Goal: Transaction & Acquisition: Book appointment/travel/reservation

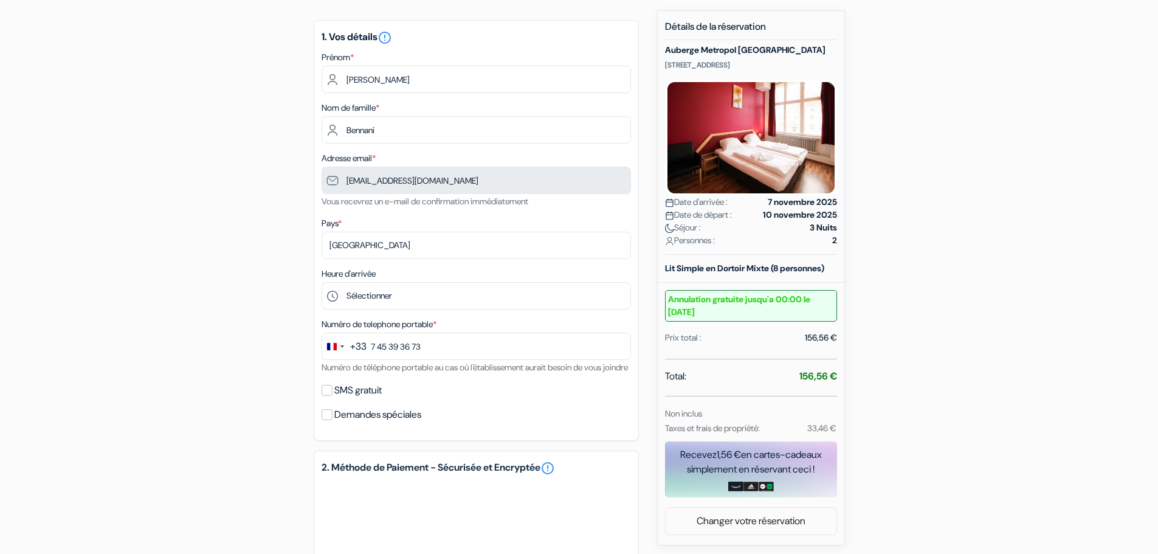
scroll to position [122, 0]
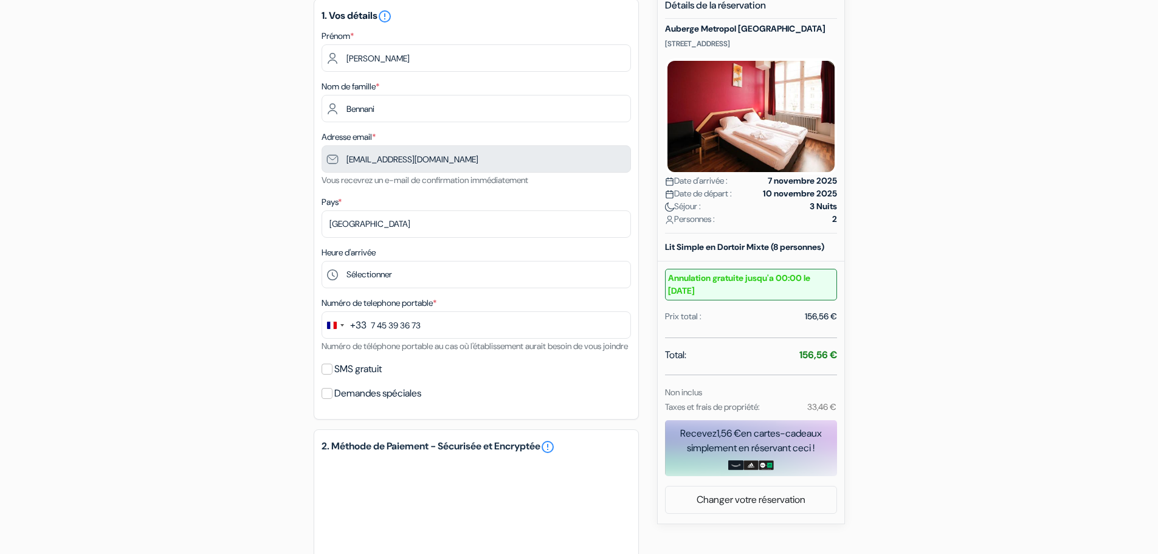
click at [438, 259] on div "Heure d'arrivée Sélectionner 15:00 16:00 17:00 18:00 19:00 20:00 21:00 22:00 23…" at bounding box center [475, 266] width 309 height 43
click at [436, 266] on select "Sélectionner 15:00 16:00 17:00 18:00 19:00 20:00 21:00 22:00 23:00 0:00" at bounding box center [475, 274] width 309 height 27
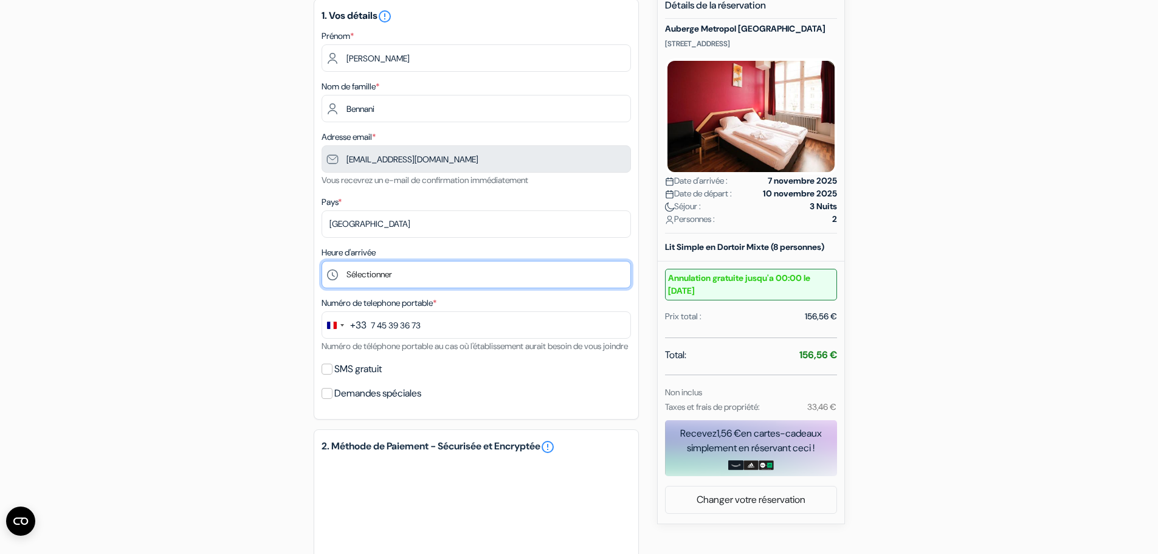
click at [321, 261] on select "Sélectionner 15:00 16:00 17:00 18:00 19:00 20:00 21:00 22:00 23:00 0:00" at bounding box center [475, 274] width 309 height 27
click at [374, 279] on select "Sélectionner 15:00 16:00 17:00 18:00 19:00 20:00 21:00 22:00 23:00 0:00" at bounding box center [475, 274] width 309 height 27
click at [321, 261] on select "Sélectionner 15:00 16:00 17:00 18:00 19:00 20:00 21:00 22:00 23:00 0:00" at bounding box center [475, 274] width 309 height 27
click at [362, 277] on select "Sélectionner 15:00 16:00 17:00 18:00 19:00 20:00 21:00 22:00 23:00 0:00" at bounding box center [475, 274] width 309 height 27
click at [321, 261] on select "Sélectionner 15:00 16:00 17:00 18:00 19:00 20:00 21:00 22:00 23:00 0:00" at bounding box center [475, 274] width 309 height 27
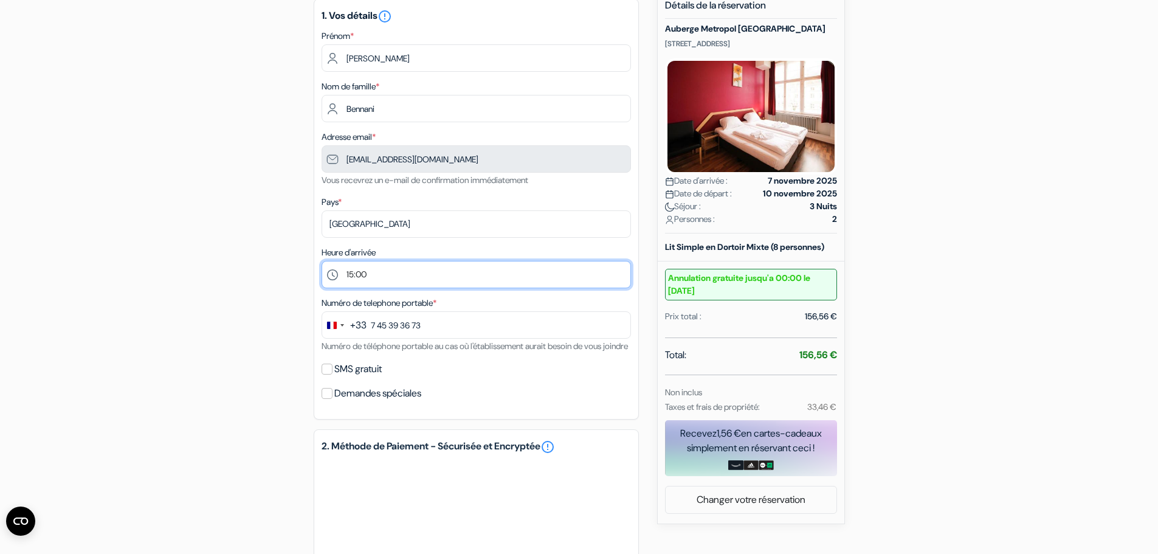
click at [373, 277] on select "Sélectionner 15:00 16:00 17:00 18:00 19:00 20:00 21:00 22:00 23:00 0:00" at bounding box center [475, 274] width 309 height 27
select select "-1"
click at [321, 261] on select "Sélectionner 15:00 16:00 17:00 18:00 19:00 20:00 21:00 22:00 23:00 0:00" at bounding box center [475, 274] width 309 height 27
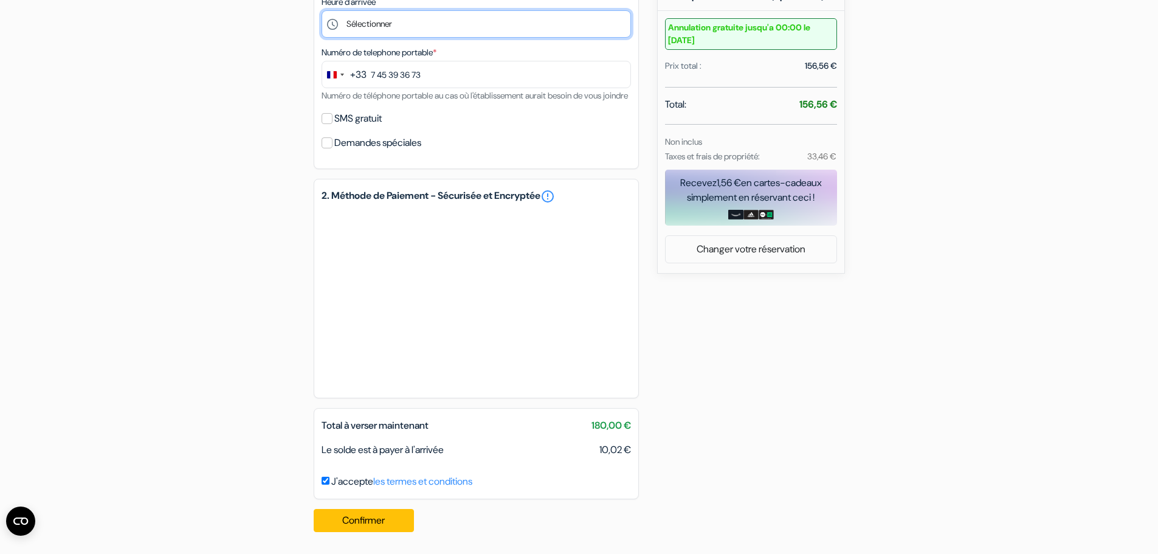
scroll to position [386, 0]
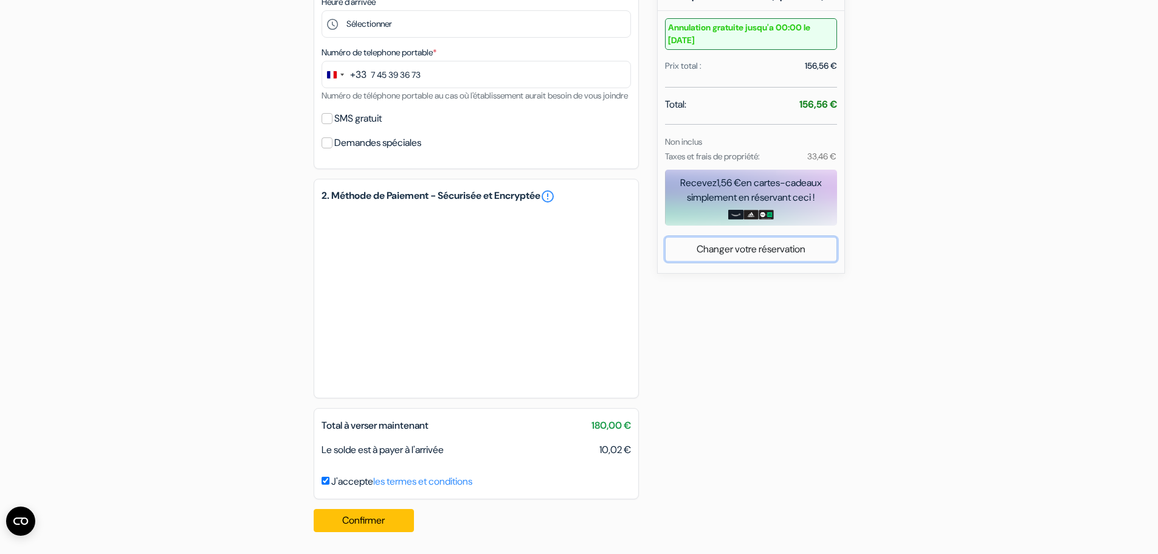
click at [740, 238] on link "Changer votre réservation" at bounding box center [750, 249] width 171 height 23
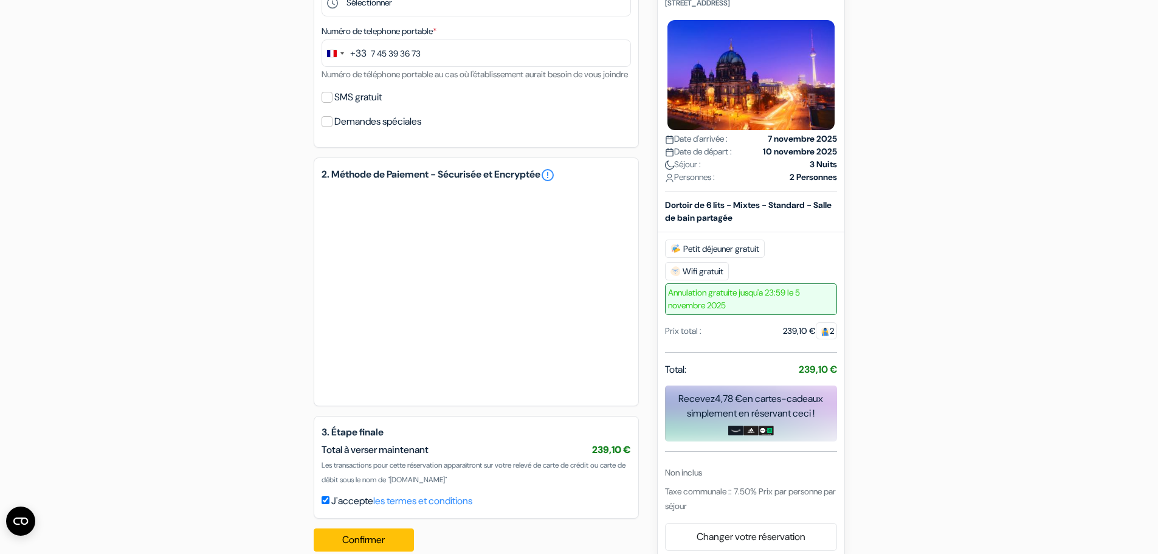
scroll to position [428, 0]
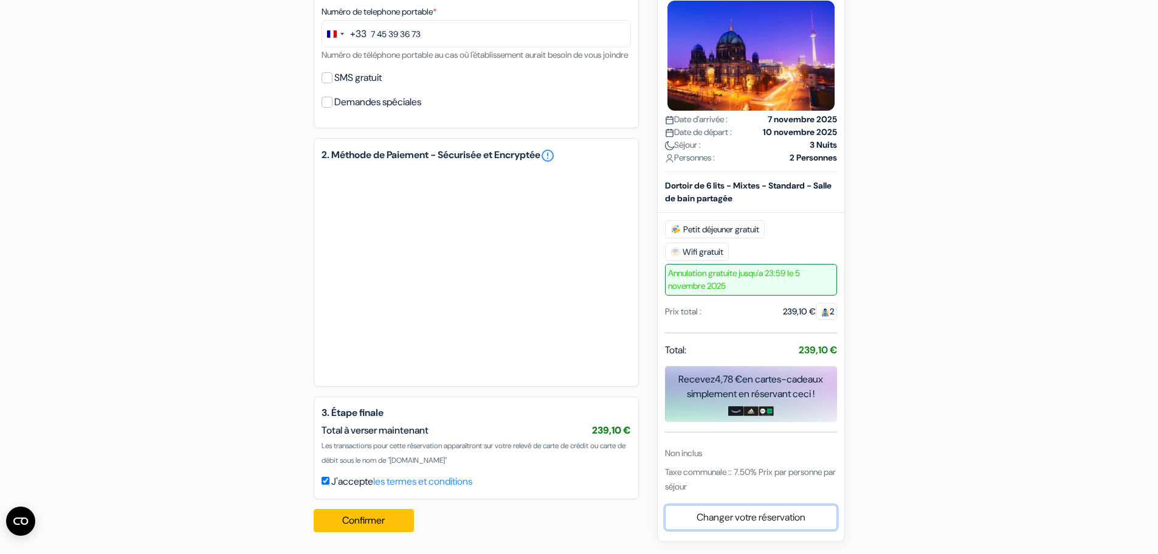
click at [767, 512] on link "Changer votre réservation" at bounding box center [750, 517] width 171 height 23
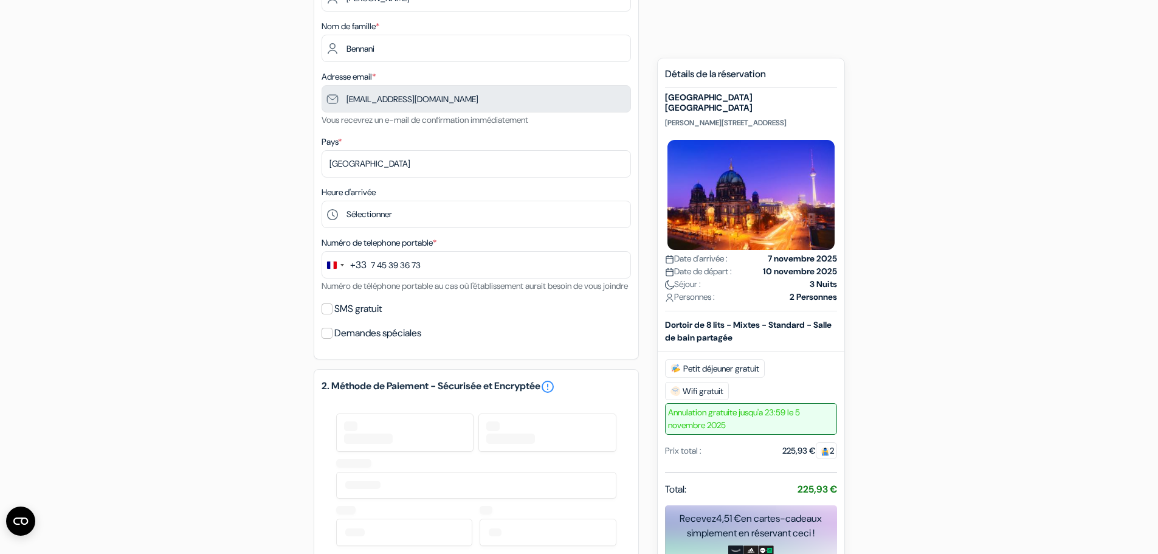
scroll to position [182, 0]
click at [467, 220] on select "Sélectionner 1:00 2:00 3:00 4:00 5:00 6:00 7:00 8:00 9:00 10:00 11:00 12:00 13:…" at bounding box center [475, 213] width 309 height 27
select select "11"
click at [321, 200] on select "Sélectionner 1:00 2:00 3:00 4:00 5:00 6:00 7:00 8:00 9:00 10:00 11:00 12:00 13:…" at bounding box center [475, 213] width 309 height 27
click at [242, 343] on div "add_box [GEOGRAPHIC_DATA] [GEOGRAPHIC_DATA] [STREET_ADDRESS] Détails de l'établ…" at bounding box center [579, 349] width 802 height 843
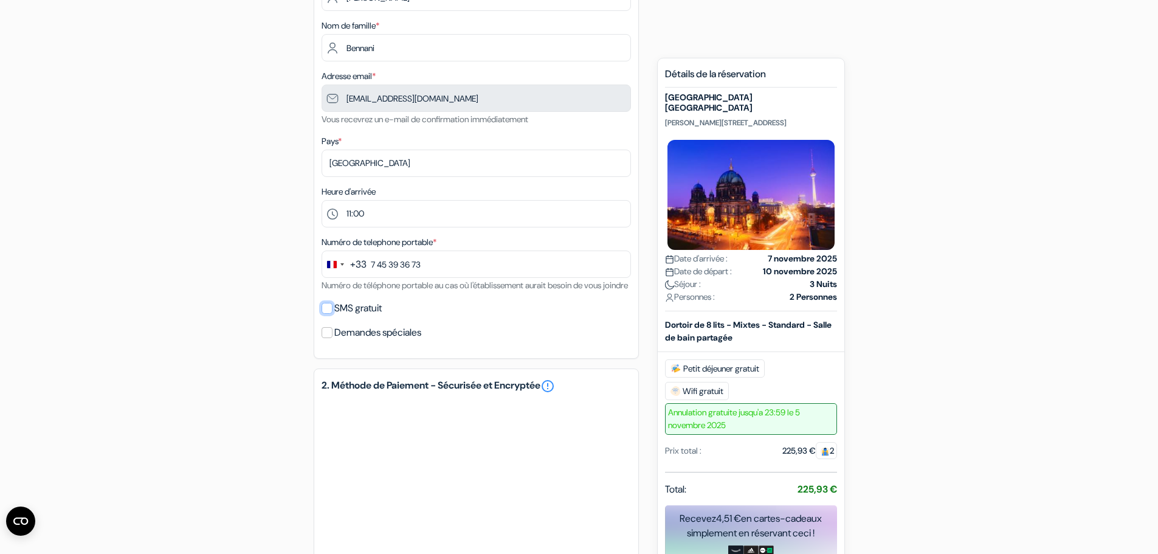
click at [329, 314] on input "SMS gratuit" at bounding box center [326, 308] width 11 height 11
checkbox input "true"
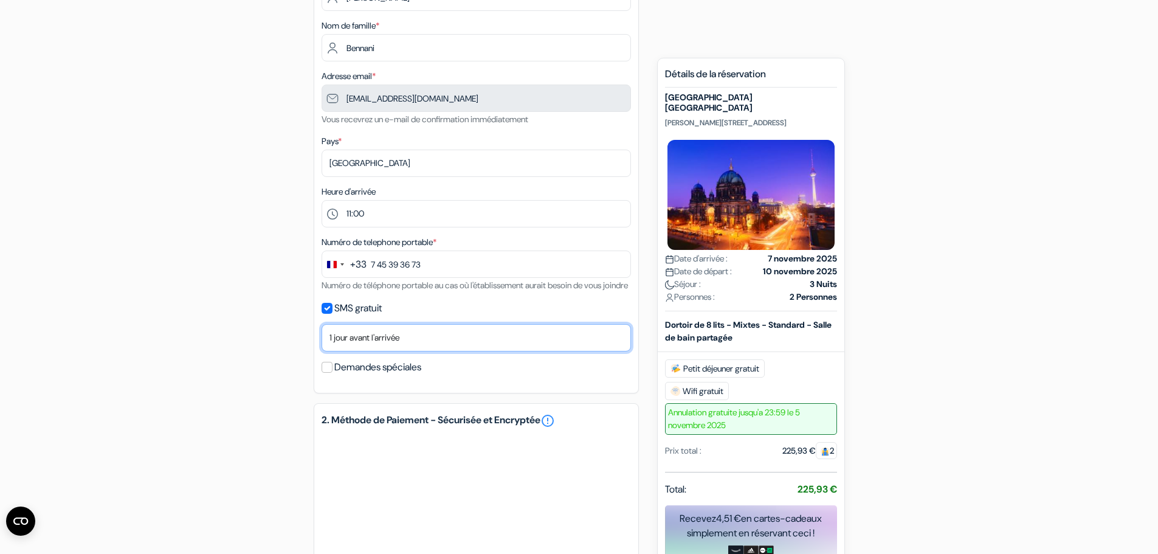
click at [337, 351] on select "Non merci Maintenant Le jour de votre arrivée 1 jour avant l'arrivée 2 jours av…" at bounding box center [475, 337] width 309 height 27
select select "2"
click at [321, 338] on select "Non merci Maintenant Le jour de votre arrivée 1 jour avant l'arrivée 2 jours av…" at bounding box center [475, 337] width 309 height 27
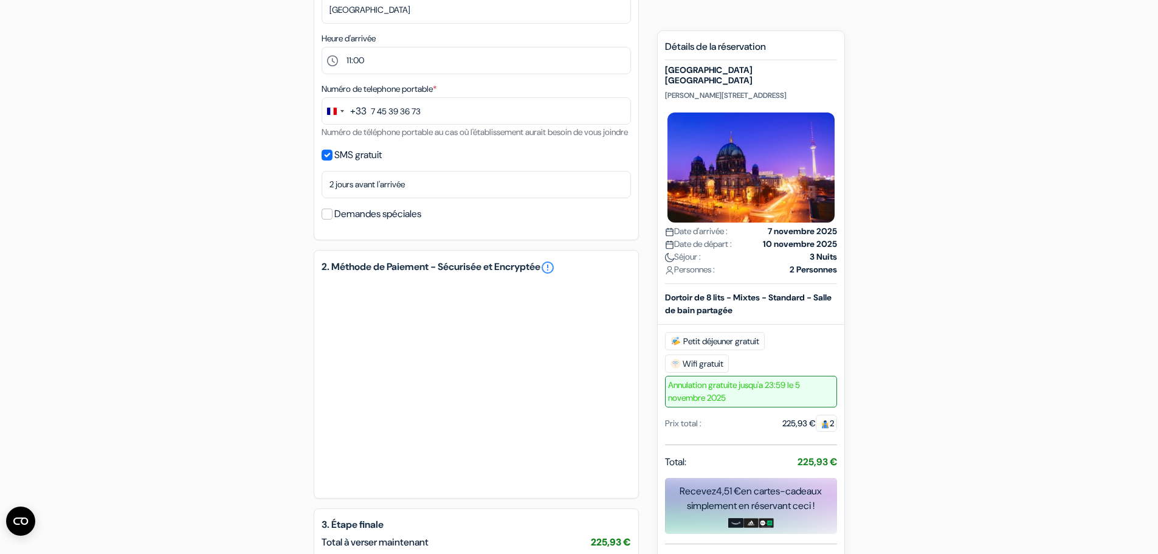
scroll to position [365, 0]
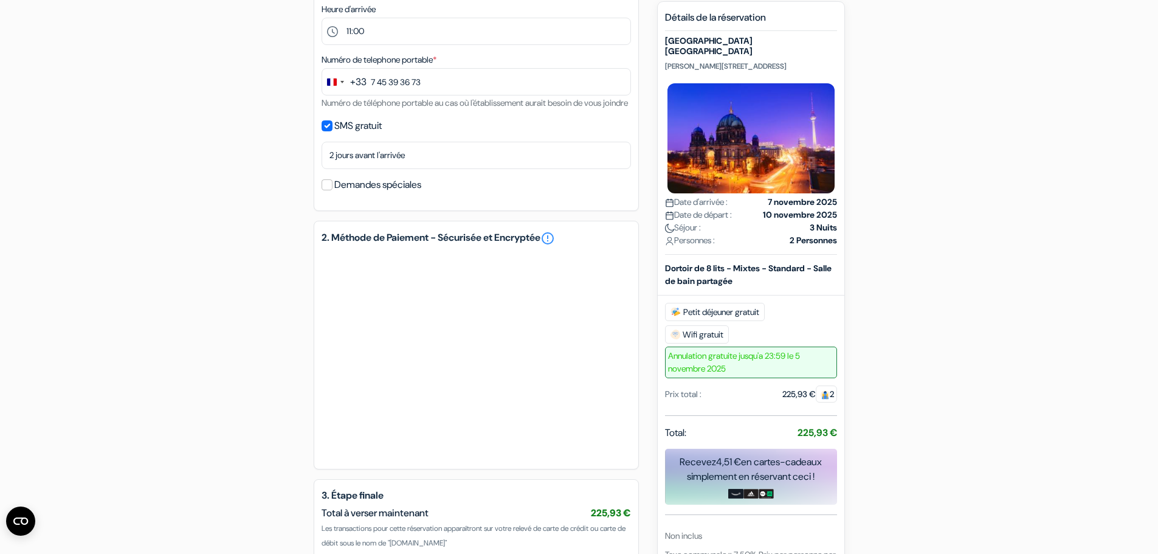
click at [418, 193] on label "Demandes spéciales" at bounding box center [377, 184] width 87 height 17
click at [332, 190] on input "Demandes spéciales" at bounding box center [326, 184] width 11 height 11
checkbox input "true"
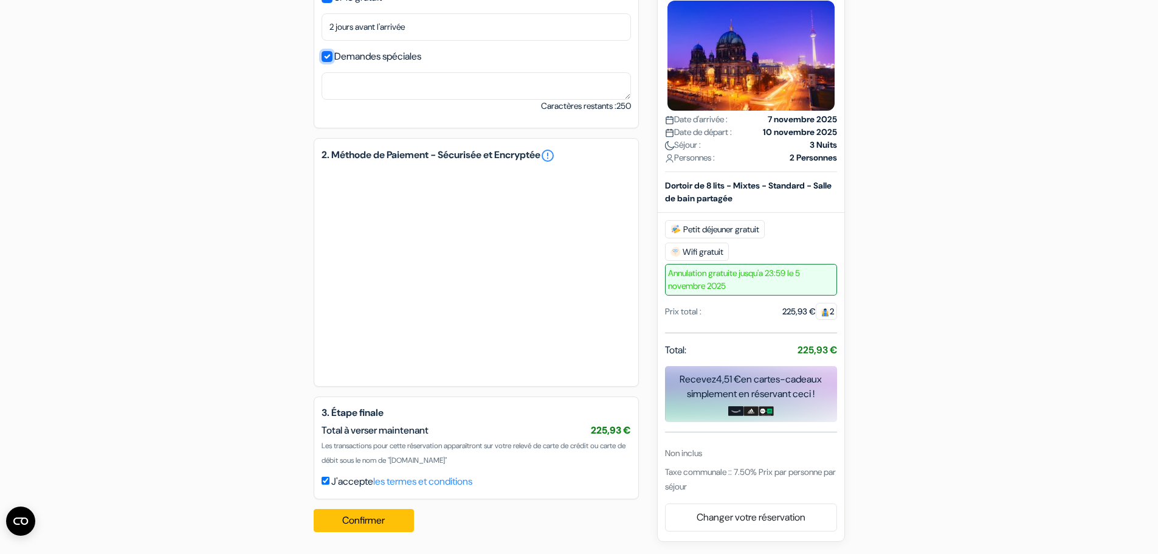
scroll to position [447, 0]
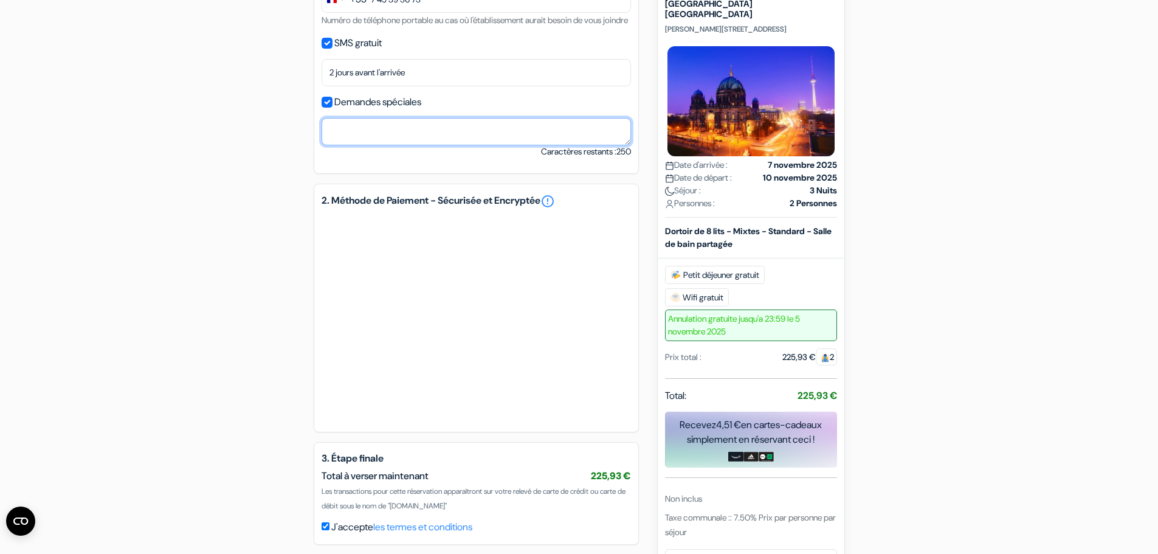
click at [427, 143] on textarea at bounding box center [475, 131] width 309 height 27
paste textarea "Hello, We’ll arrive around 11:00 AM to check in and drop off our luggage, and w…"
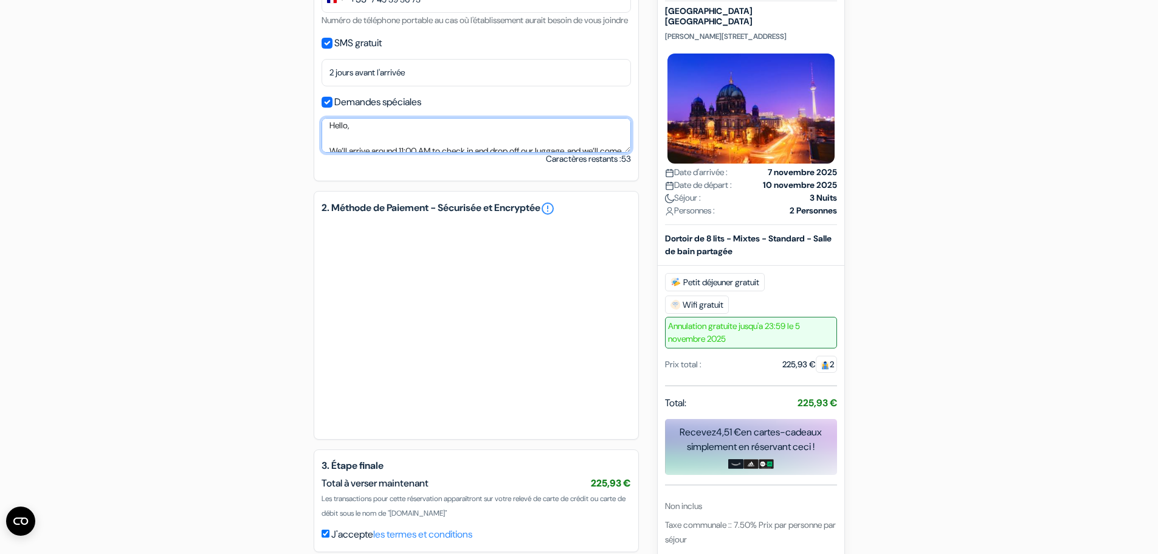
scroll to position [0, 0]
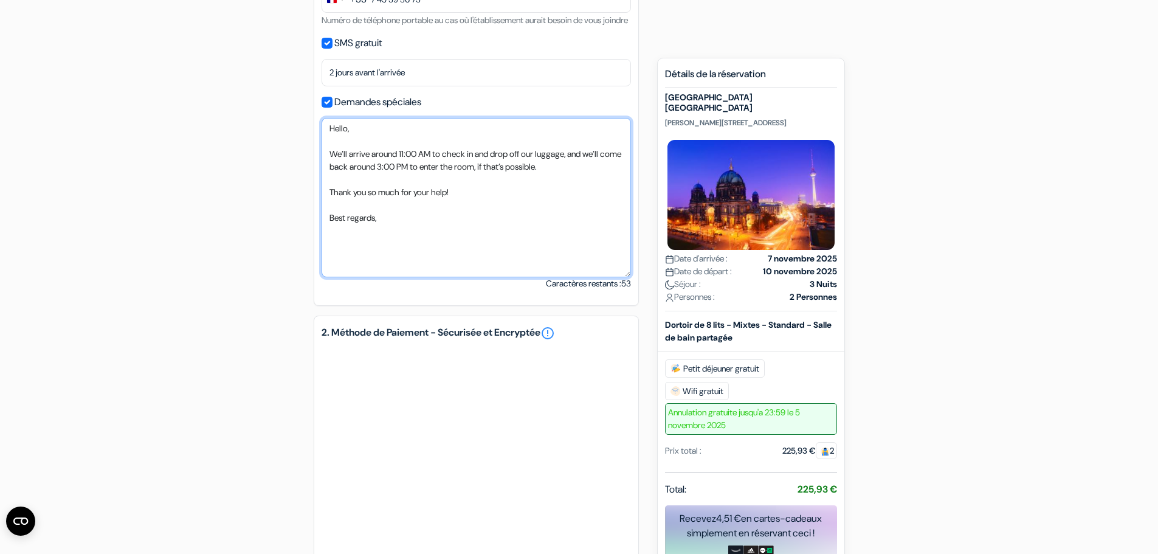
drag, startPoint x: 628, startPoint y: 158, endPoint x: 636, endPoint y: 298, distance: 139.9
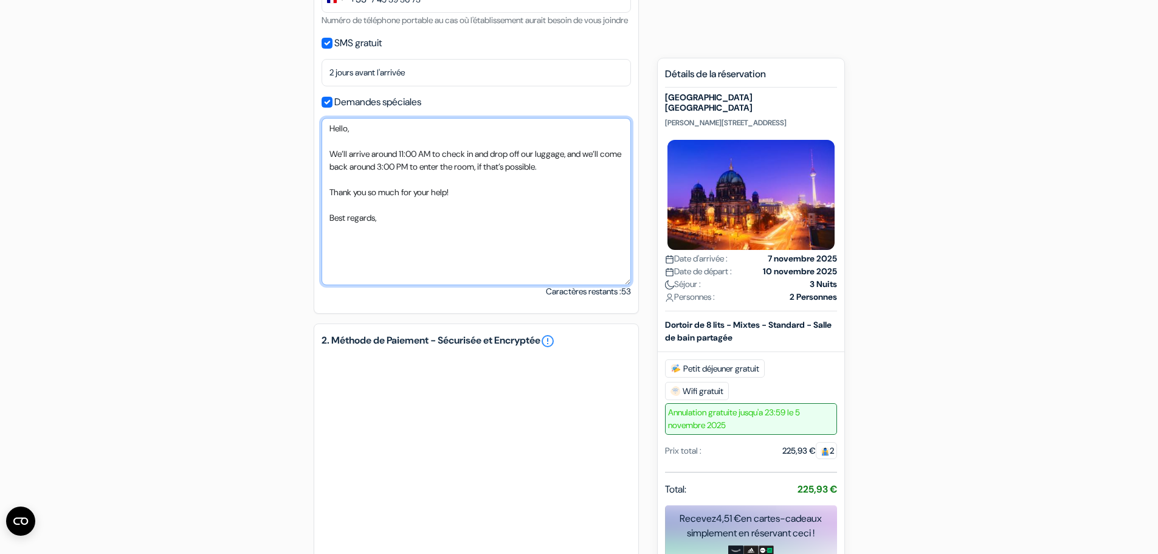
type textarea "Hello, We’ll arrive around 11:00 AM to check in and drop off our luggage, and w…"
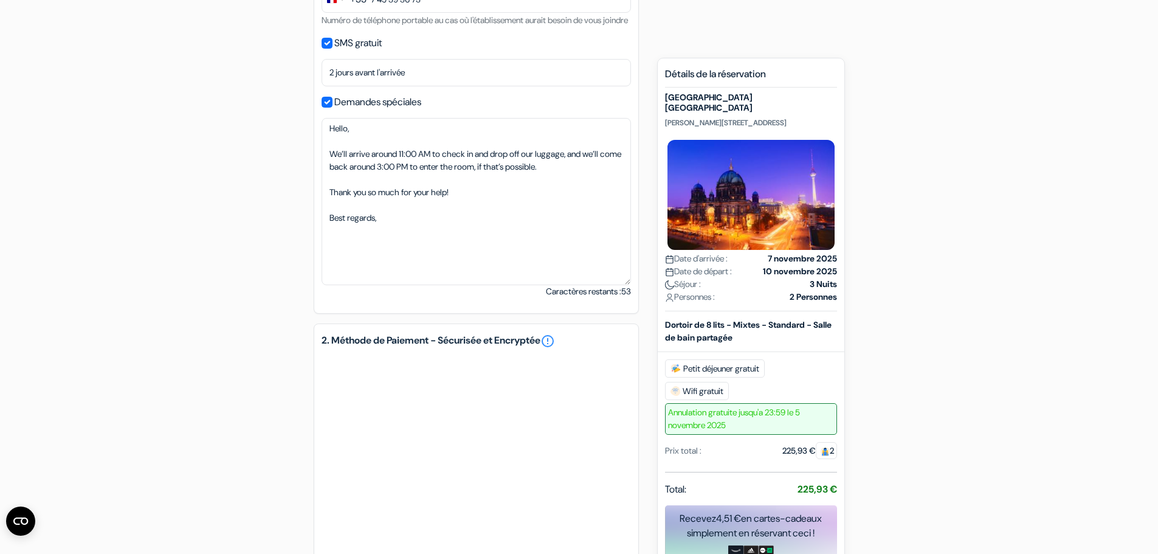
click at [312, 262] on div "add_box [GEOGRAPHIC_DATA] [GEOGRAPHIC_DATA] [STREET_ADDRESS] Détails de l'établ…" at bounding box center [579, 194] width 802 height 1063
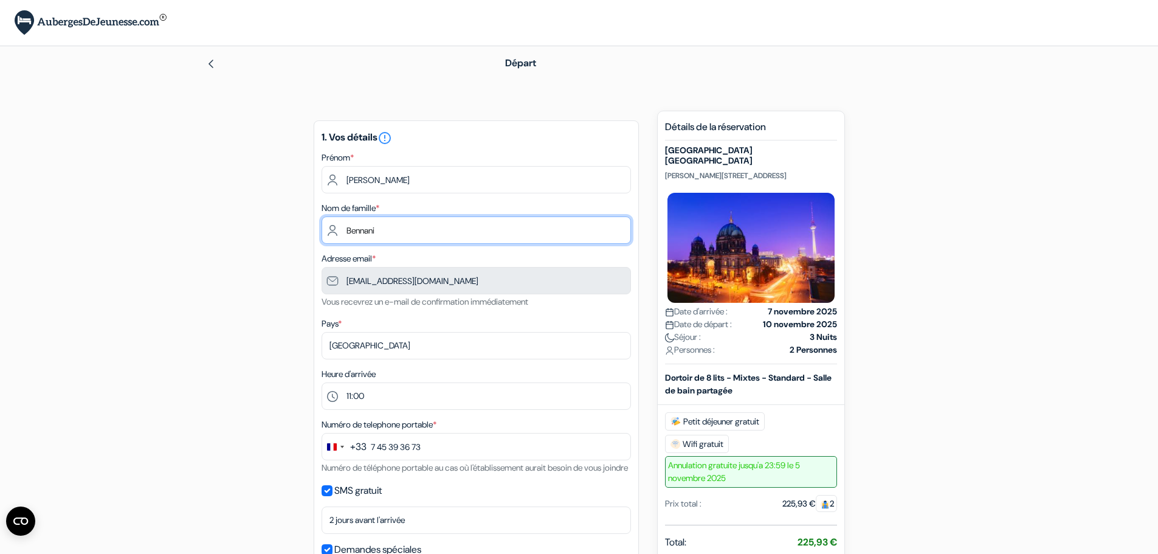
drag, startPoint x: 401, startPoint y: 228, endPoint x: 318, endPoint y: 228, distance: 83.2
click at [318, 228] on div "1. Vos détails error_outline [PERSON_NAME] Nom de famille * [PERSON_NAME] Adres…" at bounding box center [476, 440] width 325 height 640
type input "BENNANI"
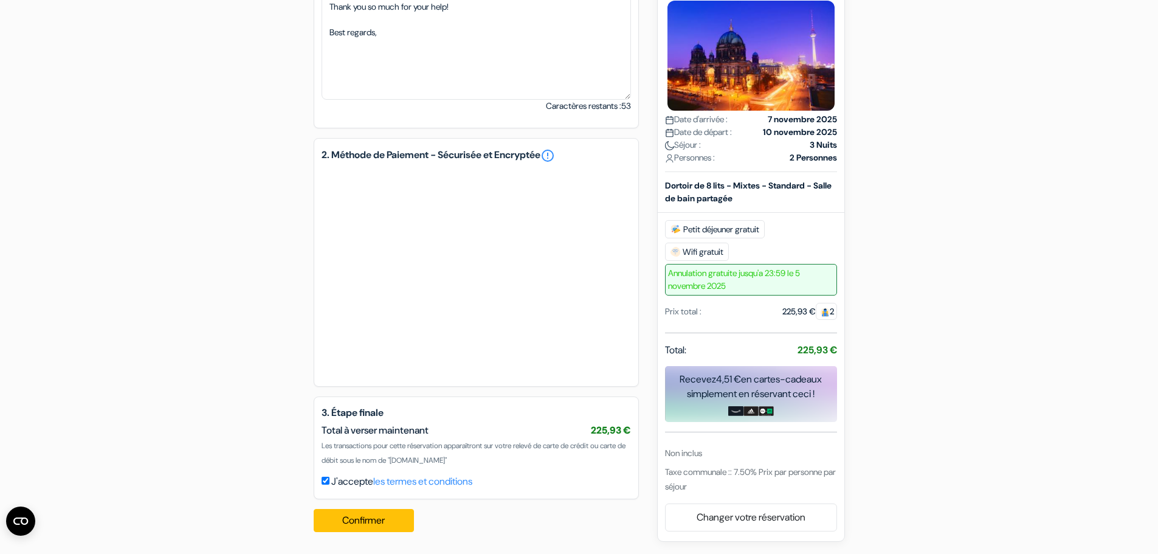
scroll to position [648, 0]
click at [404, 520] on button "Confirmer Loading..." at bounding box center [364, 520] width 101 height 23
click at [249, 221] on div "add_box [GEOGRAPHIC_DATA] [GEOGRAPHIC_DATA] [STREET_ADDRESS] Détails de l'établ…" at bounding box center [579, 2] width 802 height 1078
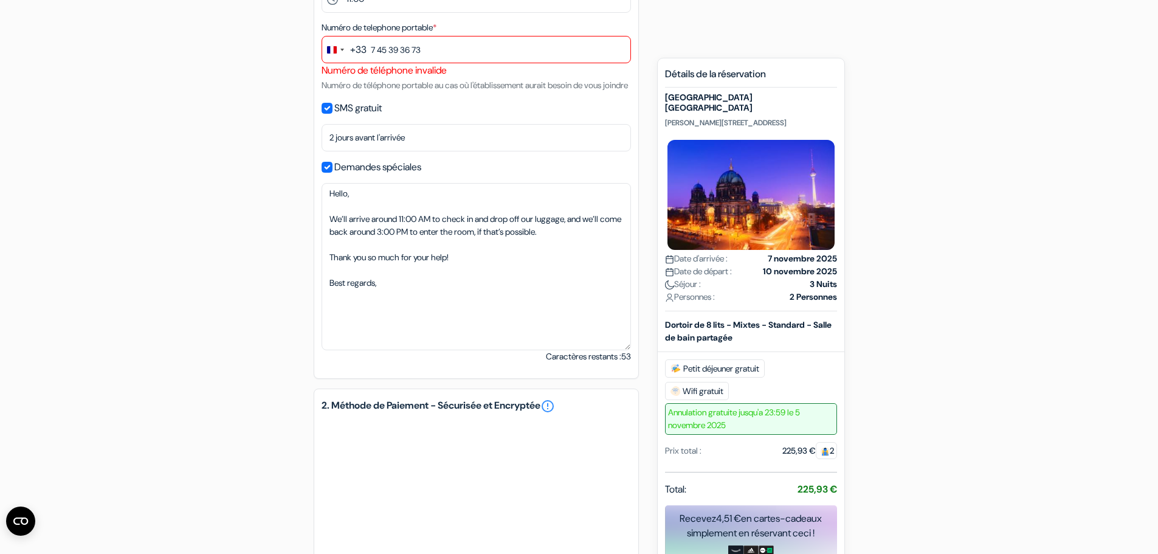
scroll to position [115, 0]
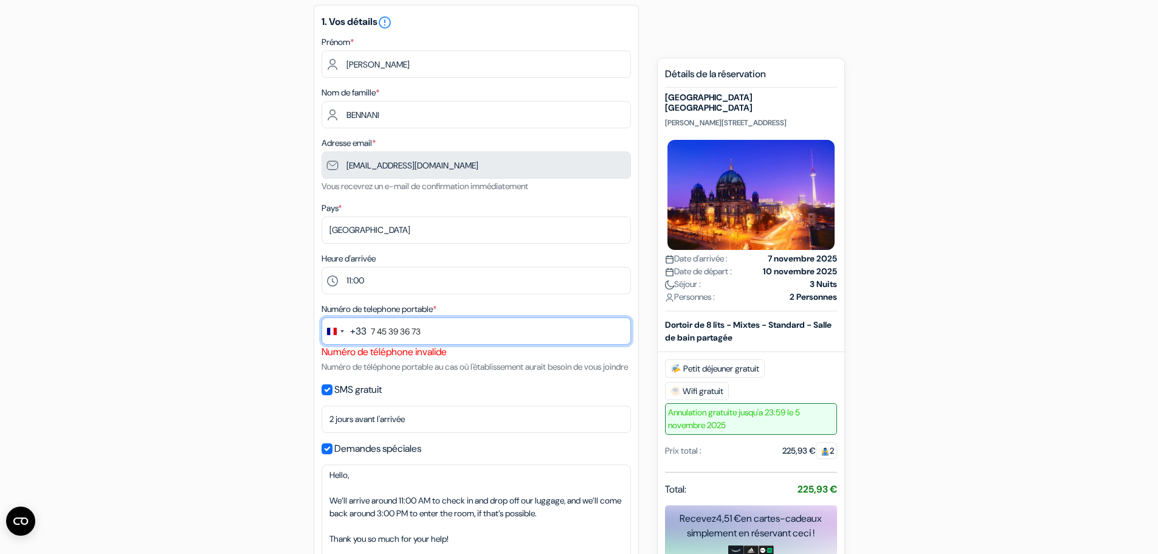
click at [432, 323] on input "7 45 39 36 73" at bounding box center [475, 330] width 309 height 27
drag, startPoint x: 367, startPoint y: 334, endPoint x: 352, endPoint y: 342, distance: 17.4
click at [349, 340] on div "+33 244 results found No results found Afghanistan +93 Åland Islands +358 Alban…" at bounding box center [475, 330] width 309 height 27
click at [391, 326] on input "7 45 39 36 73" at bounding box center [475, 330] width 309 height 27
drag, startPoint x: 443, startPoint y: 327, endPoint x: 371, endPoint y: 334, distance: 72.1
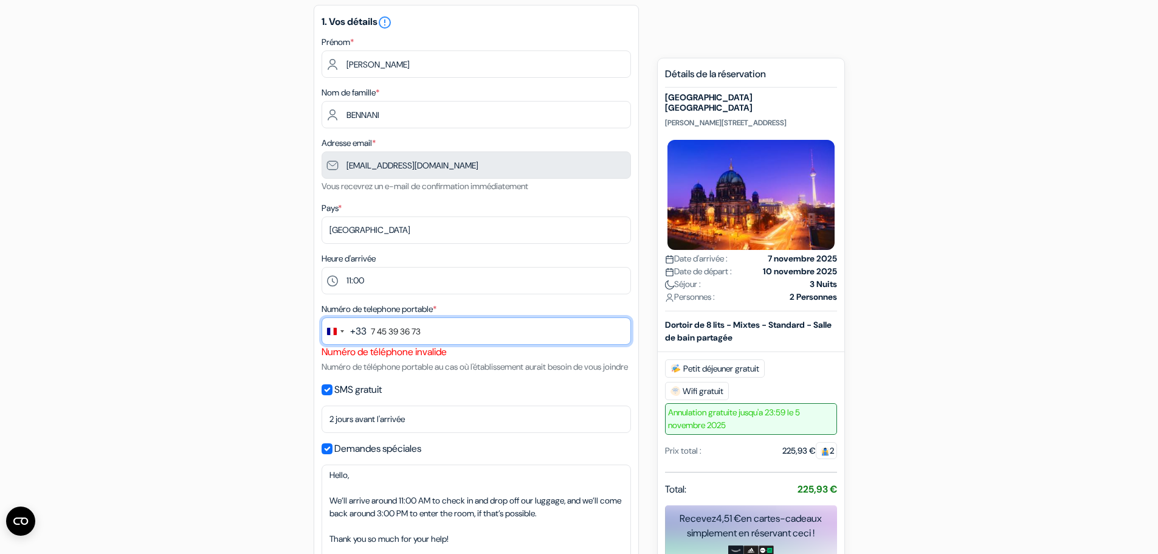
click at [371, 334] on input "7 45 39 36 73" at bounding box center [475, 330] width 309 height 27
type input "745393673"
click at [200, 276] on div "add_box [GEOGRAPHIC_DATA] [GEOGRAPHIC_DATA] [STREET_ADDRESS] Détails de l'établ…" at bounding box center [579, 534] width 802 height 1078
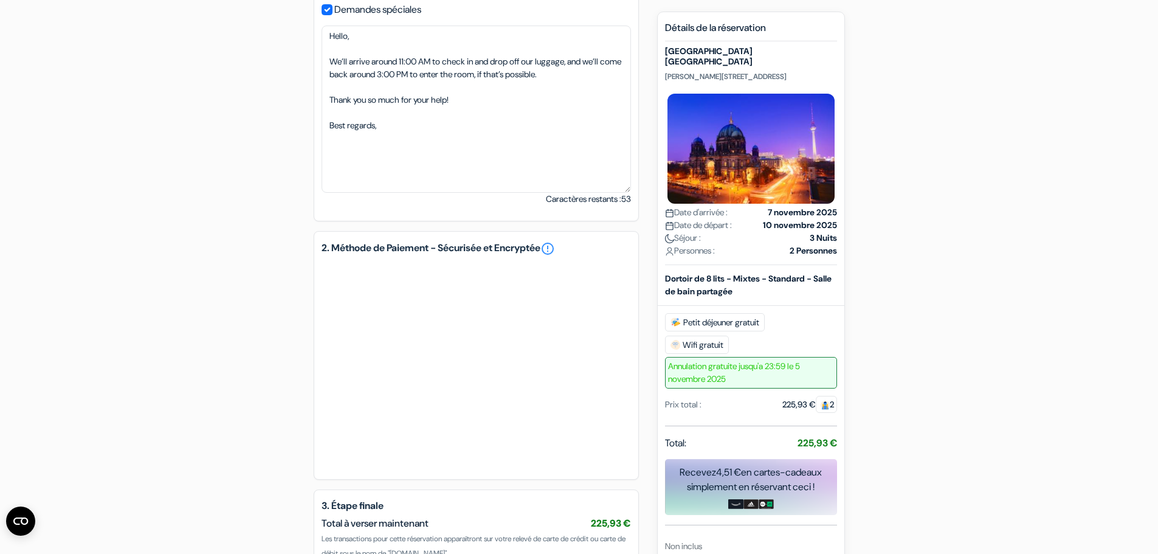
scroll to position [662, 0]
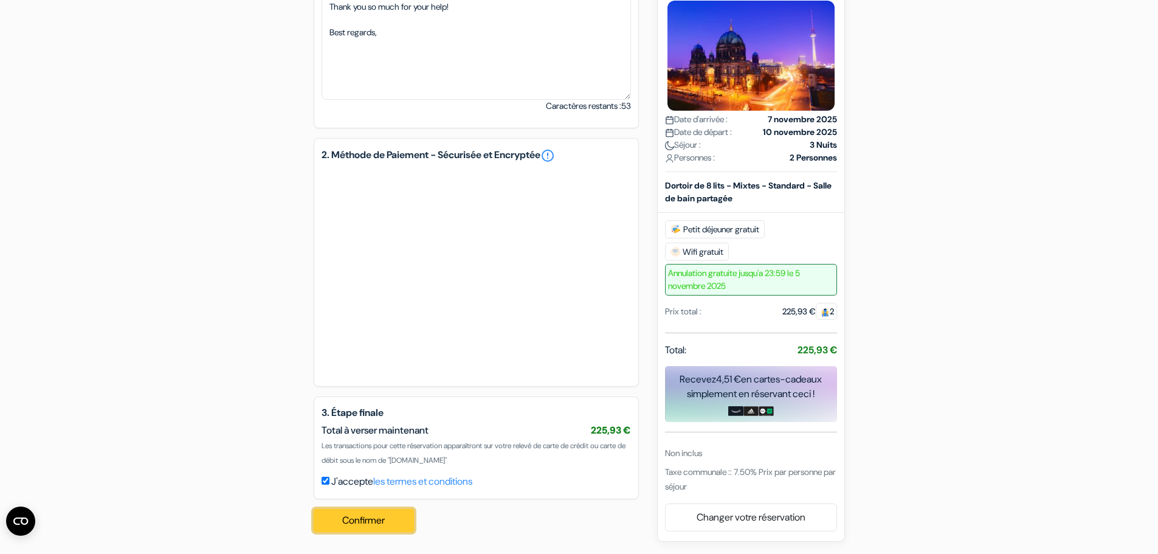
click at [388, 526] on button "Confirmer Loading..." at bounding box center [364, 520] width 101 height 23
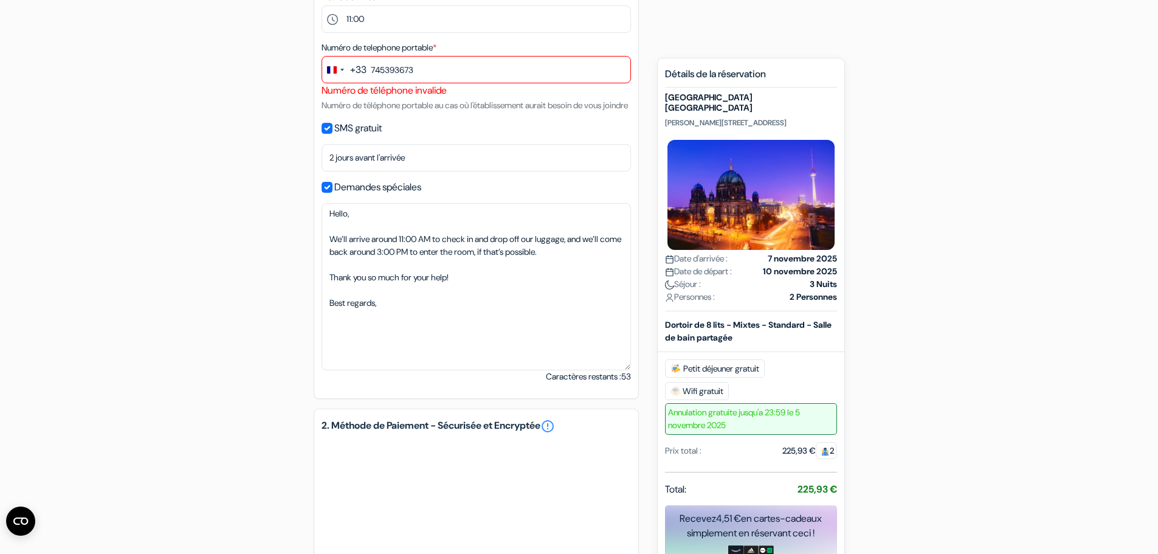
scroll to position [298, 0]
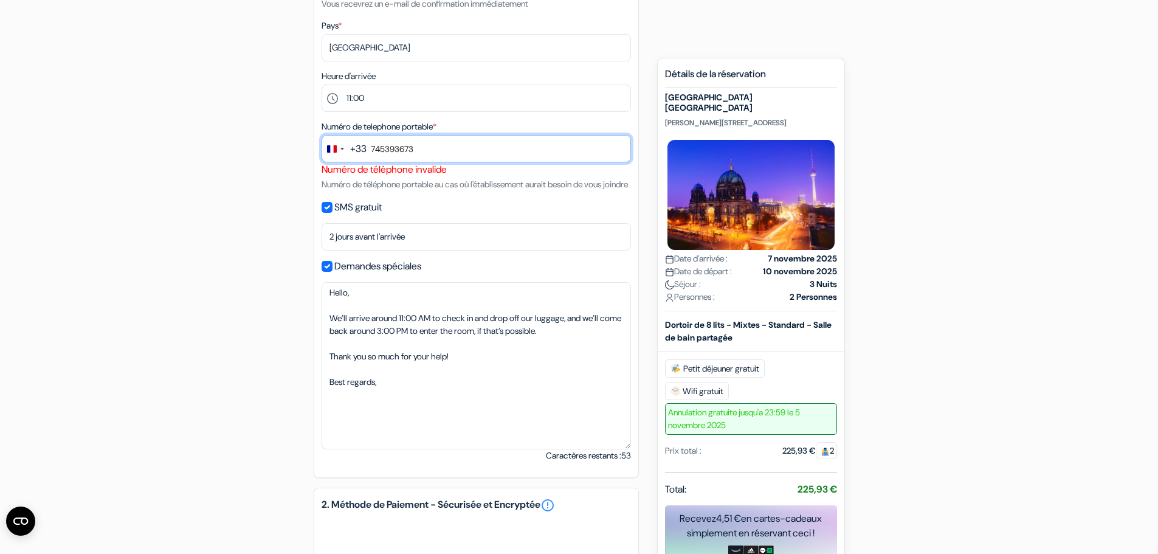
click at [422, 141] on input "745393673" at bounding box center [475, 148] width 309 height 27
click at [334, 148] on div "Change country, selected France (+33)" at bounding box center [332, 148] width 10 height 7
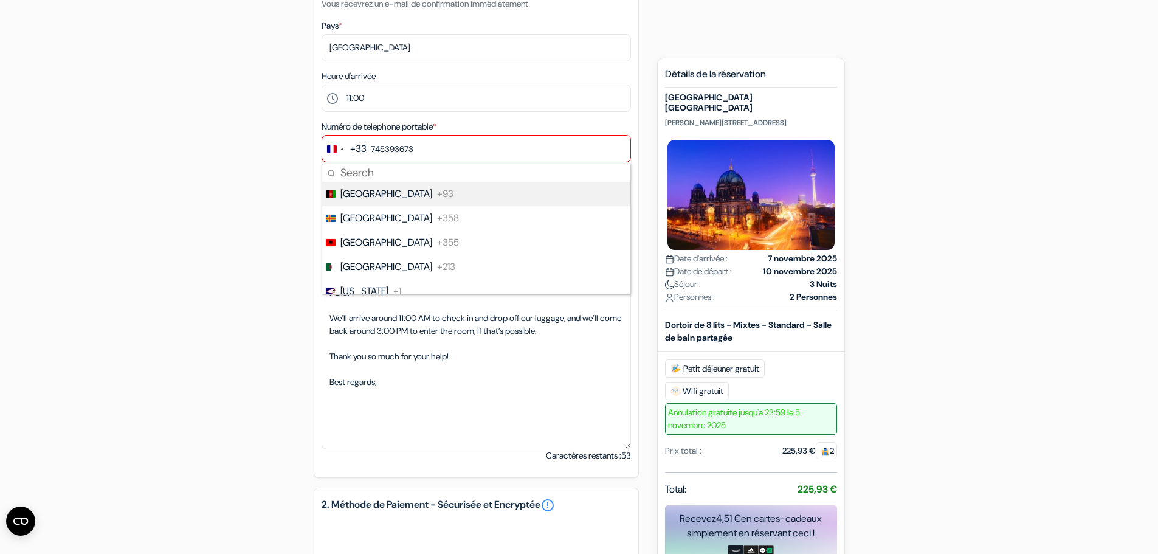
click at [348, 154] on button "+33" at bounding box center [344, 148] width 44 height 26
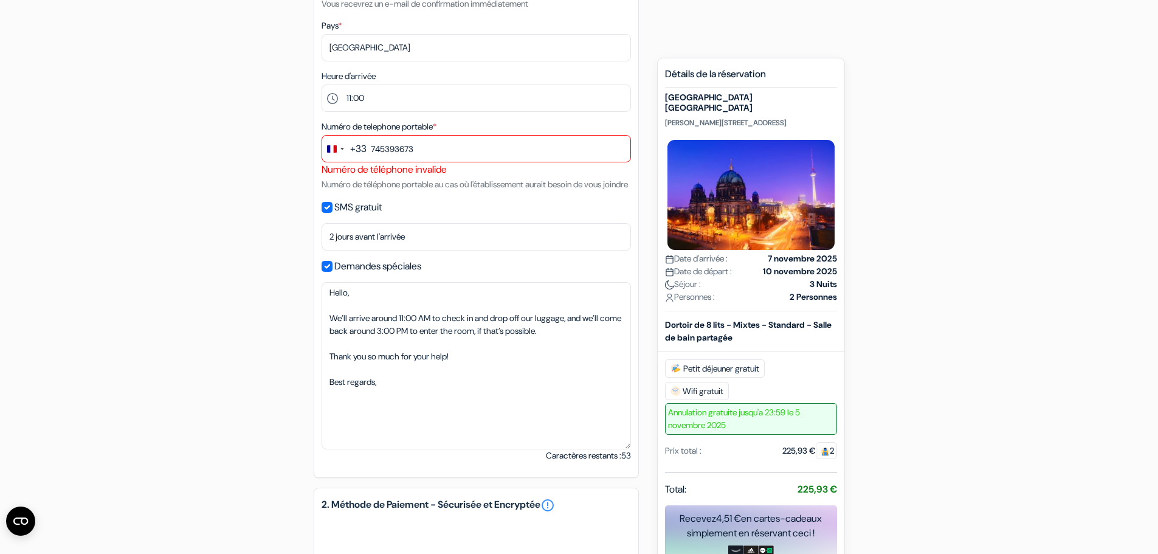
click at [352, 148] on div "+33" at bounding box center [358, 149] width 16 height 15
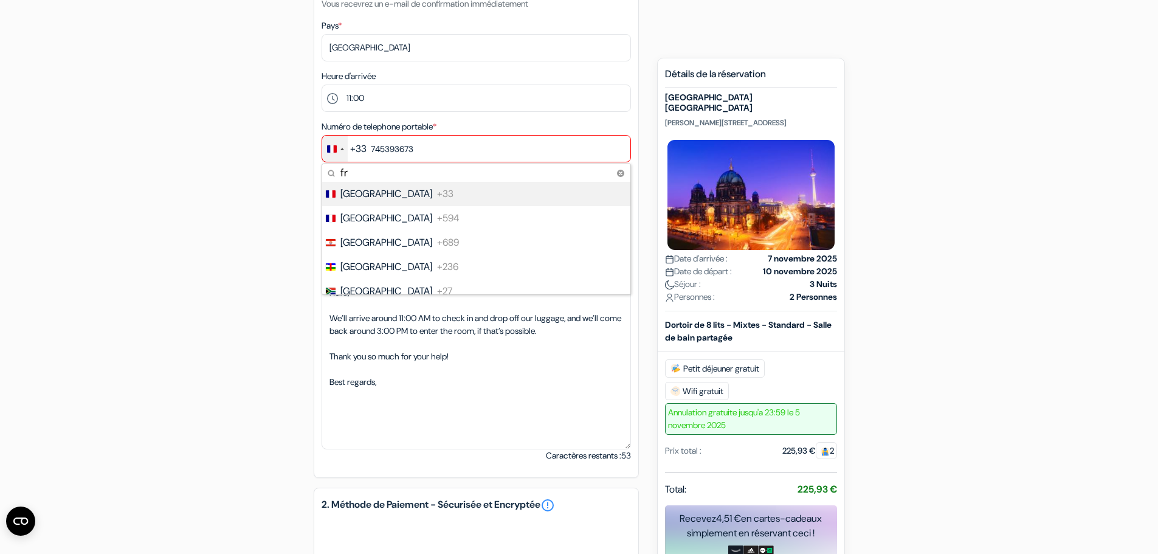
type input "fr"
click at [357, 190] on span "[GEOGRAPHIC_DATA]" at bounding box center [386, 194] width 92 height 15
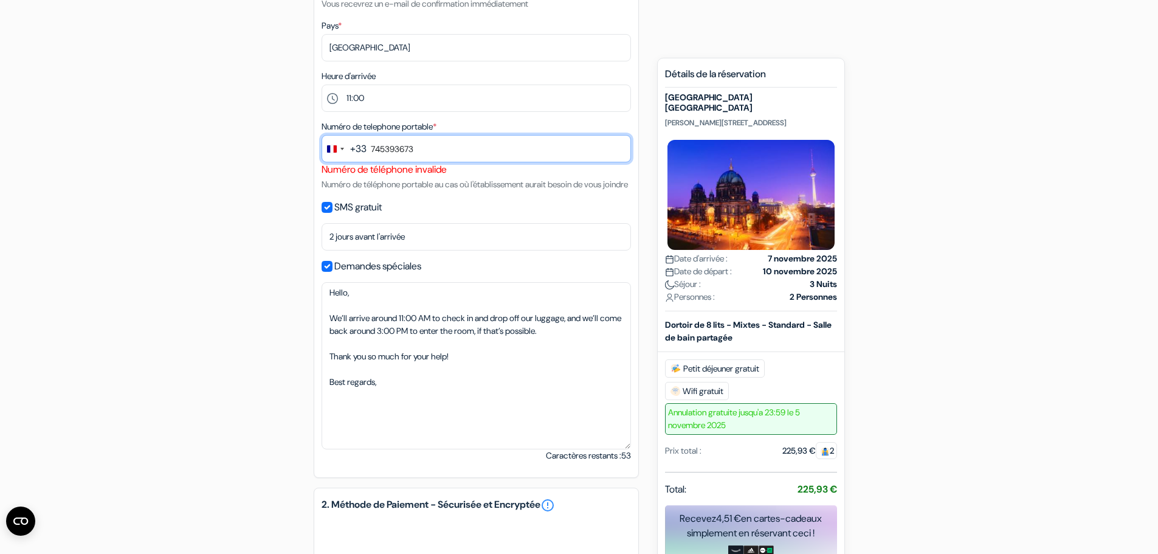
click at [454, 154] on input "745393673" at bounding box center [475, 148] width 309 height 27
type input "0745393673"
click at [509, 183] on small "Numéro de téléphone portable au cas où l'établissement aurait besoin de vous jo…" at bounding box center [474, 184] width 306 height 11
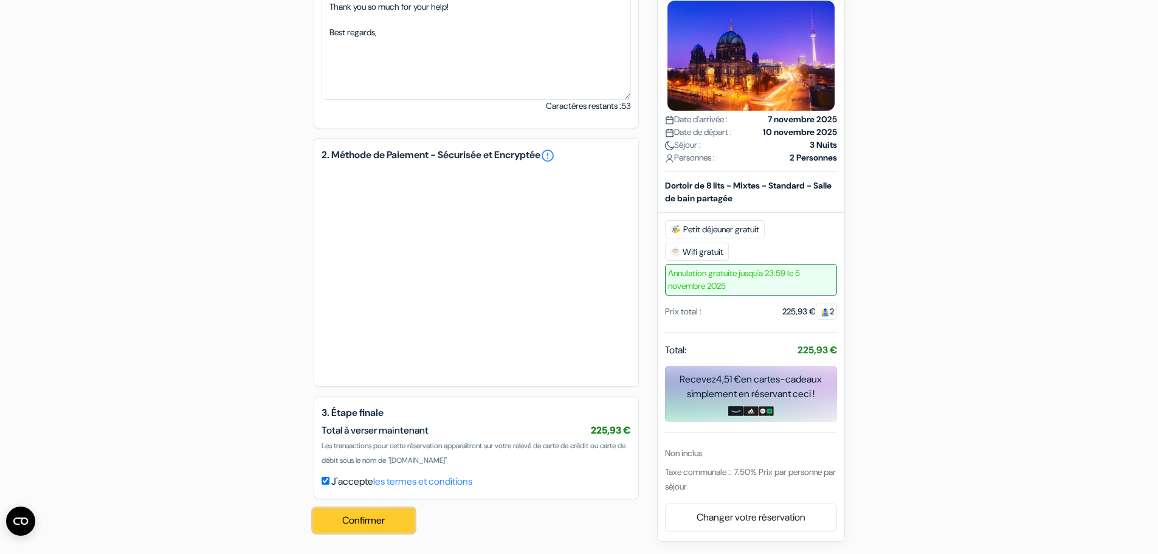
click at [379, 522] on button "Confirmer Loading..." at bounding box center [364, 520] width 101 height 23
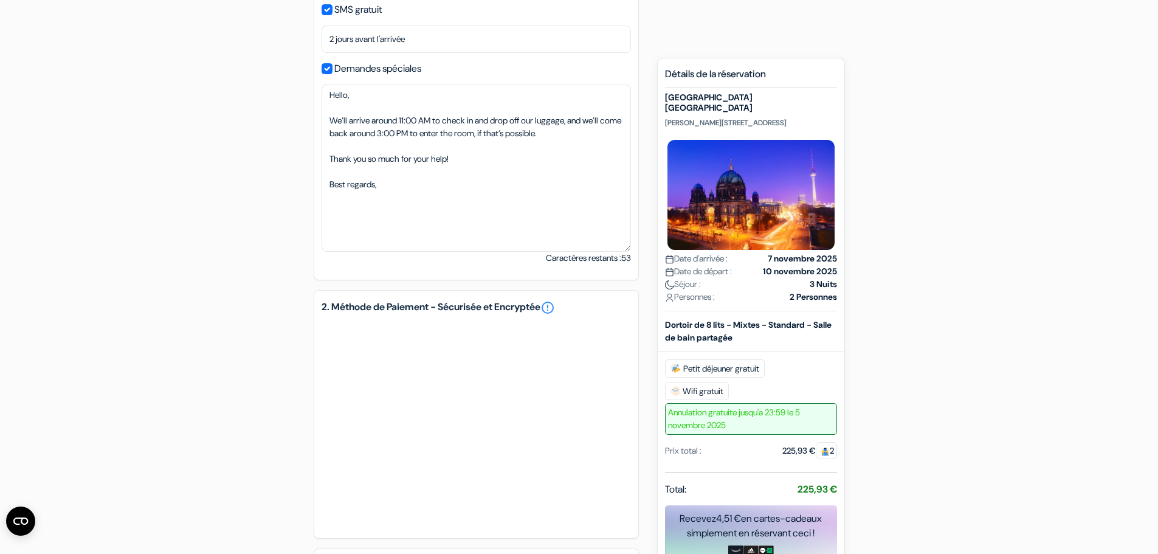
scroll to position [176, 0]
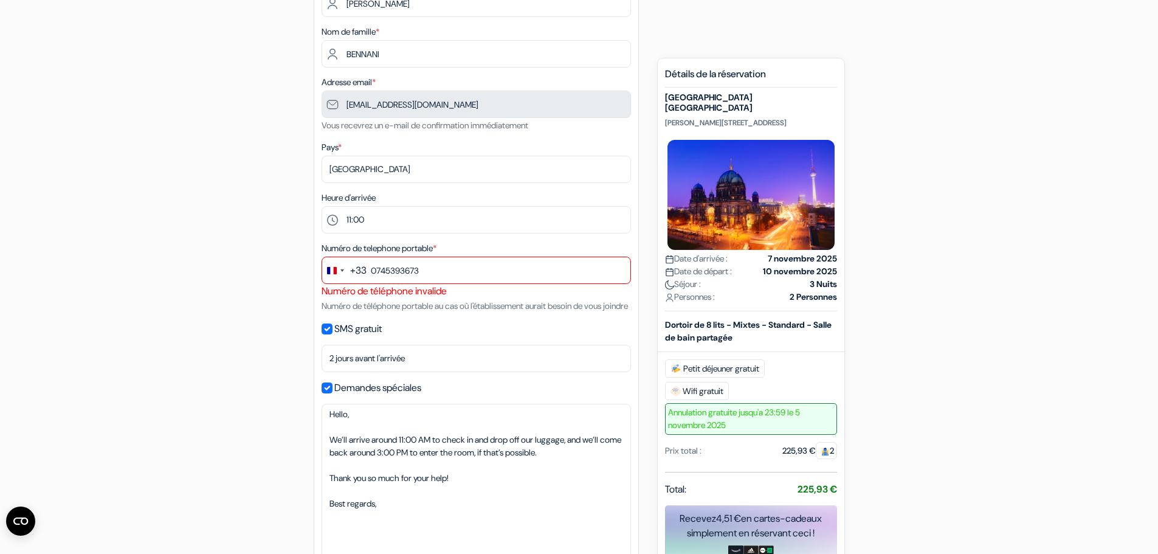
click at [451, 241] on div "Numéro de telephone portable * +33 fr 5 results found No results found France +…" at bounding box center [475, 277] width 309 height 72
click at [451, 262] on input "0745393673" at bounding box center [475, 269] width 309 height 27
drag, startPoint x: 467, startPoint y: 265, endPoint x: 262, endPoint y: 266, distance: 204.8
click at [265, 266] on div "add_box [GEOGRAPHIC_DATA] [GEOGRAPHIC_DATA] [STREET_ADDRESS] Détails de l'établ…" at bounding box center [579, 473] width 802 height 1078
click at [265, 292] on div "add_box [GEOGRAPHIC_DATA] [GEOGRAPHIC_DATA] [STREET_ADDRESS] Détails de l'établ…" at bounding box center [579, 473] width 802 height 1078
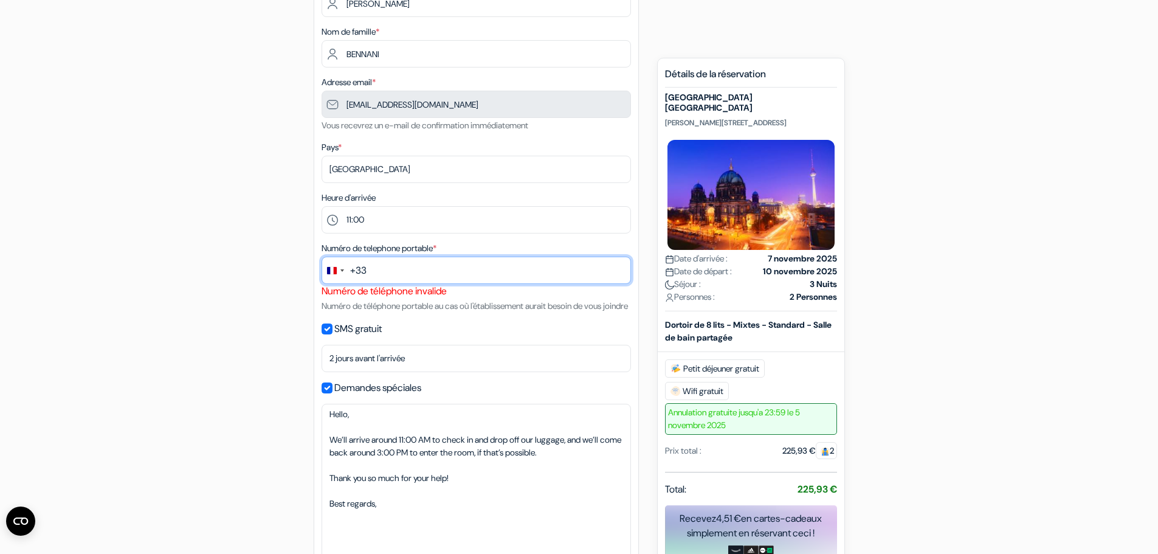
click at [403, 269] on input "text" at bounding box center [475, 269] width 309 height 27
click at [232, 262] on div "add_box [GEOGRAPHIC_DATA] [GEOGRAPHIC_DATA] [STREET_ADDRESS] Détails de l'établ…" at bounding box center [579, 473] width 802 height 1078
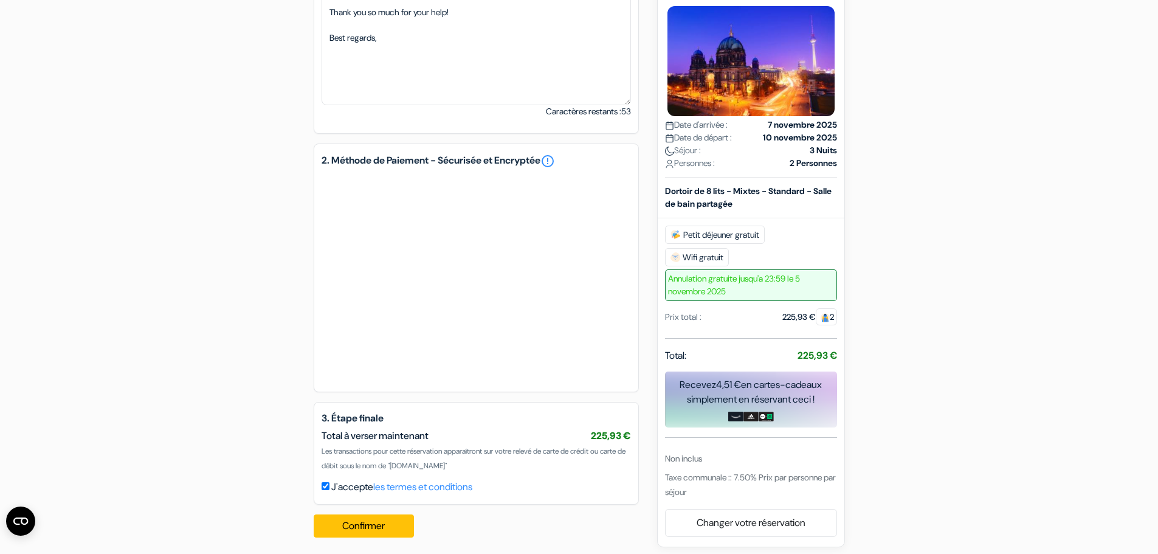
scroll to position [662, 0]
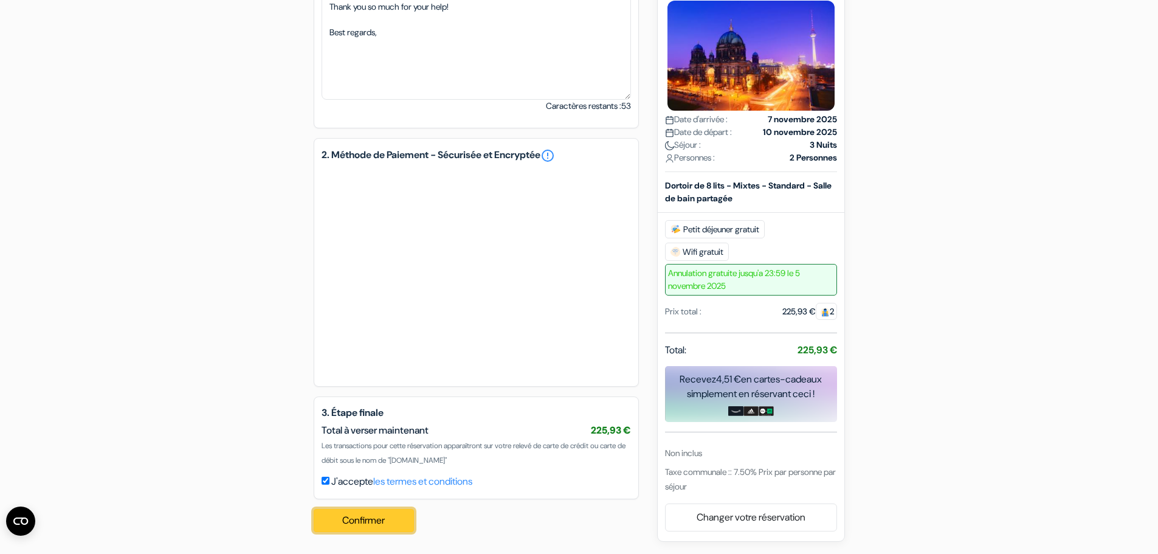
click at [358, 527] on button "Confirmer Loading..." at bounding box center [364, 520] width 101 height 23
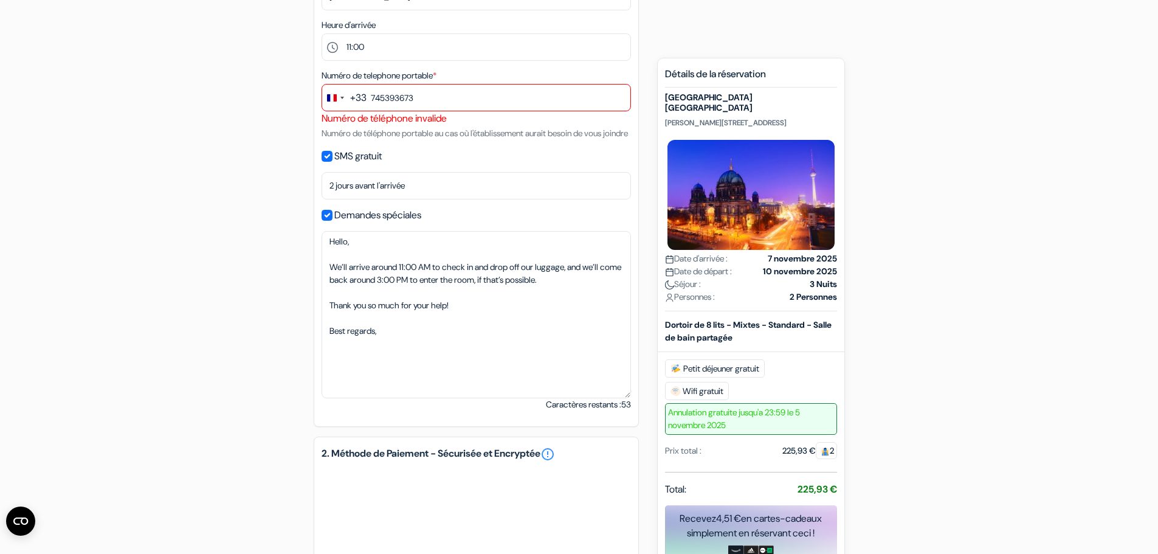
scroll to position [176, 0]
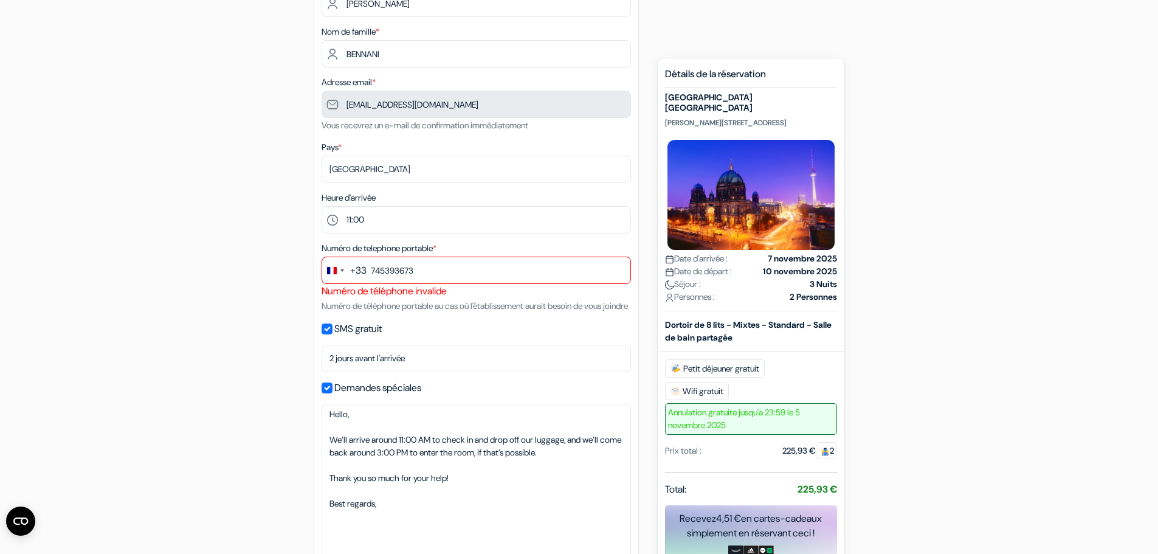
click at [459, 292] on div "Numéro de téléphone invalide" at bounding box center [475, 291] width 309 height 15
click at [413, 264] on input "745393673" at bounding box center [475, 269] width 309 height 27
click at [372, 267] on input "745393673" at bounding box center [475, 269] width 309 height 27
click at [371, 269] on input "745393673" at bounding box center [475, 269] width 309 height 27
click at [238, 319] on div "add_box [GEOGRAPHIC_DATA] [GEOGRAPHIC_DATA] [STREET_ADDRESS] Détails de l'établ…" at bounding box center [579, 473] width 802 height 1078
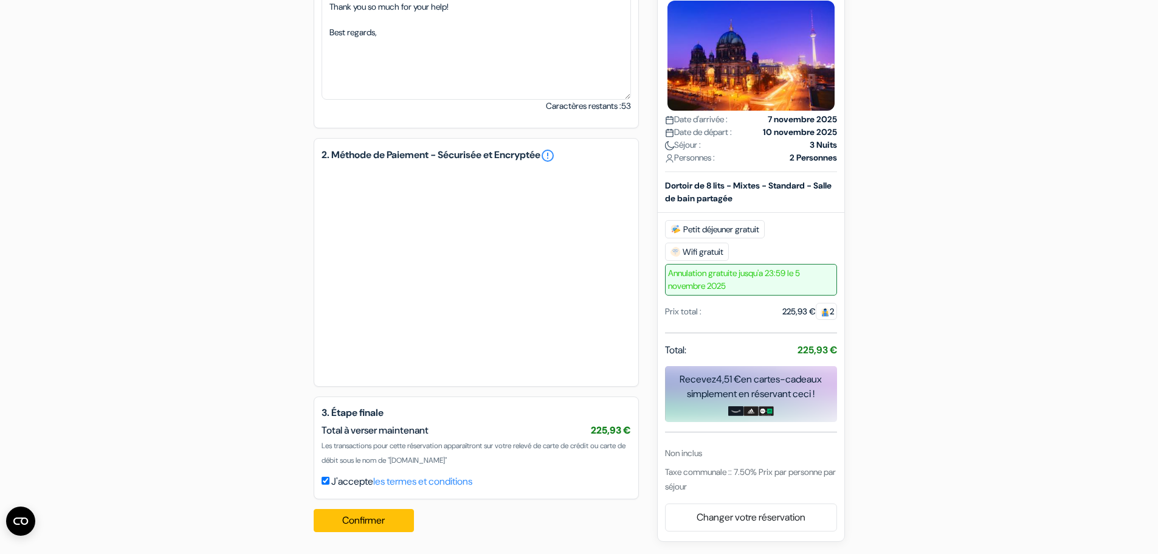
scroll to position [662, 0]
click at [374, 510] on button "Confirmer Loading..." at bounding box center [364, 520] width 101 height 23
click at [374, 509] on button "Confirmer Loading..." at bounding box center [364, 520] width 101 height 23
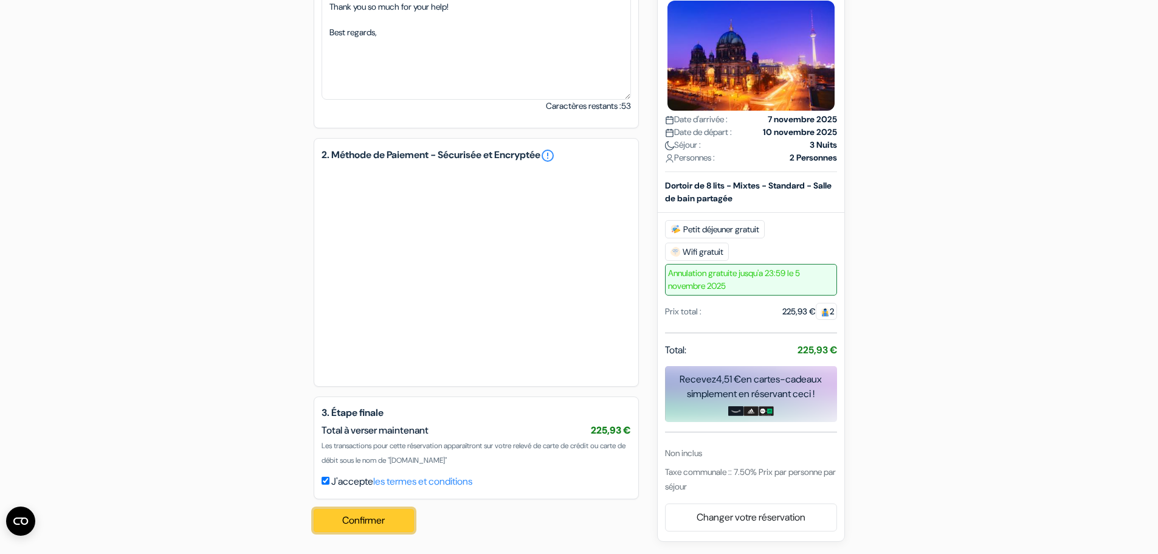
click at [374, 509] on button "Confirmer Loading..." at bounding box center [364, 520] width 101 height 23
click at [372, 509] on button "Confirmer Loading..." at bounding box center [364, 520] width 101 height 23
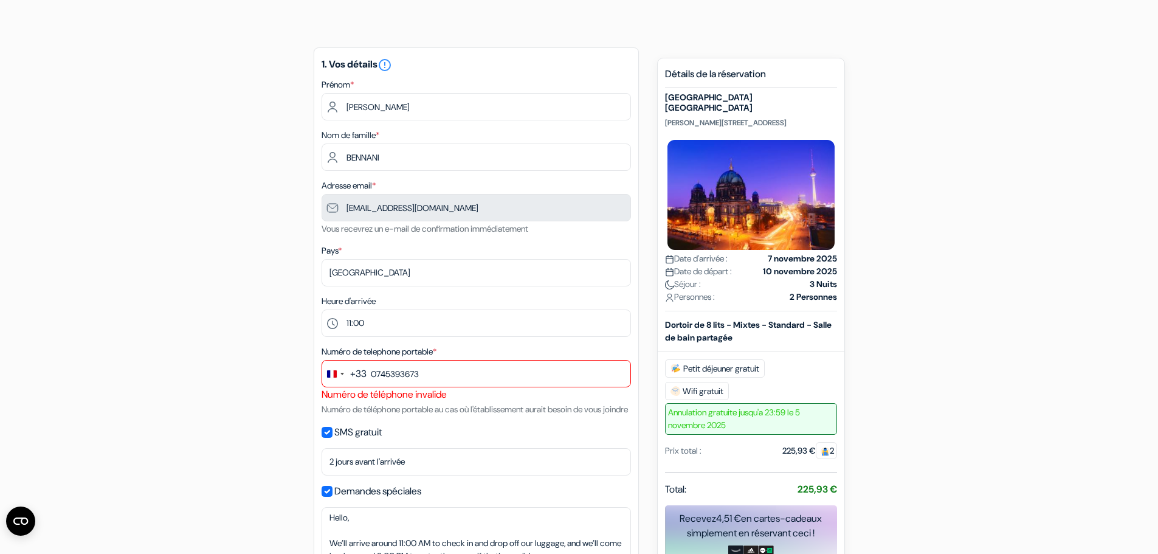
scroll to position [0, 0]
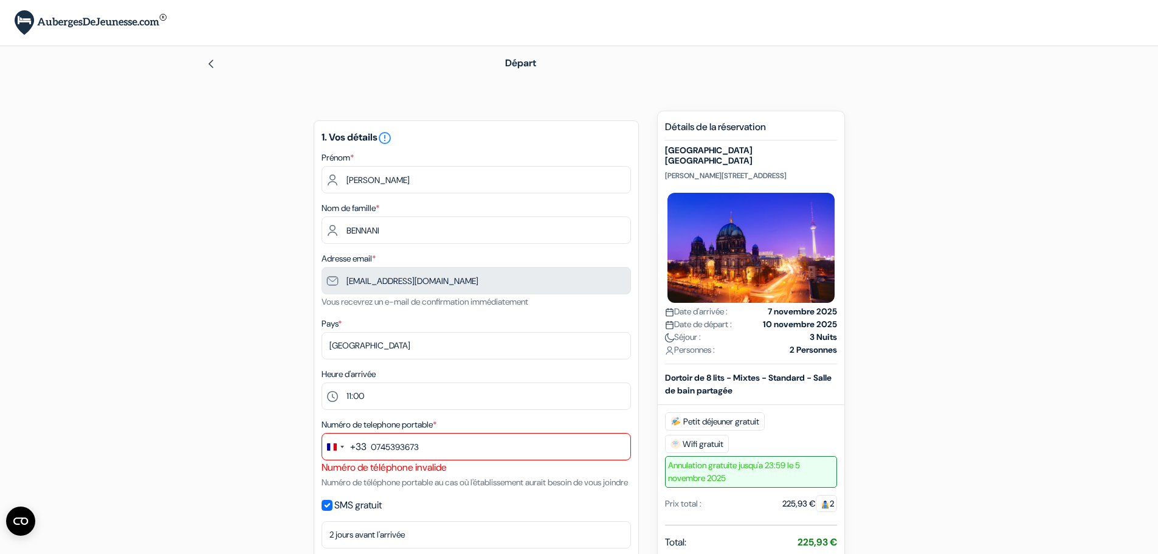
click at [428, 432] on div "Numéro de telephone portable * +33 fr 5 results found No results found France +…" at bounding box center [475, 453] width 309 height 72
click at [377, 442] on input "0745393673" at bounding box center [475, 446] width 309 height 27
type input "745393673"
click at [473, 371] on div "Heure d'arrivée Sélectionner 1:00 2:00 3:00 4:00 5:00 6:00 7:00 8:00 9:00 10:00…" at bounding box center [475, 387] width 309 height 43
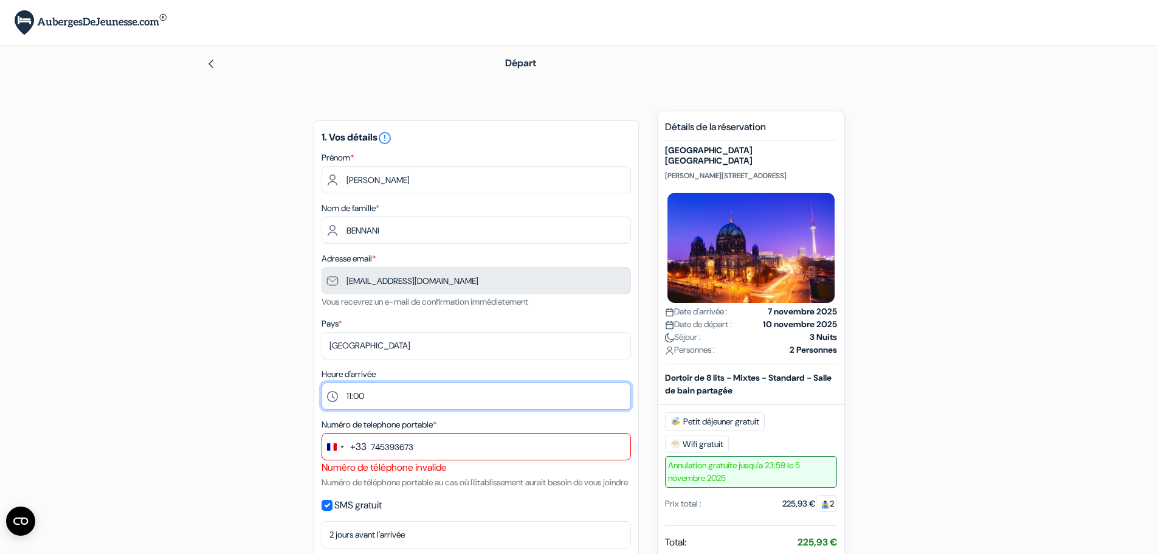
click at [461, 394] on select "Sélectionner 1:00 2:00 3:00 4:00 5:00 6:00 7:00 8:00 9:00 10:00 11:00 12:00 13:…" at bounding box center [475, 395] width 309 height 27
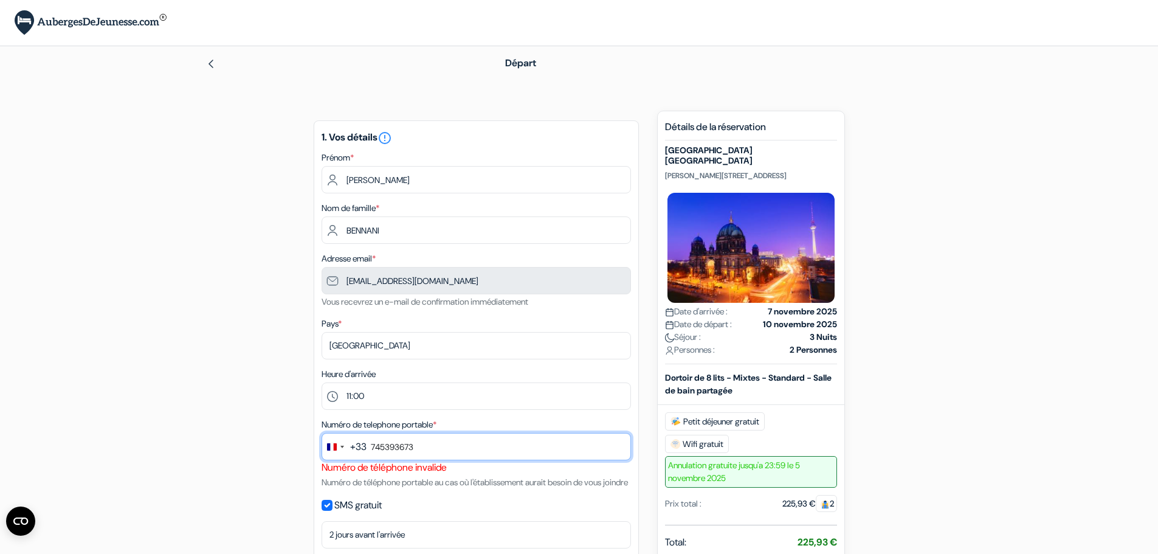
click at [454, 440] on input "745393673" at bounding box center [475, 446] width 309 height 27
click at [454, 441] on input "745393673" at bounding box center [475, 446] width 309 height 27
click at [433, 447] on input "745393673" at bounding box center [475, 446] width 309 height 27
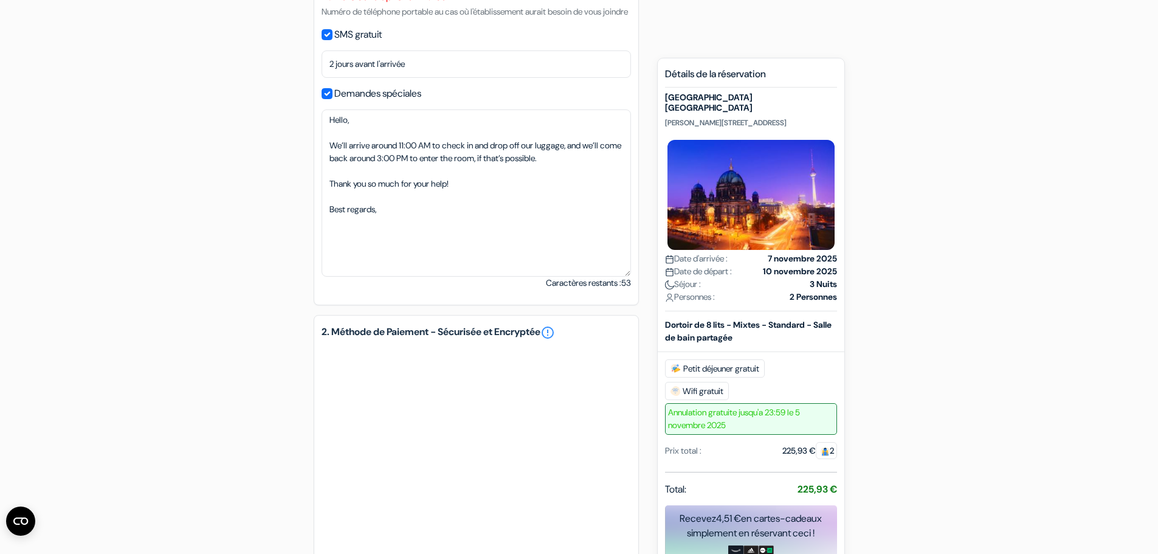
scroll to position [662, 0]
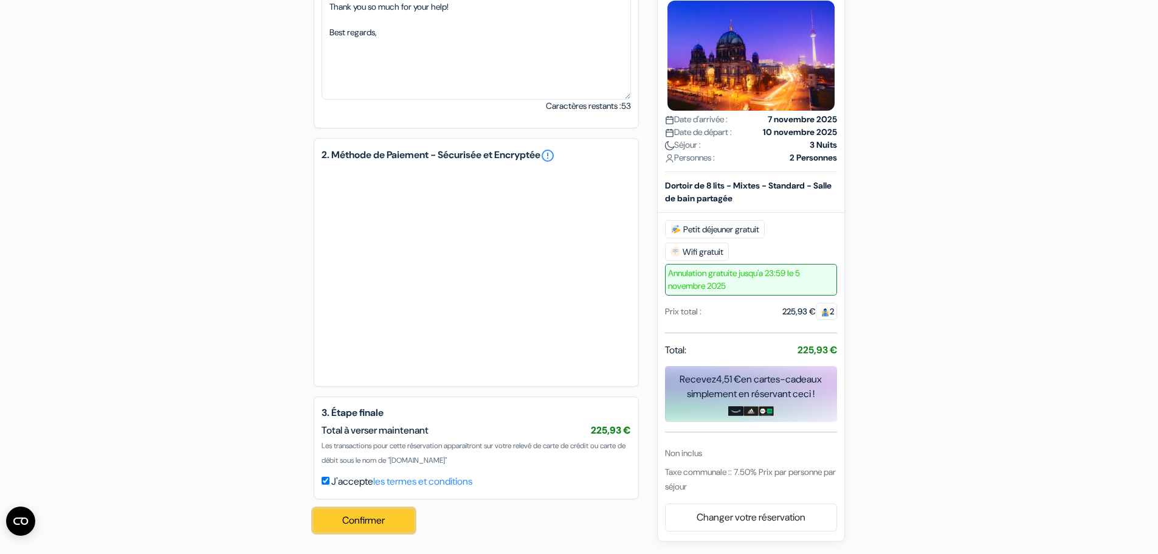
click at [369, 522] on button "Confirmer Loading..." at bounding box center [364, 520] width 101 height 23
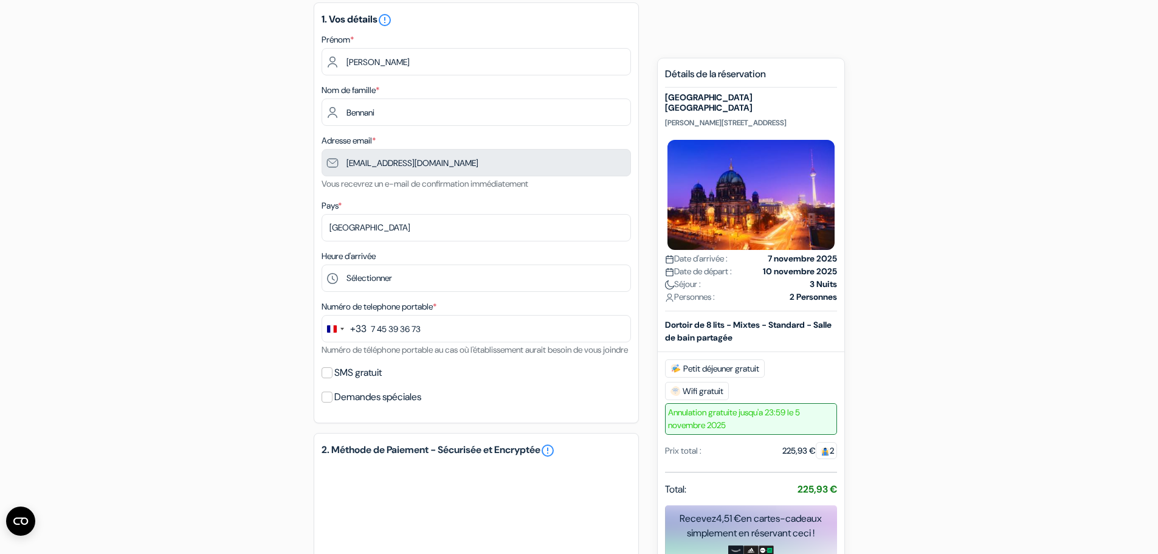
scroll to position [122, 0]
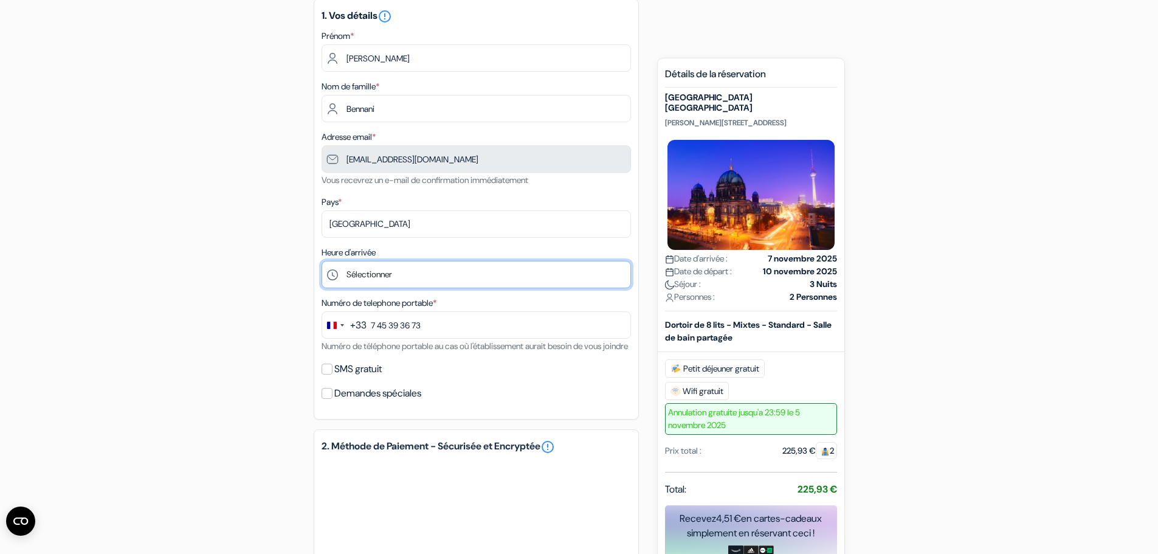
click at [380, 272] on select "Sélectionner 1:00 2:00 3:00 4:00 5:00 6:00 7:00 8:00 9:00 10:00 11:00 12:00 13:…" at bounding box center [475, 274] width 309 height 27
select select "11"
click at [321, 261] on select "Sélectionner 1:00 2:00 3:00 4:00 5:00 6:00 7:00 8:00 9:00 10:00 11:00 12:00 13:…" at bounding box center [475, 274] width 309 height 27
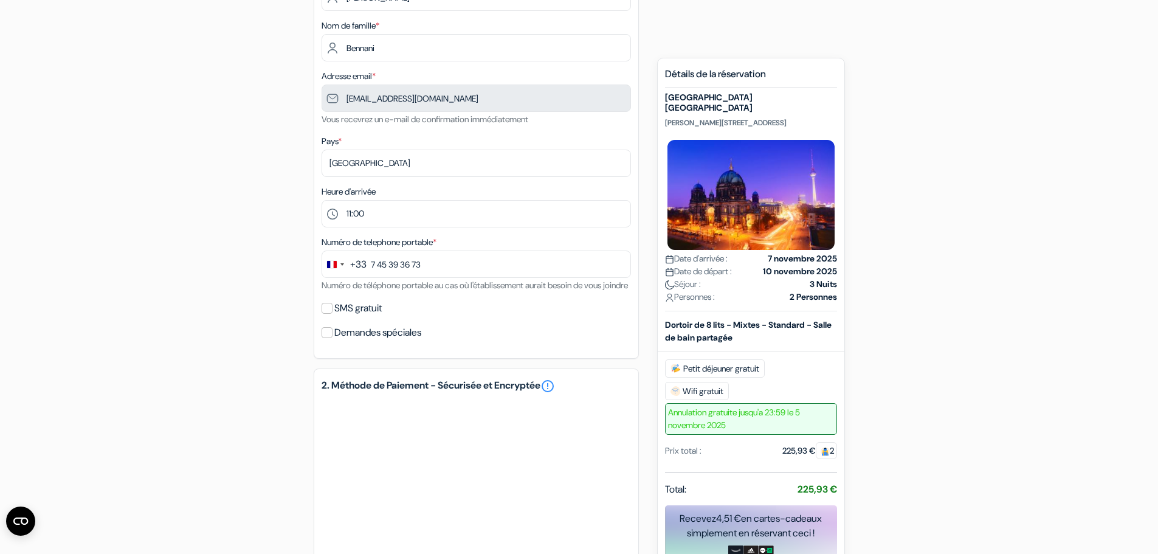
click at [354, 317] on label "SMS gratuit" at bounding box center [357, 308] width 47 height 17
click at [332, 314] on input "SMS gratuit" at bounding box center [326, 308] width 11 height 11
checkbox input "true"
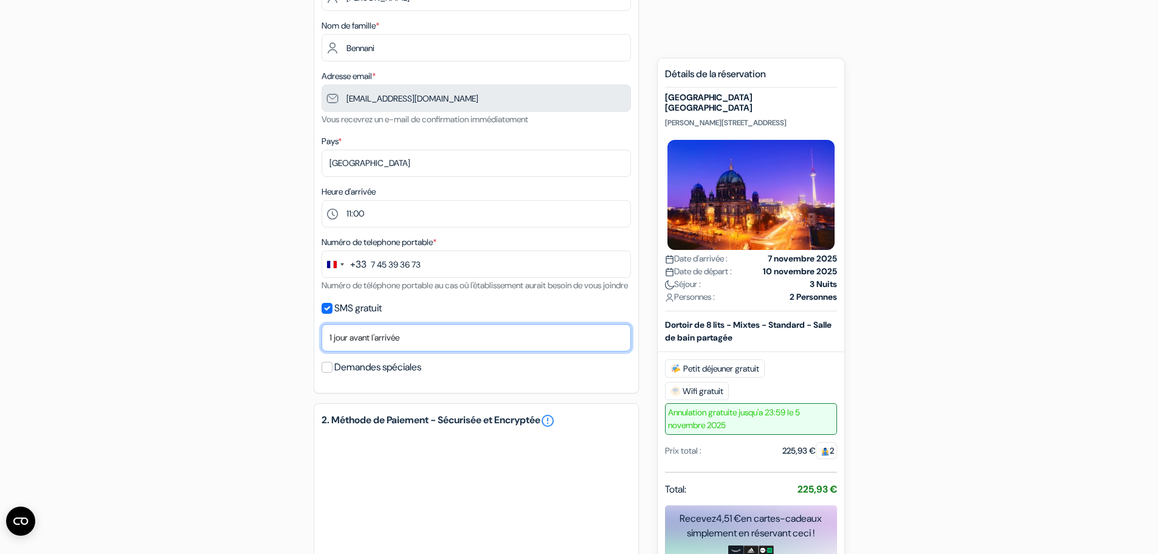
click at [380, 351] on select "Non merci Maintenant Le jour de votre arrivée 1 jour avant l'arrivée 2 jours av…" at bounding box center [475, 337] width 309 height 27
select select "2"
click at [321, 338] on select "Non merci Maintenant Le jour de votre arrivée 1 jour avant l'arrivée 2 jours av…" at bounding box center [475, 337] width 309 height 27
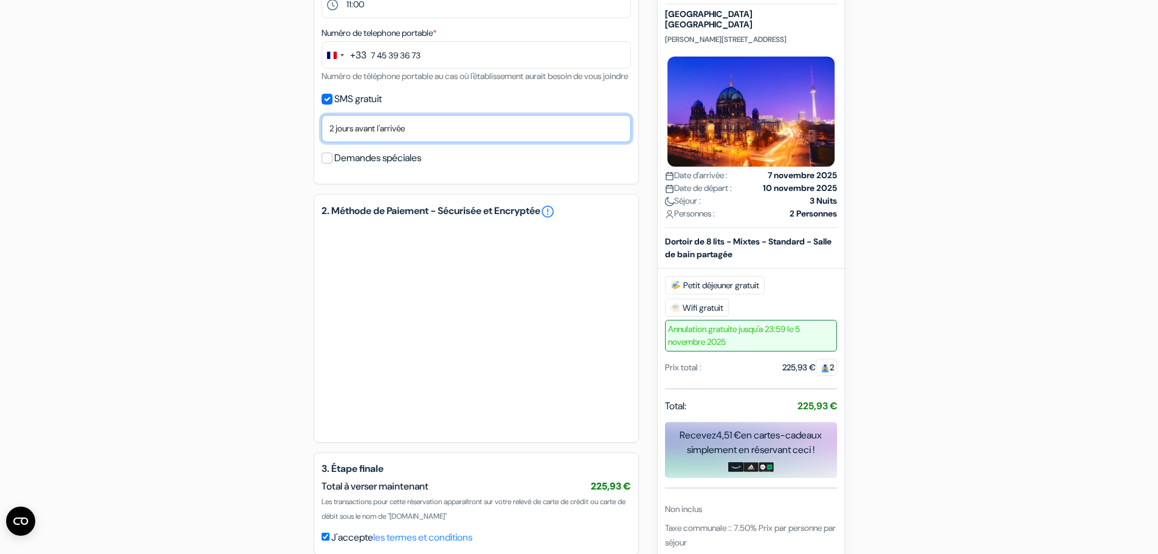
scroll to position [219, 0]
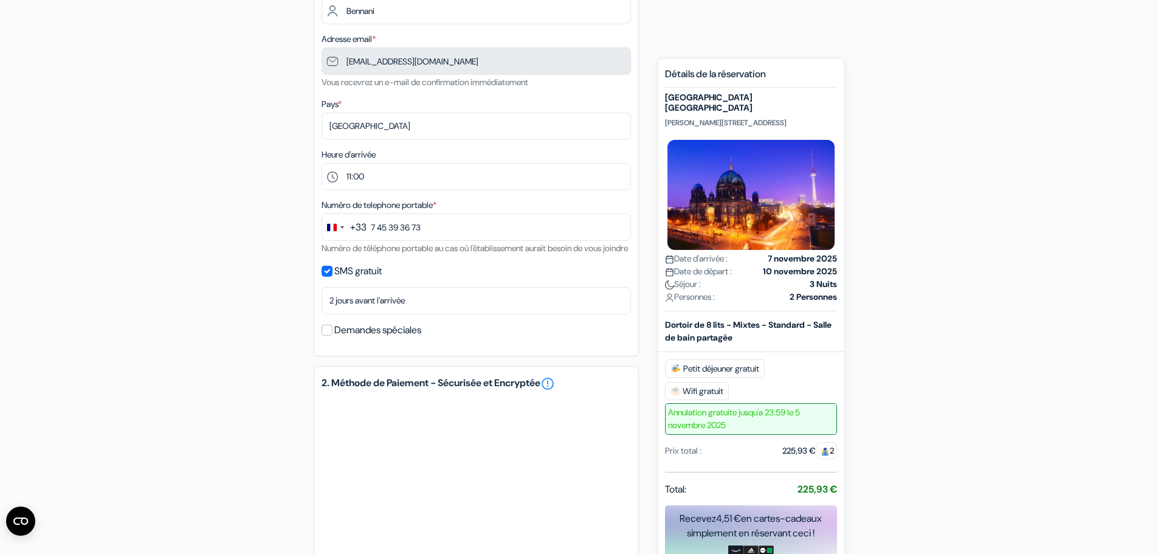
click at [379, 338] on label "Demandes spéciales" at bounding box center [377, 329] width 87 height 17
click at [332, 335] on input "Demandes spéciales" at bounding box center [326, 329] width 11 height 11
checkbox input "true"
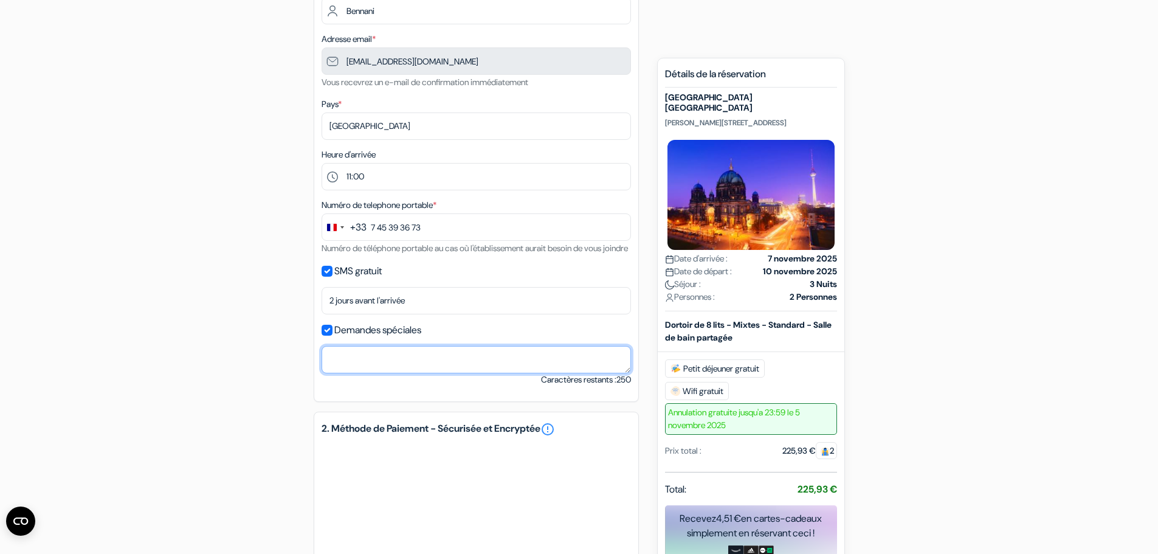
click at [386, 373] on textarea at bounding box center [475, 359] width 309 height 27
paste textarea "Hello, We’ll arrive around 11:00 AM to check in and drop off our luggage, and w…"
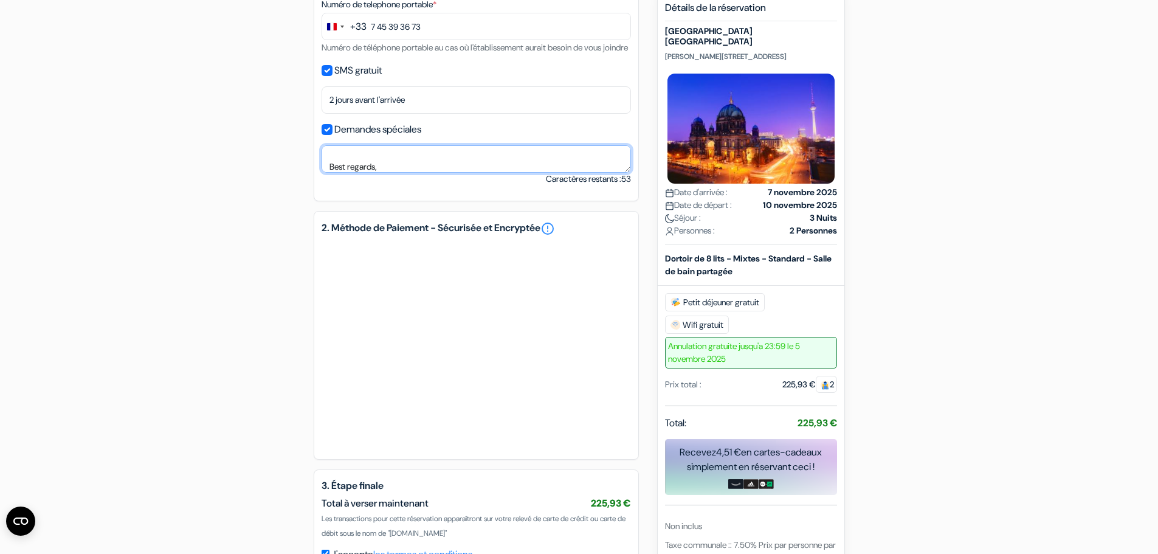
scroll to position [462, 0]
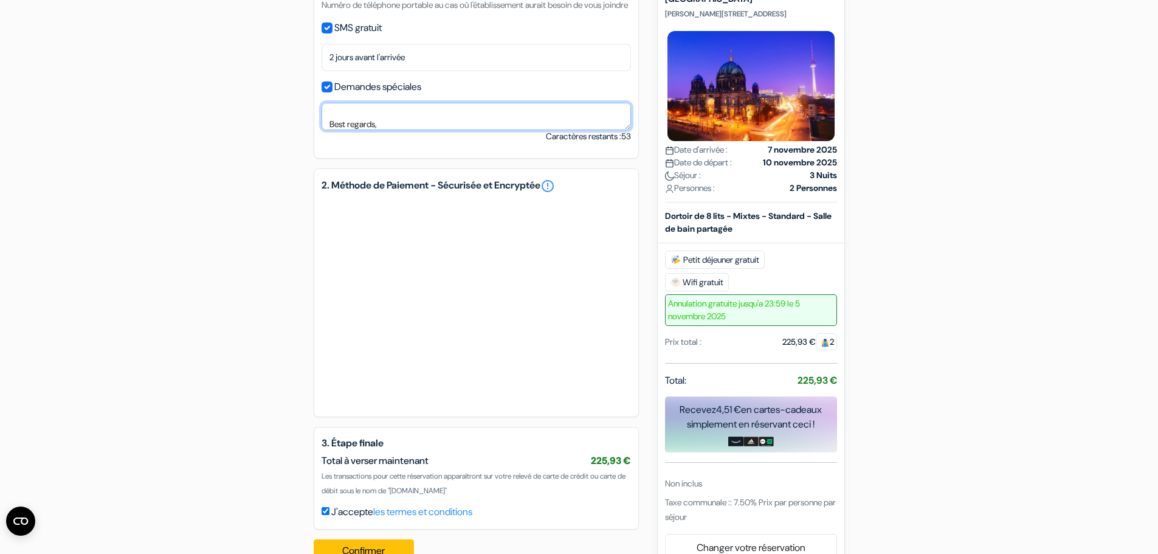
type textarea "Hello, We’ll arrive around 11:00 AM to check in and drop off our luggage, and w…"
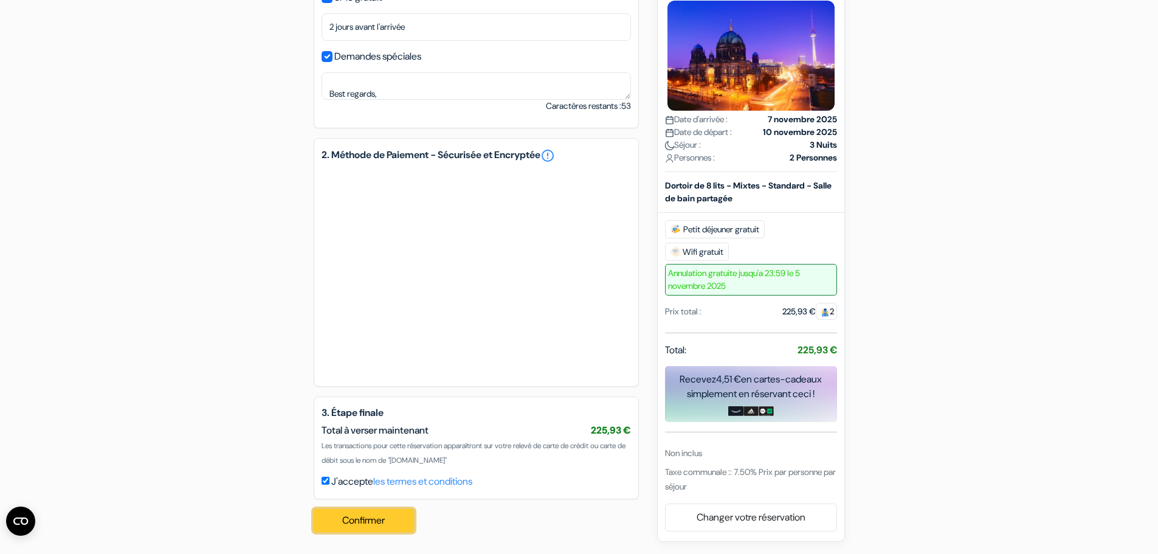
click at [383, 517] on button "Confirmer Loading..." at bounding box center [364, 520] width 101 height 23
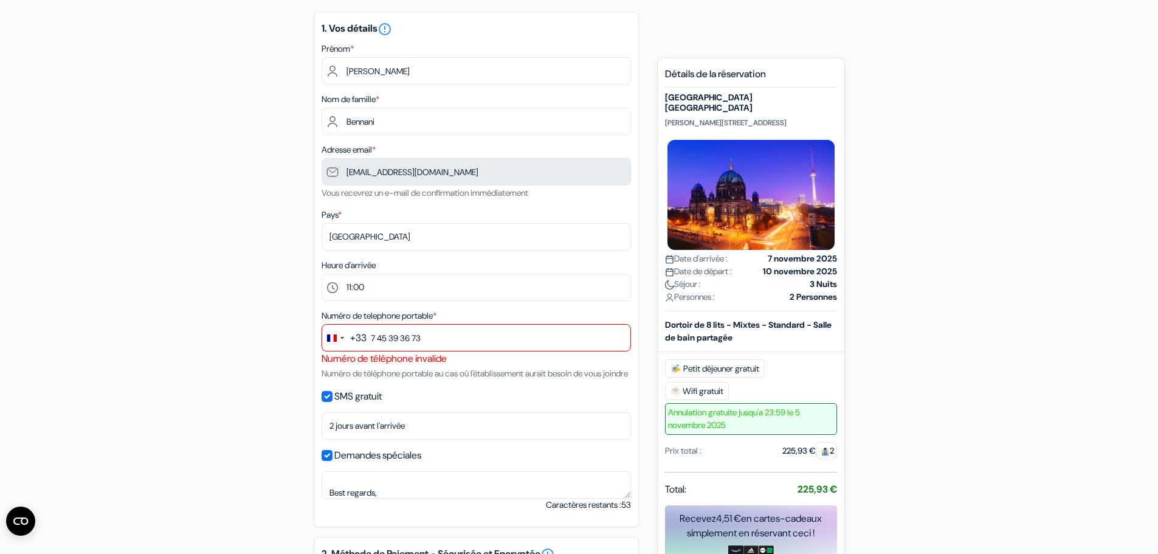
scroll to position [97, 0]
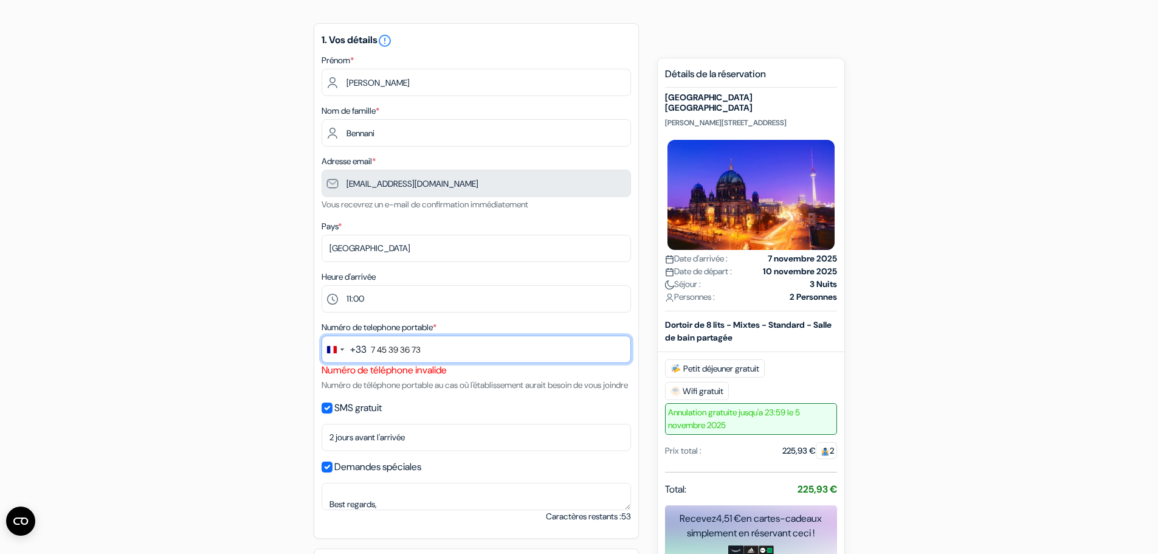
click at [379, 341] on input "7 45 39 36 73" at bounding box center [475, 348] width 309 height 27
click at [372, 348] on input "7 45 39 36 73" at bounding box center [475, 348] width 309 height 27
click at [377, 349] on input "7 45 39 36 73" at bounding box center [475, 348] width 309 height 27
drag, startPoint x: 451, startPoint y: 349, endPoint x: 349, endPoint y: 349, distance: 102.1
click at [349, 349] on div "+33 244 results found No results found Afghanistan +93 Åland Islands +358 Alban…" at bounding box center [475, 348] width 309 height 27
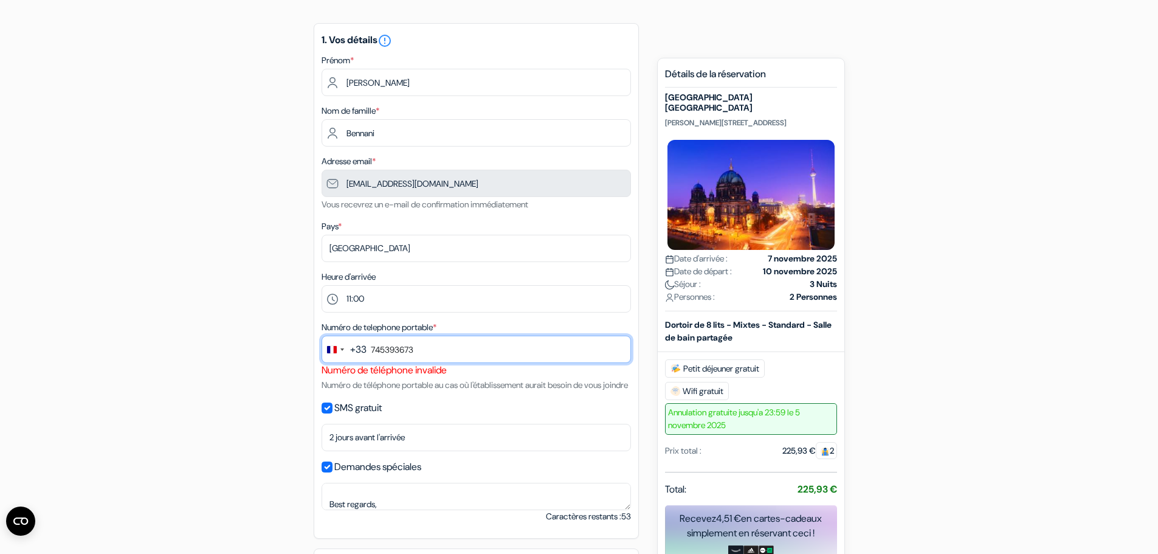
type input "745393673"
click at [241, 357] on div "add_box [GEOGRAPHIC_DATA] [GEOGRAPHIC_DATA] [STREET_ADDRESS] Détails de l'établ…" at bounding box center [579, 482] width 802 height 938
drag, startPoint x: 472, startPoint y: 400, endPoint x: 468, endPoint y: 393, distance: 8.4
click at [471, 392] on div "Numéro de telephone portable * +33 244 results found No results found Afghanist…" at bounding box center [475, 356] width 309 height 72
click at [468, 379] on small "Numéro de téléphone portable au cas où l'établissement aurait besoin de vous jo…" at bounding box center [474, 384] width 306 height 11
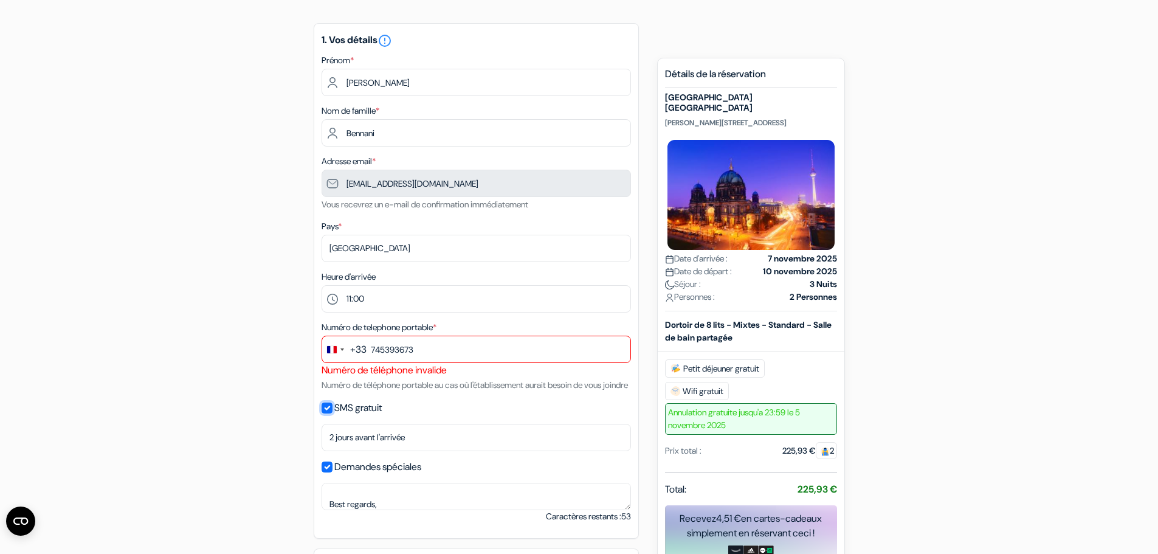
click at [320, 424] on div "1. Vos détails error_outline [PERSON_NAME] Nom de famille * [PERSON_NAME] Adres…" at bounding box center [476, 280] width 325 height 515
click at [326, 413] on input "SMS gratuit" at bounding box center [326, 407] width 11 height 11
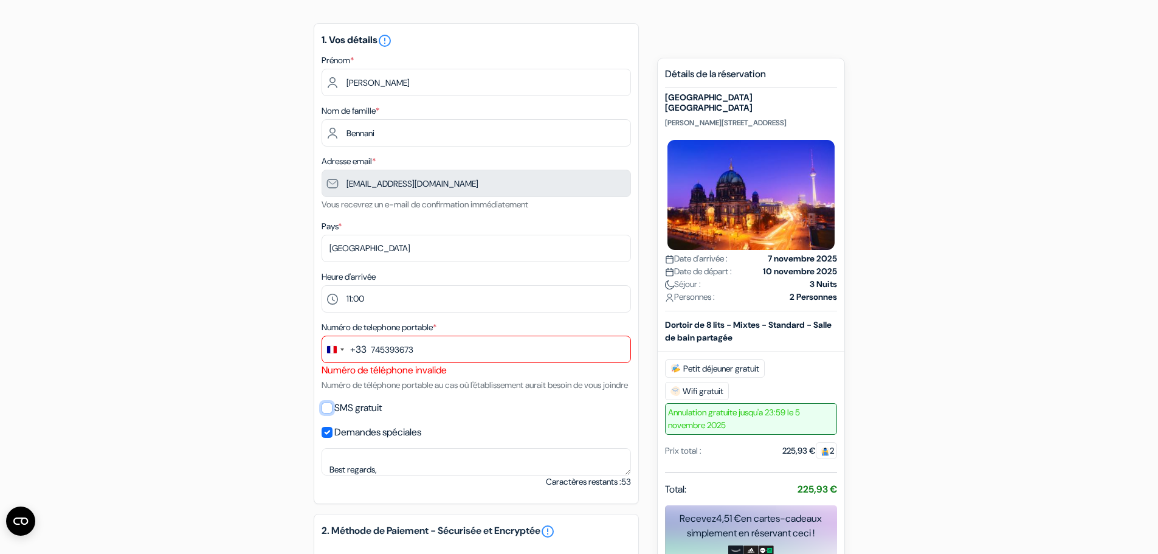
click at [329, 413] on input "SMS gratuit" at bounding box center [326, 407] width 11 height 11
checkbox input "true"
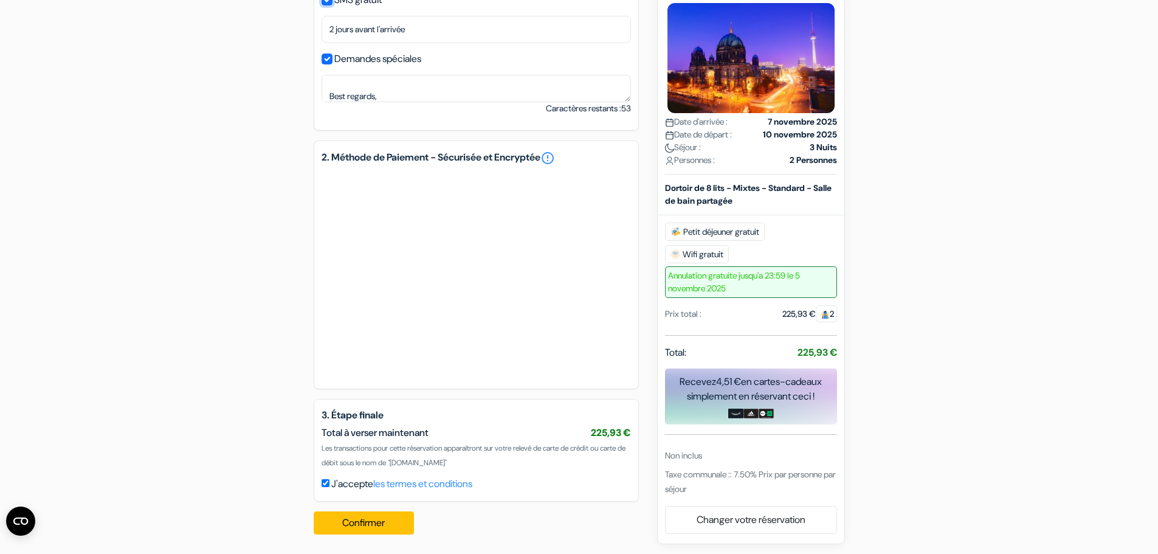
scroll to position [523, 0]
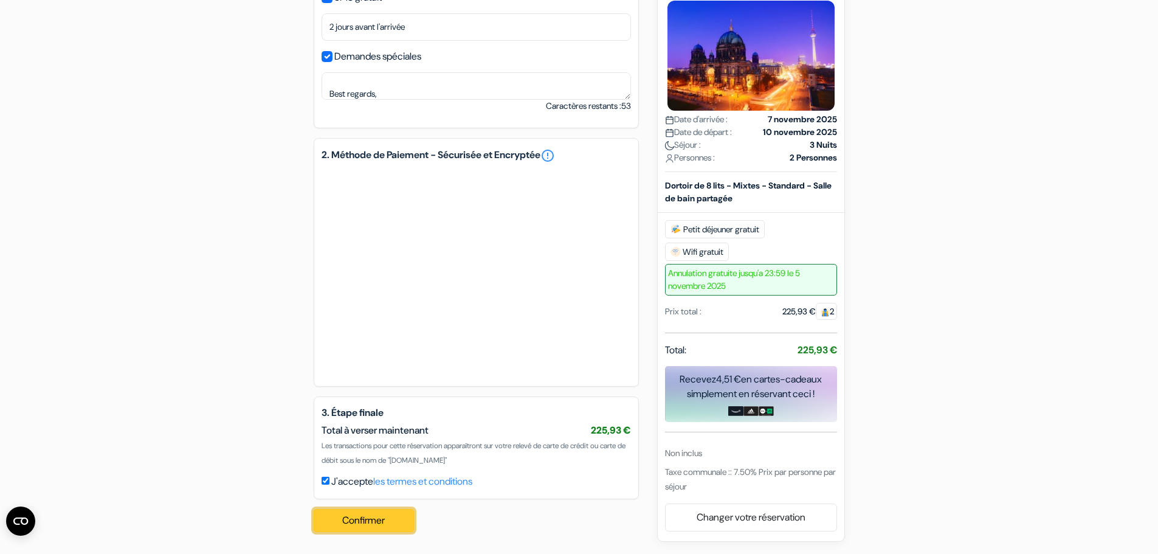
click at [394, 514] on button "Confirmer Loading..." at bounding box center [364, 520] width 101 height 23
click at [394, 522] on button "Confirmer Loading..." at bounding box center [364, 520] width 101 height 23
click at [393, 522] on button "Confirmer Loading..." at bounding box center [364, 520] width 101 height 23
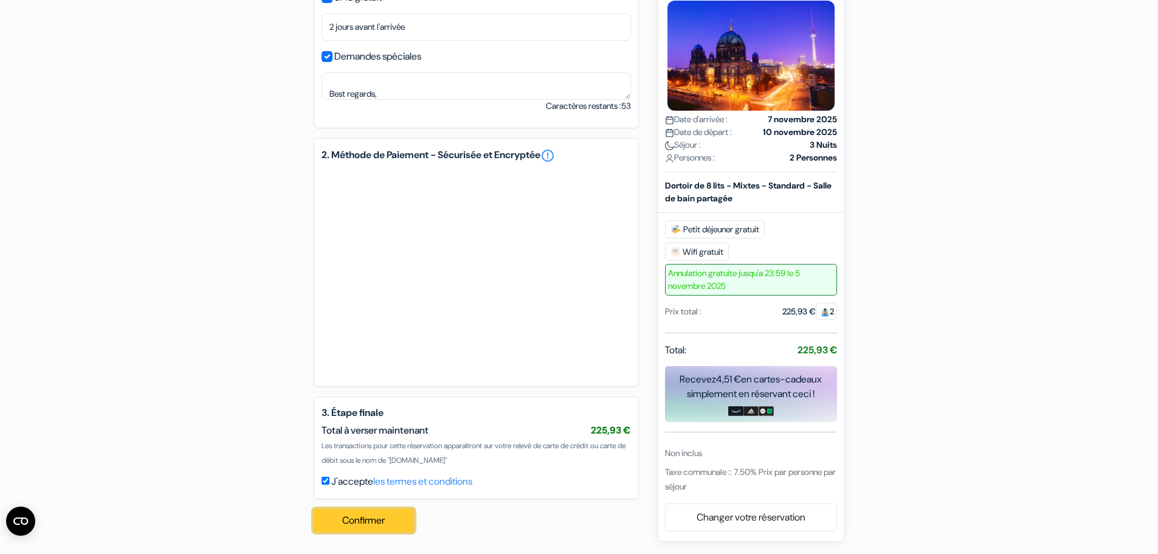
click at [393, 520] on button "Confirmer Loading..." at bounding box center [364, 520] width 101 height 23
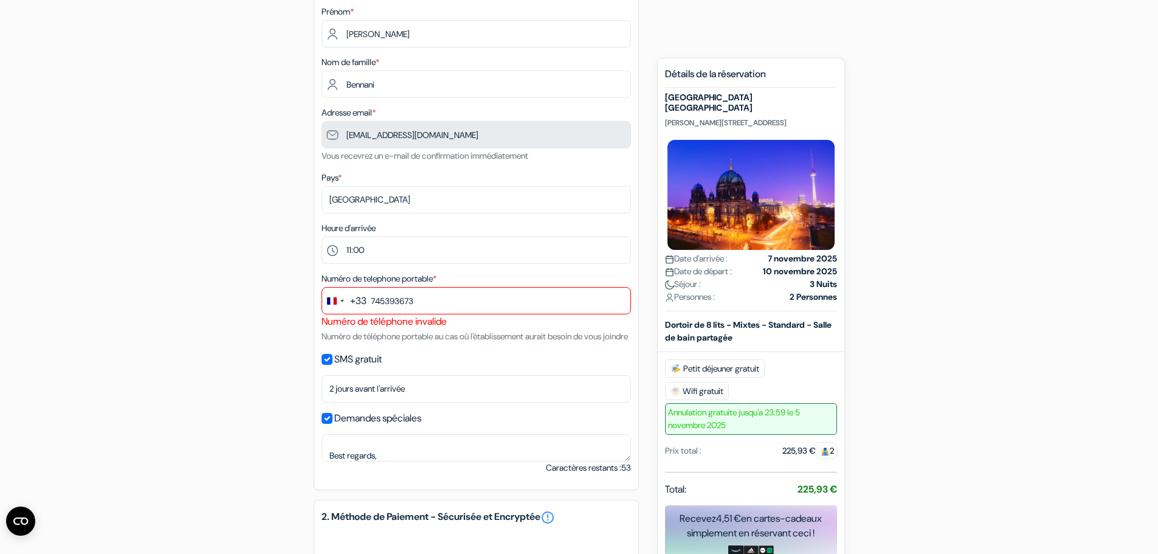
scroll to position [182, 0]
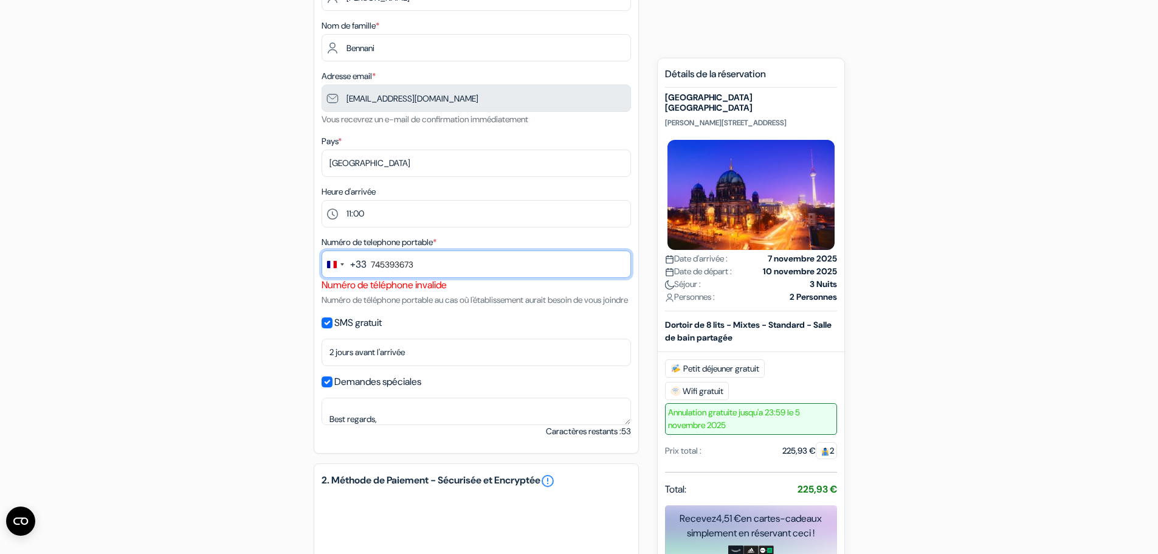
click at [482, 267] on input "745393673" at bounding box center [475, 263] width 309 height 27
click at [484, 327] on div "1. Vos détails error_outline [PERSON_NAME] Nom de famille * [PERSON_NAME] Adres…" at bounding box center [476, 195] width 325 height 515
click at [451, 266] on input "7453936732" at bounding box center [475, 263] width 309 height 27
click at [545, 307] on div "Numéro de telephone portable * +33 244 results found No results found Afghanist…" at bounding box center [475, 271] width 309 height 72
click at [466, 261] on input "74539367" at bounding box center [475, 263] width 309 height 27
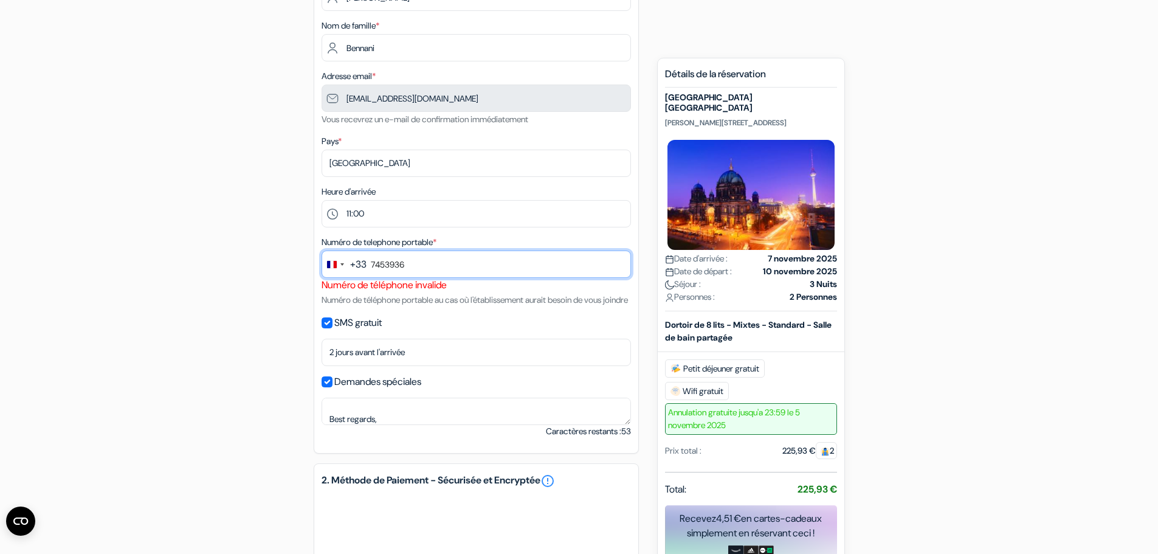
type input "0745393673"
click at [539, 306] on div "Numéro de telephone portable * +33 244 results found No results found Afghanist…" at bounding box center [475, 271] width 309 height 72
click at [453, 269] on input "0745393673" at bounding box center [475, 263] width 309 height 27
drag, startPoint x: 451, startPoint y: 261, endPoint x: 162, endPoint y: 270, distance: 290.0
click at [210, 268] on div "add_box [GEOGRAPHIC_DATA] [GEOGRAPHIC_DATA] [STREET_ADDRESS] Détails de l'établ…" at bounding box center [579, 397] width 802 height 938
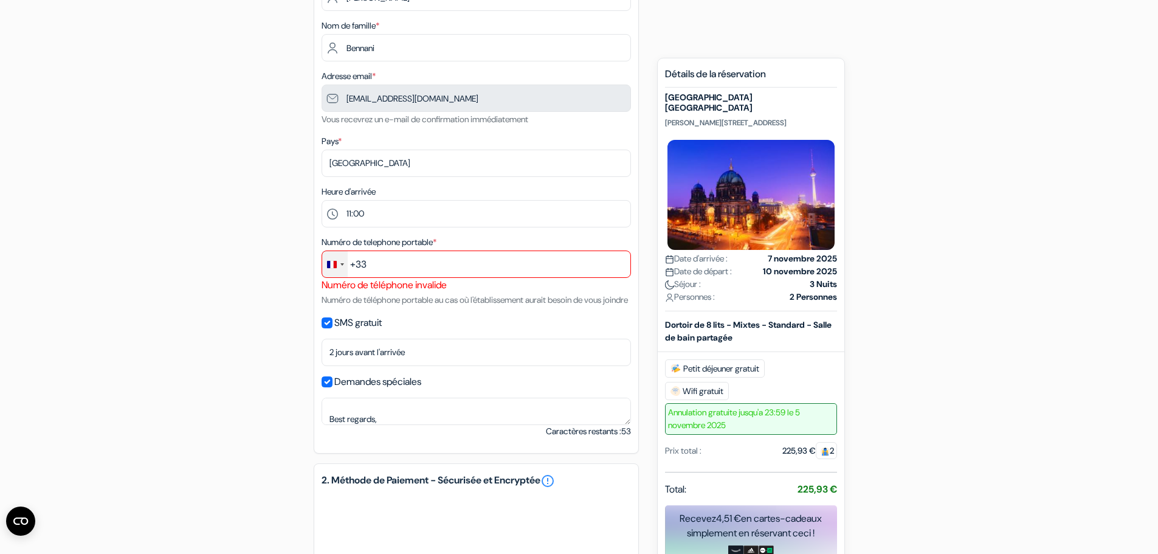
click at [347, 255] on div "Change country, selected France (+33)" at bounding box center [335, 264] width 26 height 26
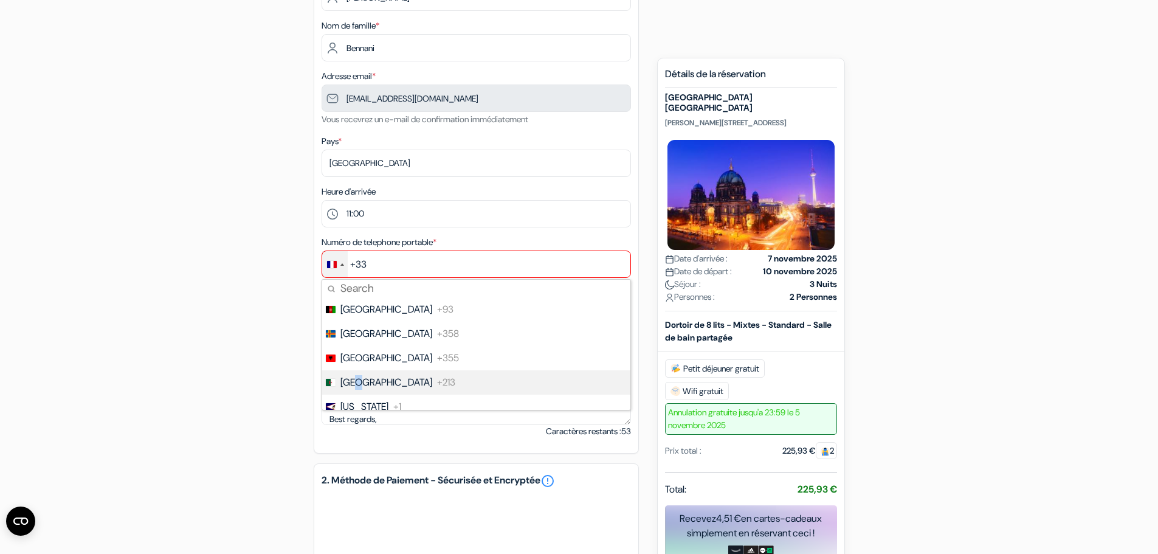
click at [356, 379] on span "[GEOGRAPHIC_DATA]" at bounding box center [386, 382] width 92 height 15
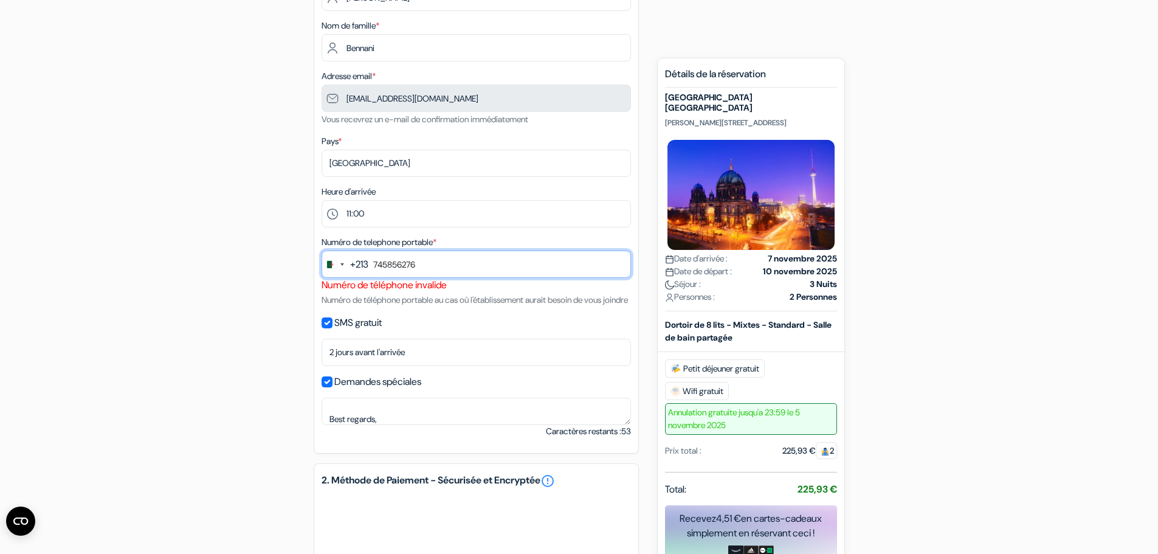
type input "745856276"
click at [416, 307] on div "Numéro de telephone portable * +213 244 results found No results found Afghanis…" at bounding box center [475, 271] width 309 height 72
click at [430, 257] on input "745856276" at bounding box center [475, 263] width 309 height 27
drag, startPoint x: 430, startPoint y: 257, endPoint x: 296, endPoint y: 251, distance: 134.4
click at [291, 251] on div "add_box [GEOGRAPHIC_DATA] [GEOGRAPHIC_DATA] [STREET_ADDRESS] Détails de l'établ…" at bounding box center [579, 397] width 802 height 938
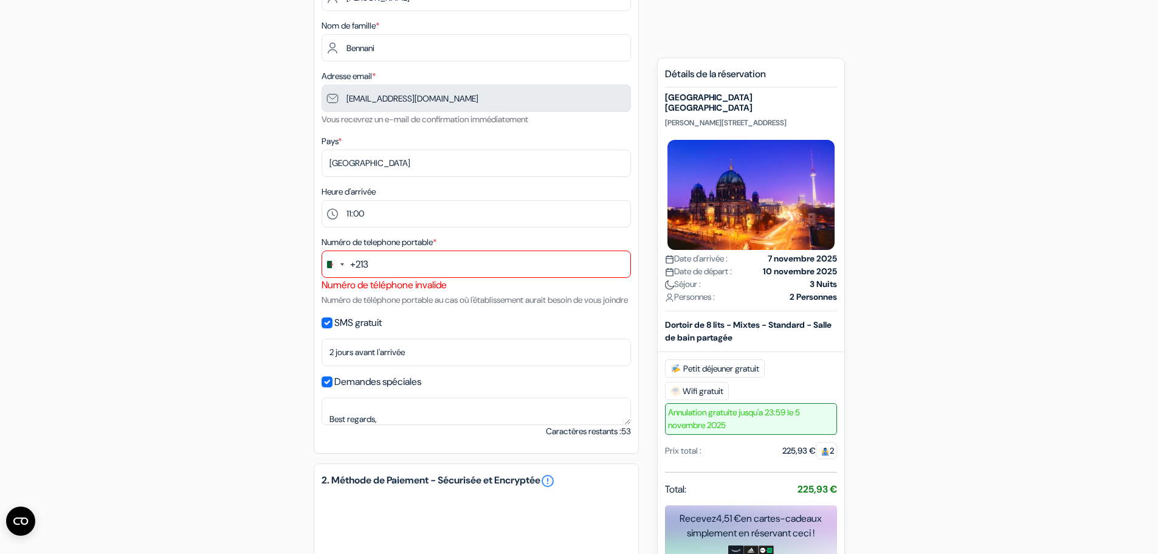
click at [362, 264] on div "+213" at bounding box center [359, 264] width 18 height 15
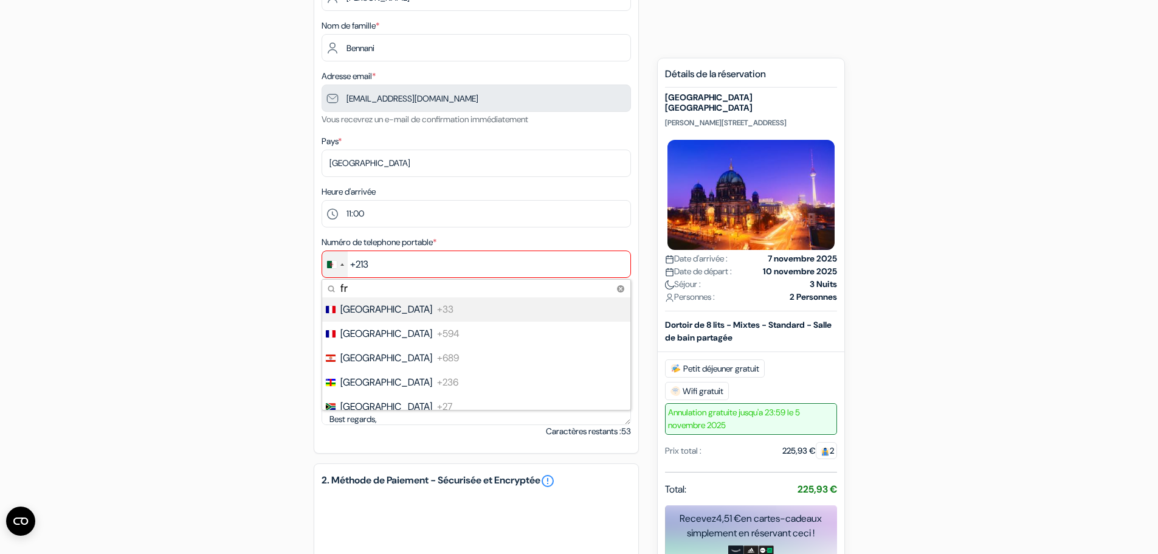
type input "fr"
click at [359, 315] on span "[GEOGRAPHIC_DATA]" at bounding box center [386, 309] width 92 height 15
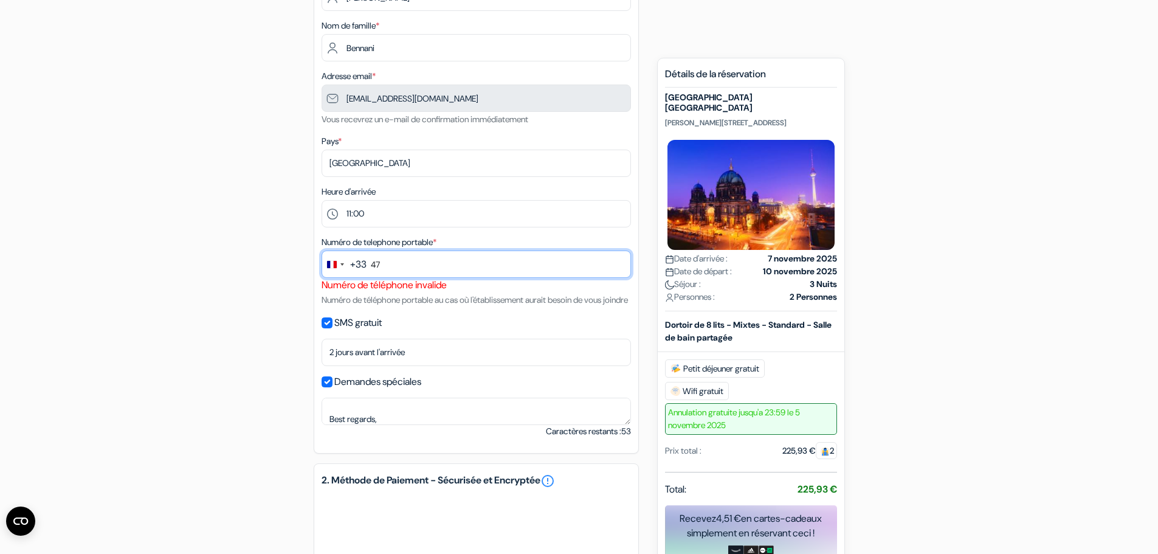
type input "4"
type input "745393673"
click at [287, 298] on div "add_box [GEOGRAPHIC_DATA] [GEOGRAPHIC_DATA] [STREET_ADDRESS] Détails de l'établ…" at bounding box center [579, 397] width 802 height 938
click at [418, 307] on div "Numéro de telephone portable * +33 fr 5 results found No results found France +…" at bounding box center [475, 271] width 309 height 72
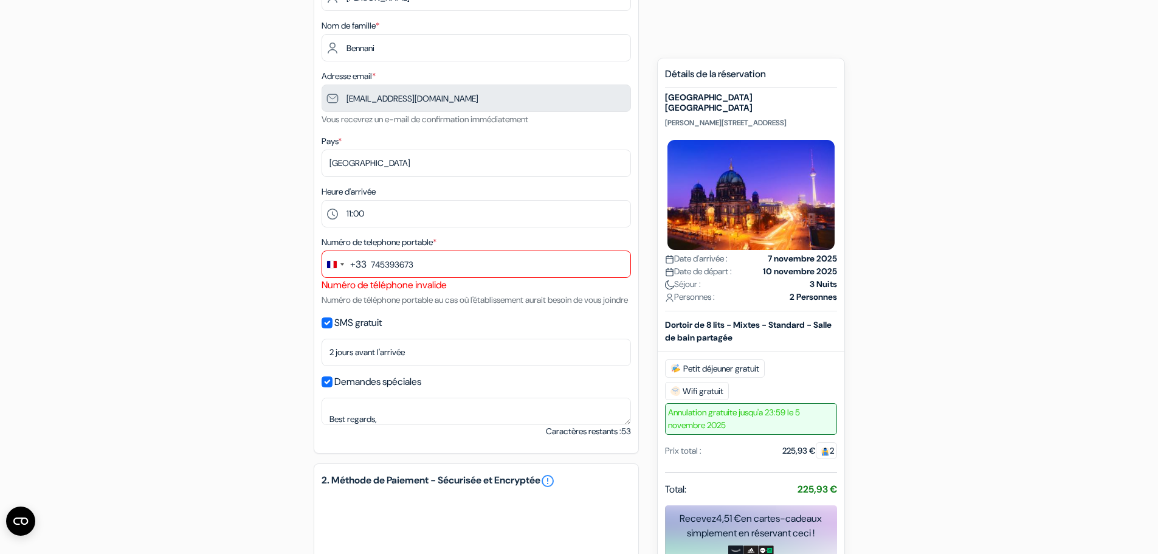
click at [1086, 279] on form "Départ add_box St Christopher's Inn Alexanderplatz Berlin Rosa-Luxemburg-Straße…" at bounding box center [579, 350] width 1158 height 972
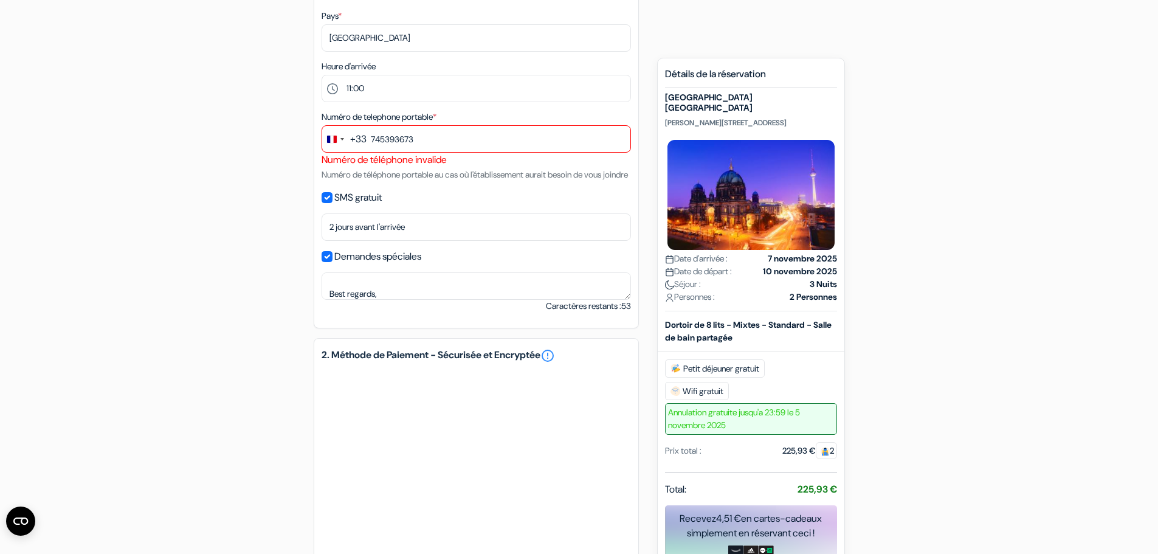
scroll to position [523, 0]
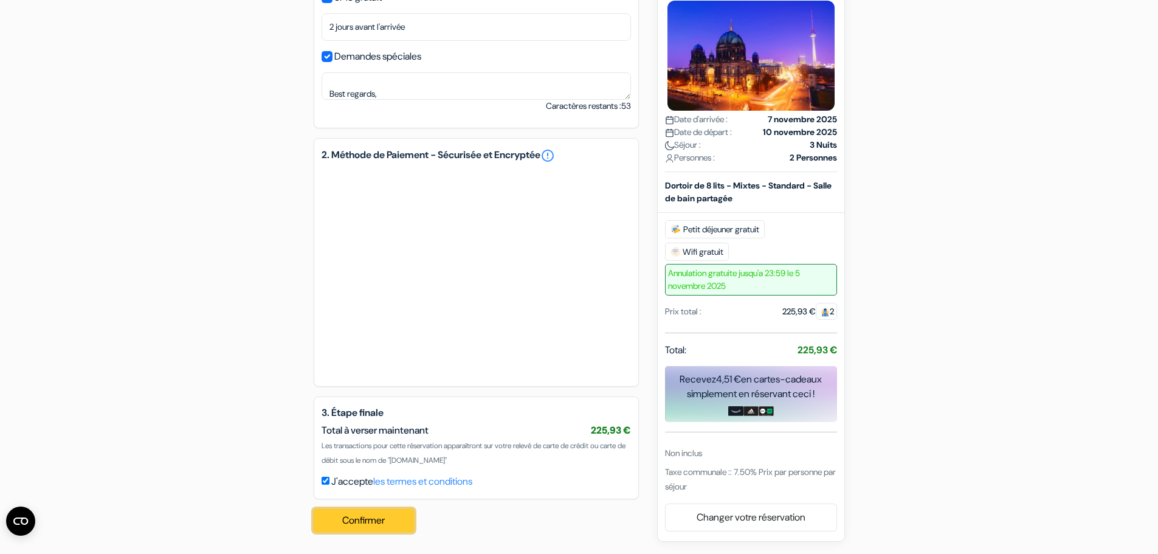
click at [370, 517] on button "Confirmer Loading..." at bounding box center [364, 520] width 101 height 23
click at [370, 516] on button "Confirmer Loading..." at bounding box center [364, 520] width 101 height 23
click at [370, 515] on button "Confirmer Loading..." at bounding box center [364, 520] width 101 height 23
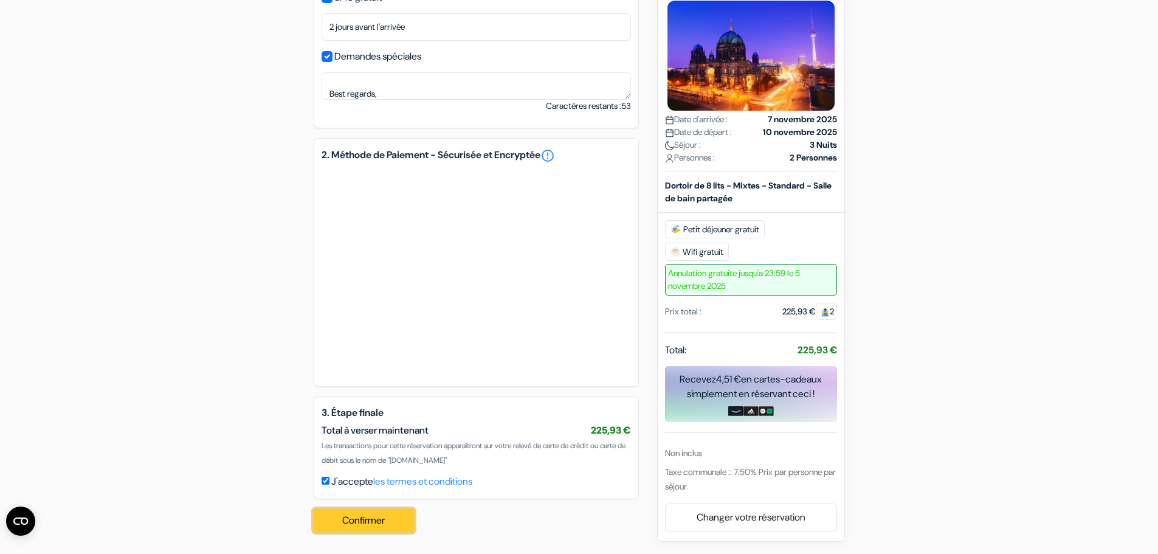
click at [370, 514] on button "Confirmer Loading..." at bounding box center [364, 520] width 101 height 23
drag, startPoint x: 370, startPoint y: 514, endPoint x: 369, endPoint y: 507, distance: 6.8
click at [369, 514] on button "Confirmer Loading..." at bounding box center [364, 520] width 101 height 23
click at [400, 510] on button "Confirmer Loading..." at bounding box center [364, 520] width 101 height 23
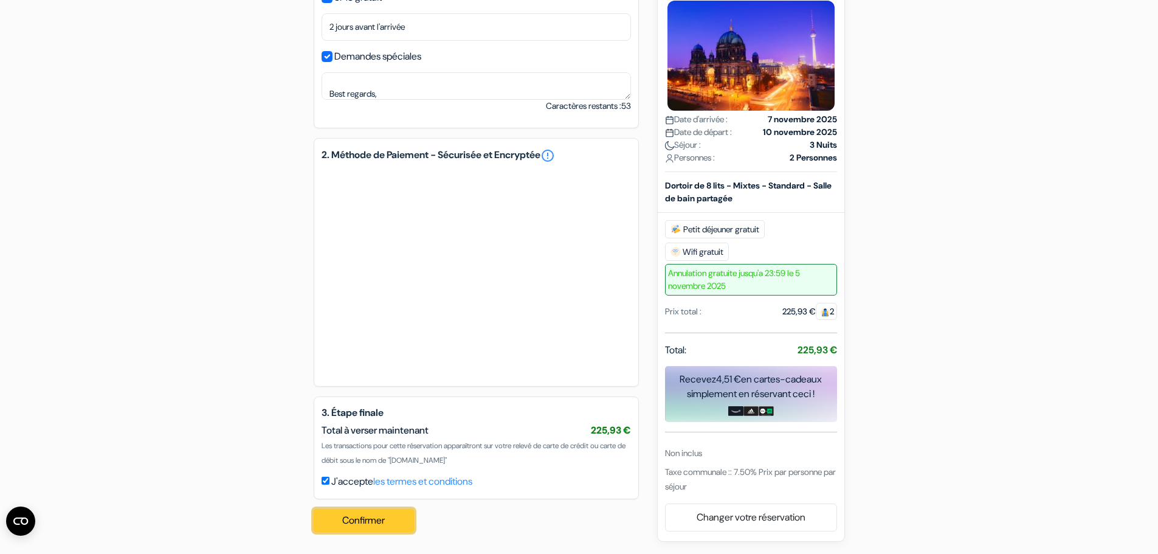
click at [400, 510] on button "Confirmer Loading..." at bounding box center [364, 520] width 101 height 23
click at [400, 511] on button "Confirmer Loading..." at bounding box center [364, 520] width 101 height 23
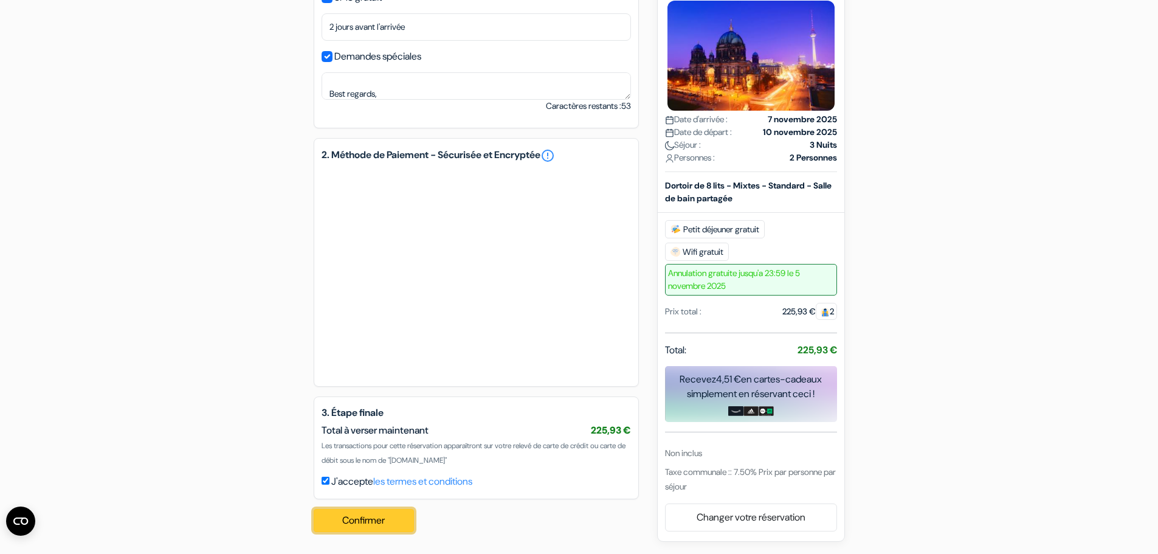
click at [400, 511] on button "Confirmer Loading..." at bounding box center [364, 520] width 101 height 23
click at [399, 513] on button "Confirmer Loading..." at bounding box center [364, 520] width 101 height 23
click at [341, 529] on button "Confirmer Loading..." at bounding box center [364, 520] width 101 height 23
click at [343, 526] on button "Confirmer Loading..." at bounding box center [364, 520] width 101 height 23
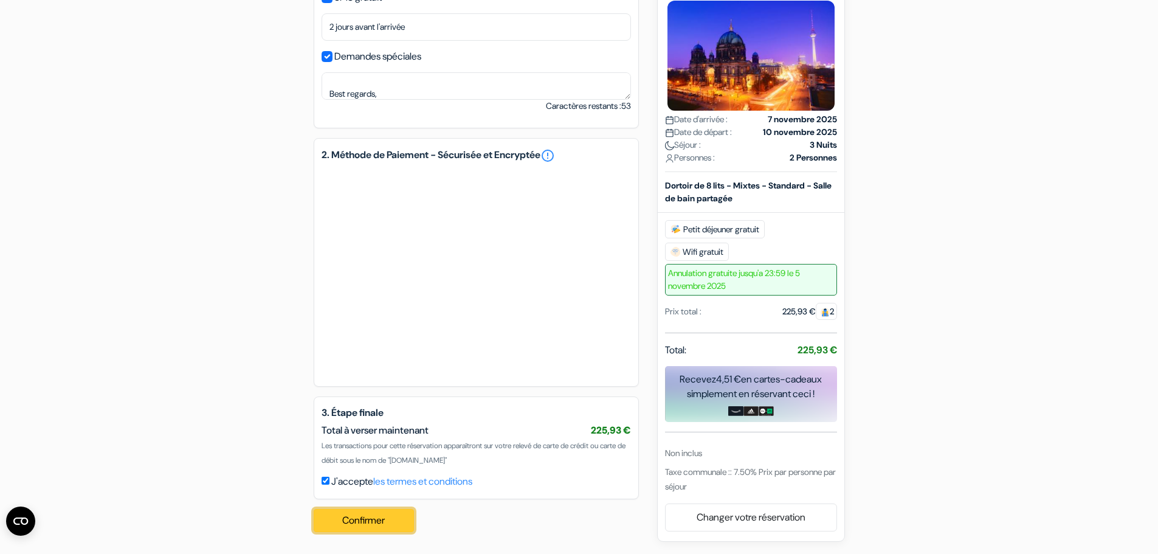
click at [343, 526] on button "Confirmer Loading..." at bounding box center [364, 520] width 101 height 23
click at [343, 527] on button "Confirmer Loading..." at bounding box center [364, 520] width 101 height 23
click at [348, 526] on button "Confirmer Loading..." at bounding box center [364, 520] width 101 height 23
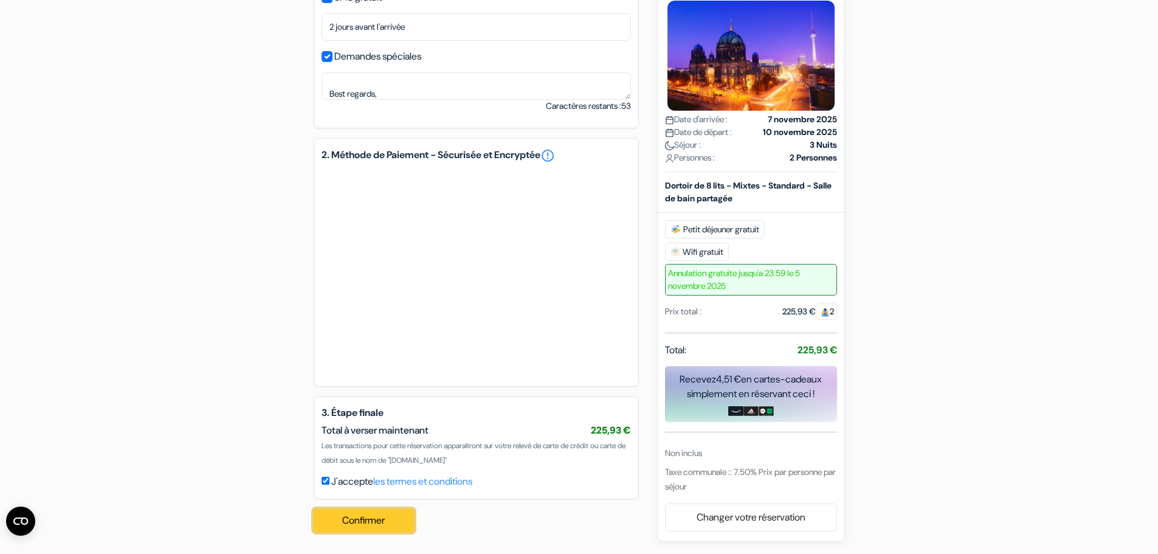
click at [347, 526] on button "Confirmer Loading..." at bounding box center [364, 520] width 101 height 23
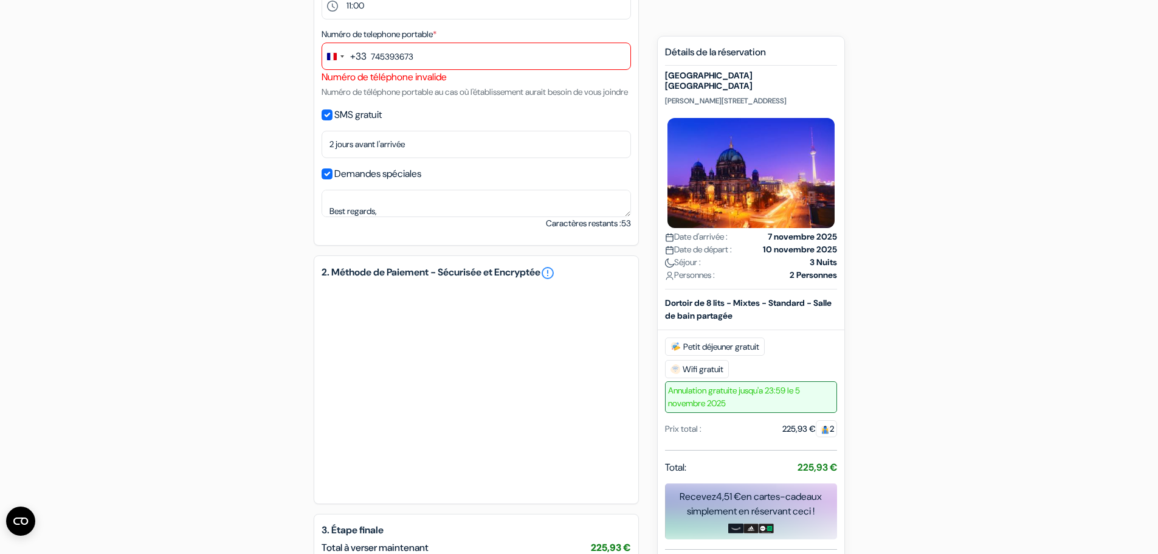
scroll to position [219, 0]
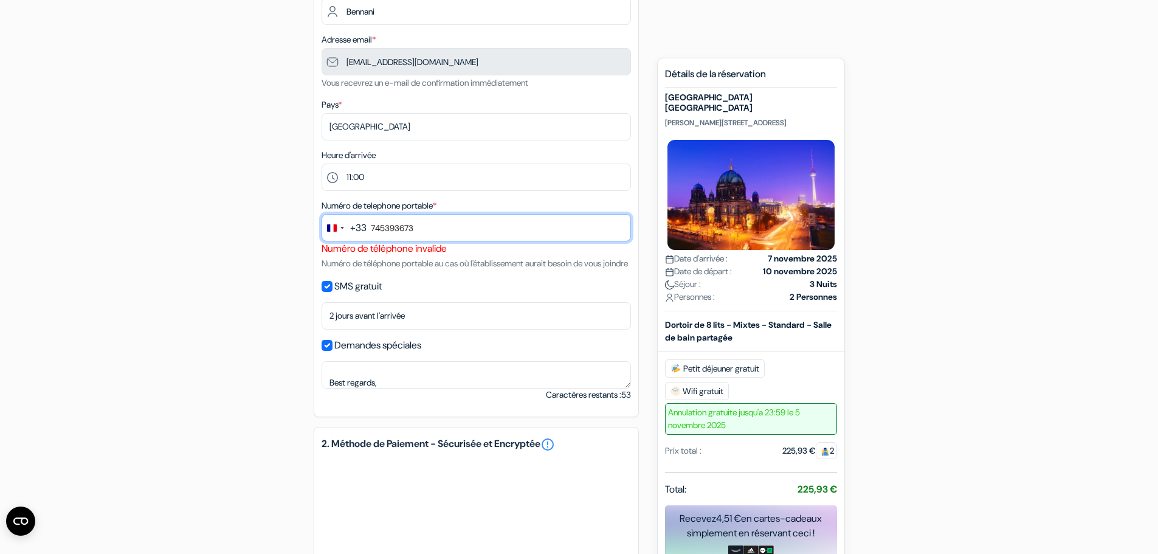
click at [441, 233] on input "745393673" at bounding box center [475, 227] width 309 height 27
drag, startPoint x: 478, startPoint y: 223, endPoint x: -163, endPoint y: 223, distance: 641.0
click at [0, 223] on html "Langue Fermer Monnaie Fermer" at bounding box center [579, 311] width 1158 height 1061
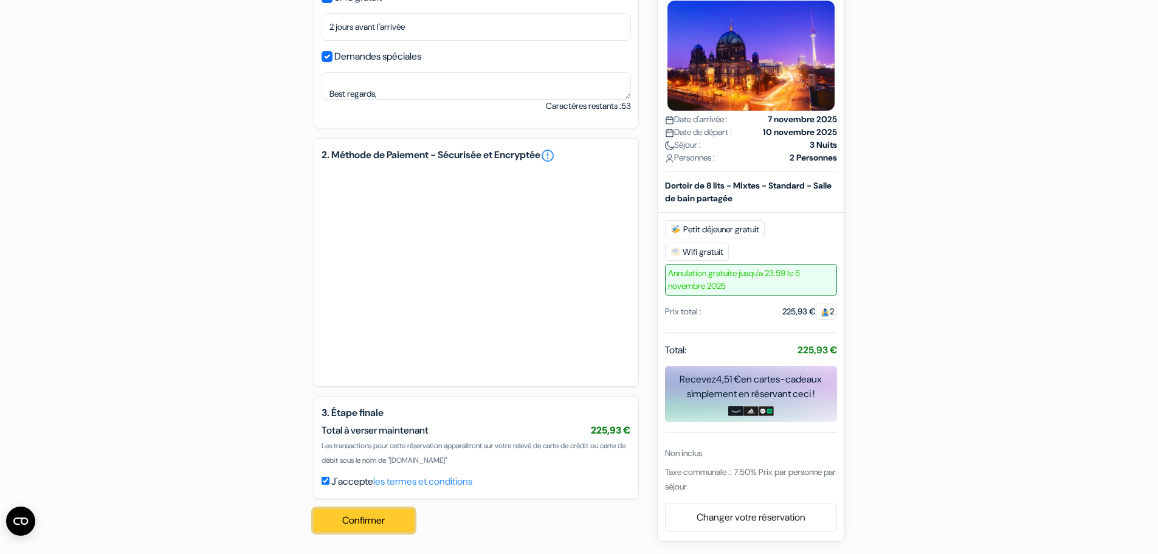
click at [402, 520] on button "Confirmer Loading..." at bounding box center [364, 520] width 101 height 23
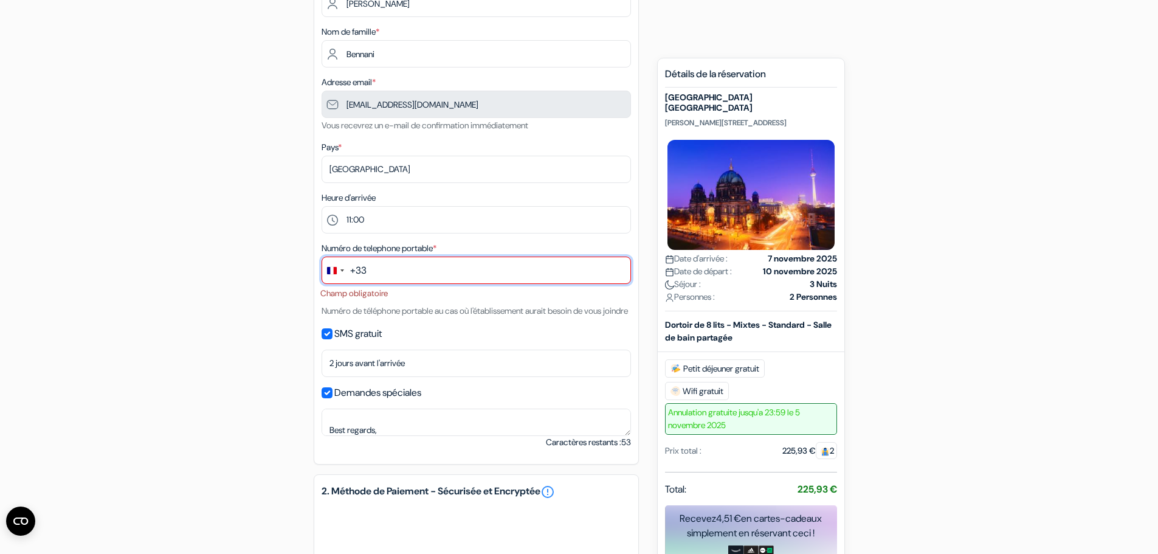
scroll to position [170, 0]
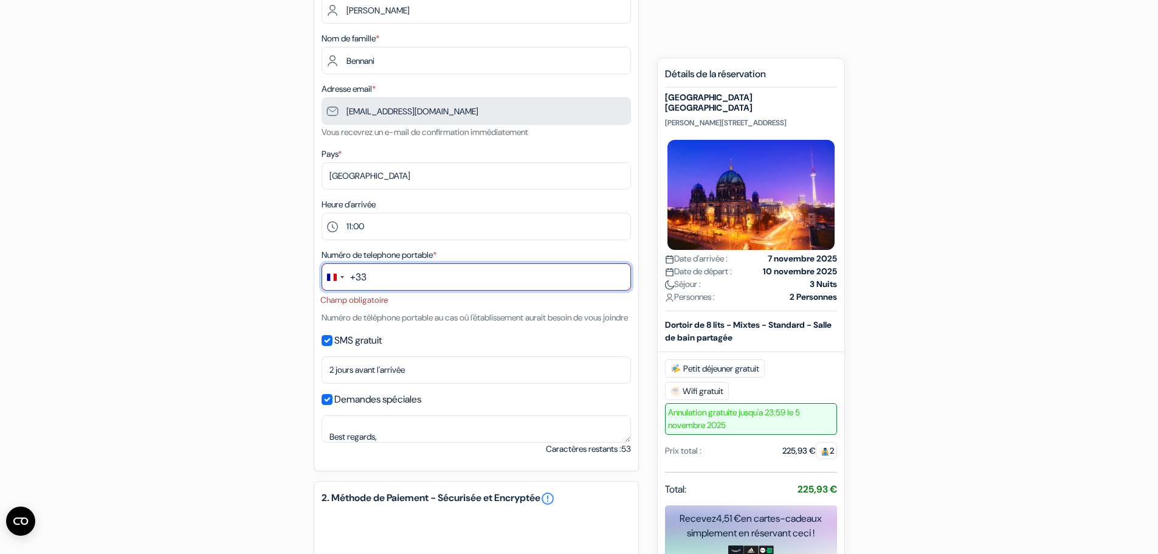
click at [403, 268] on input "text" at bounding box center [475, 276] width 309 height 27
type input "0745393673"
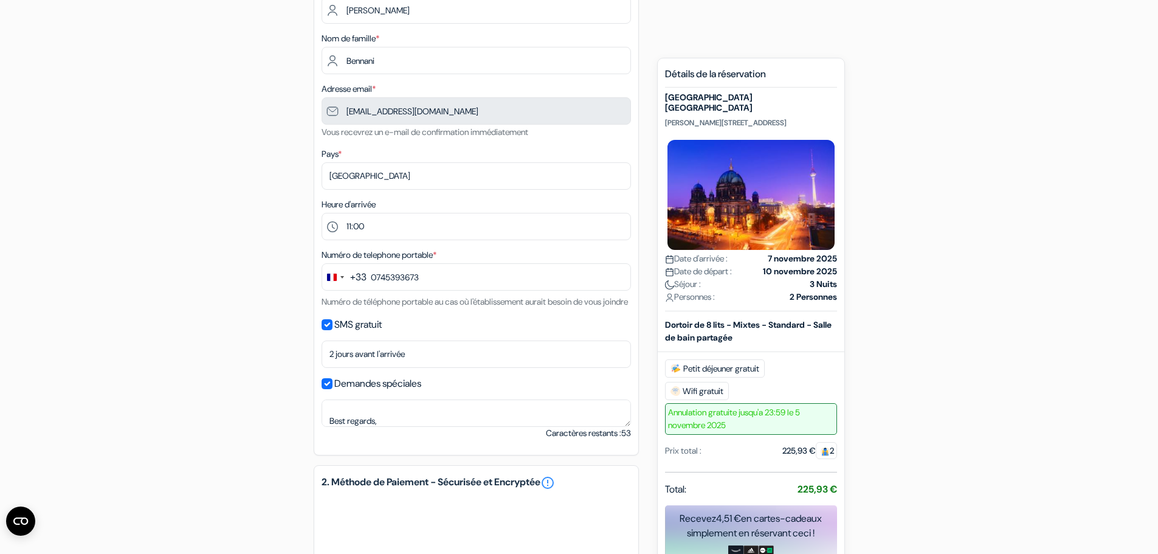
click at [258, 321] on div "add_box [GEOGRAPHIC_DATA] [GEOGRAPHIC_DATA] [STREET_ADDRESS] Détails de l'établ…" at bounding box center [579, 404] width 802 height 927
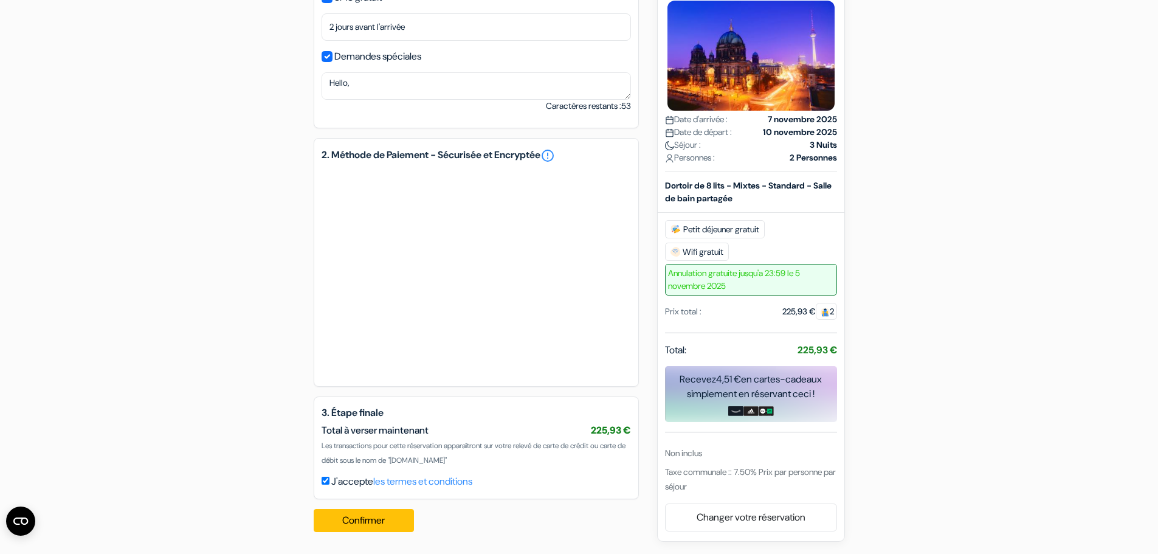
scroll to position [512, 0]
click at [374, 516] on button "Confirmer Loading..." at bounding box center [364, 520] width 101 height 23
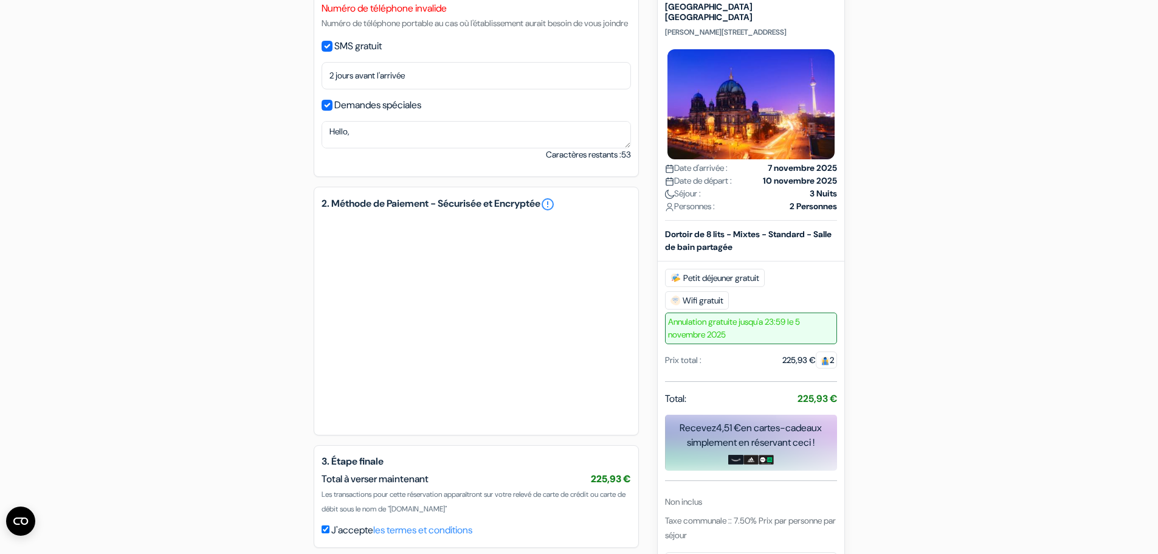
scroll to position [222, 0]
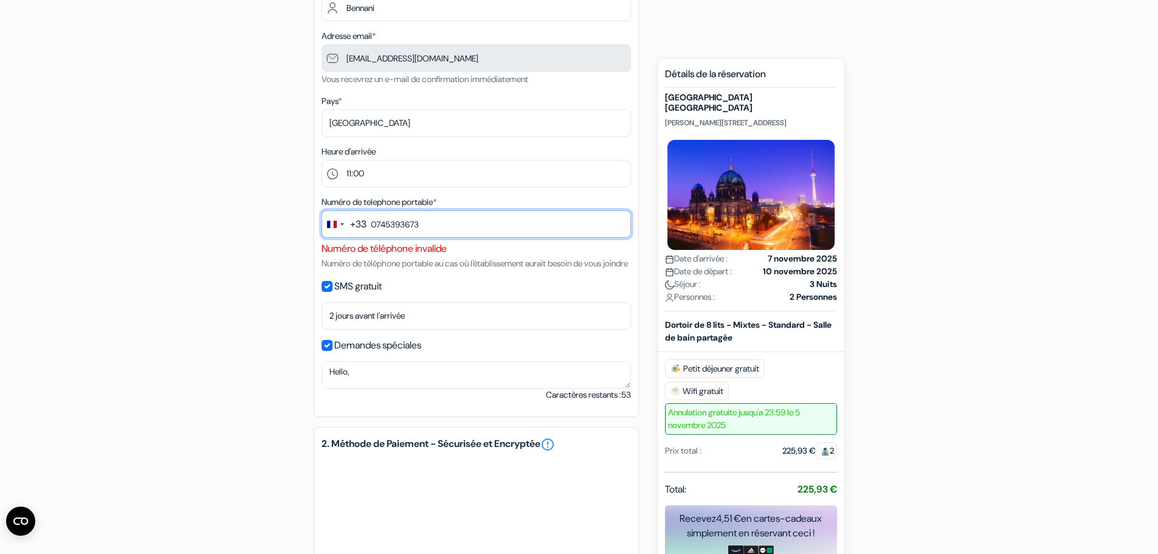
click at [392, 219] on input "0745393673" at bounding box center [475, 223] width 309 height 27
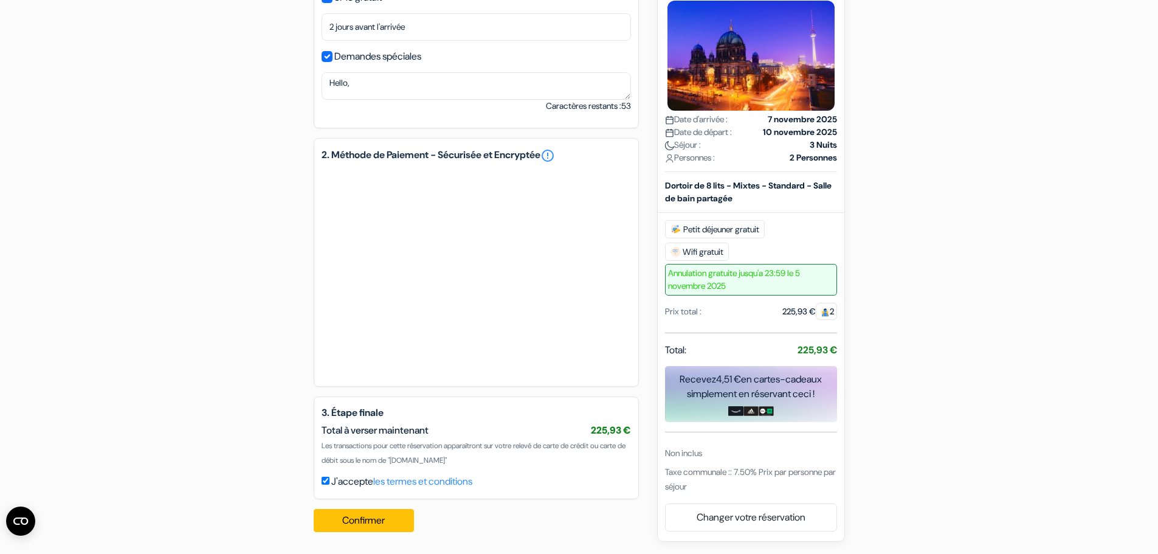
scroll to position [526, 0]
click at [378, 512] on button "Confirmer Loading..." at bounding box center [364, 520] width 101 height 23
click at [380, 521] on button "Confirmer Loading..." at bounding box center [364, 520] width 101 height 23
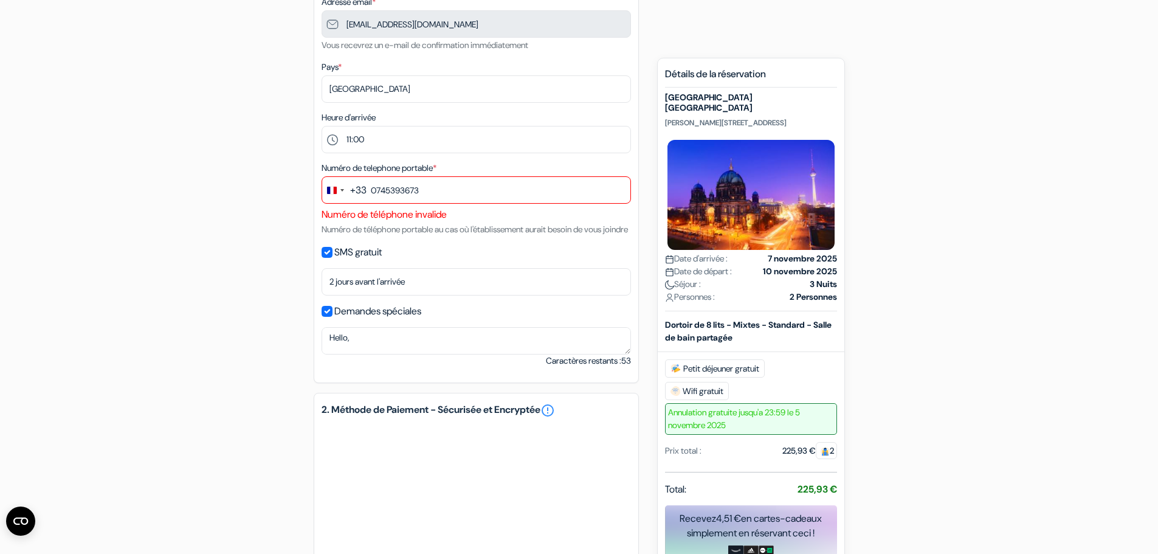
scroll to position [40, 0]
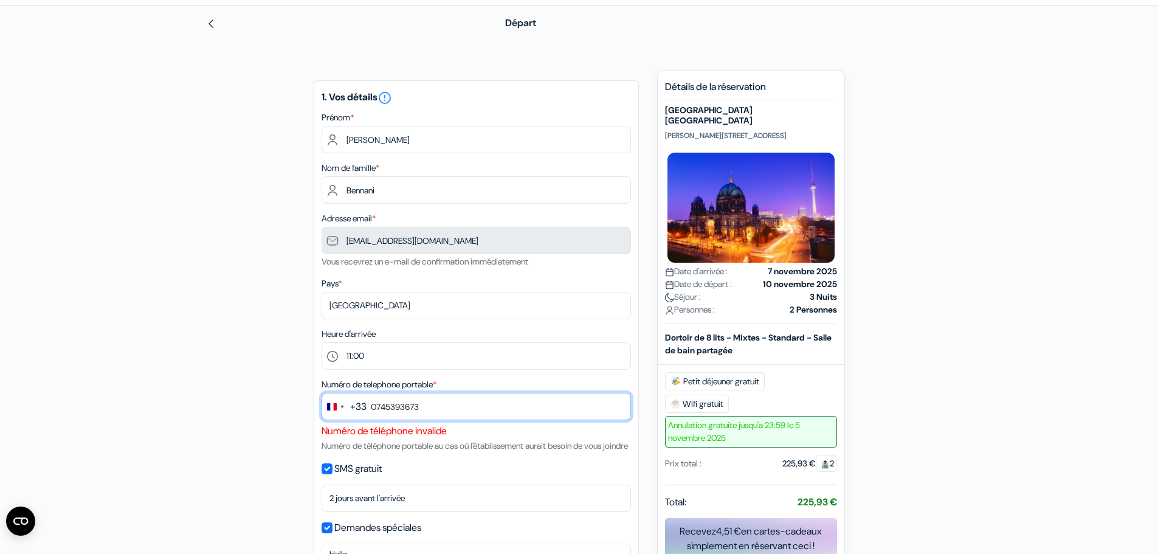
click at [429, 412] on input "0745393673" at bounding box center [475, 406] width 309 height 27
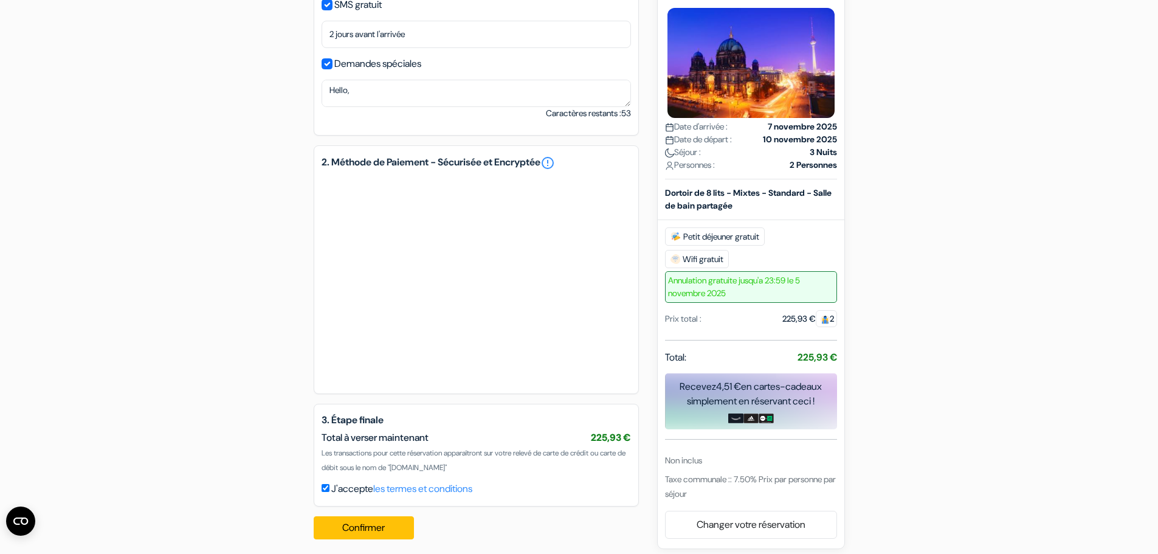
scroll to position [526, 0]
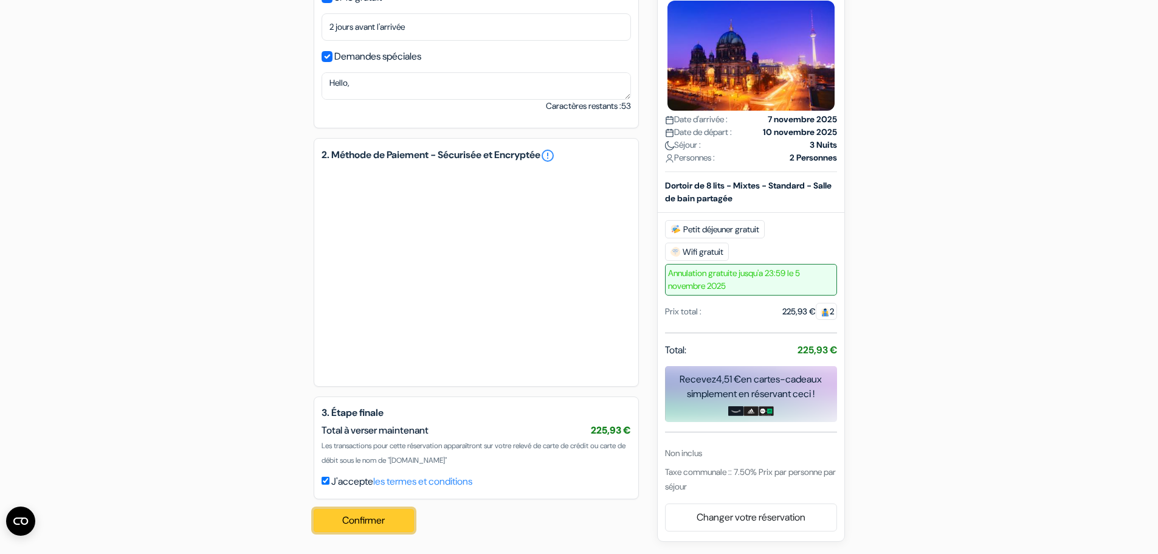
click at [383, 527] on button "Confirmer Loading..." at bounding box center [364, 520] width 101 height 23
click at [383, 530] on button "Confirmer Loading..." at bounding box center [364, 520] width 101 height 23
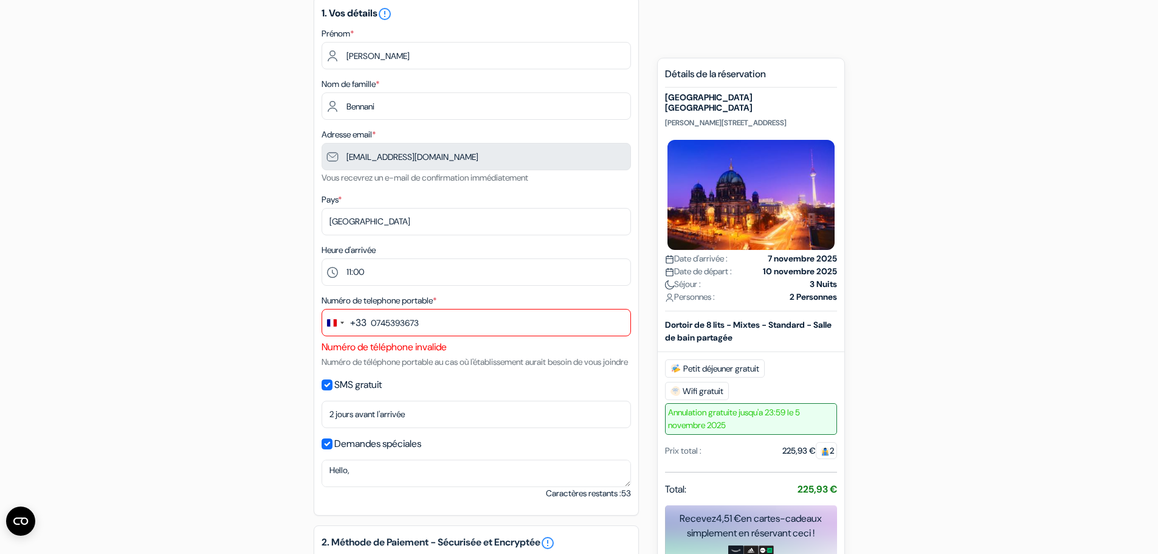
scroll to position [101, 0]
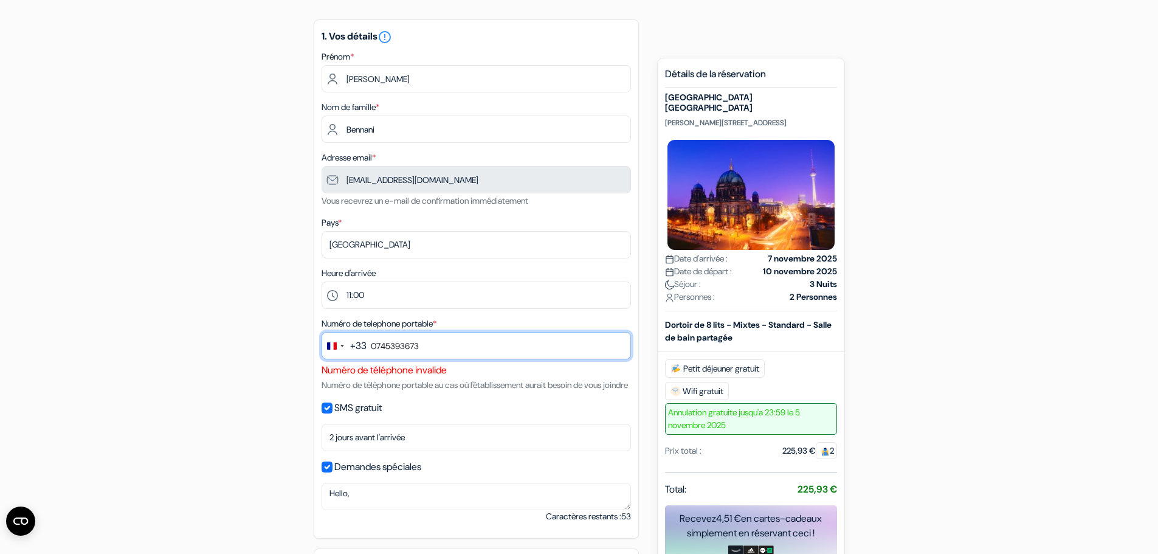
click at [372, 348] on input "0745393673" at bounding box center [475, 345] width 309 height 27
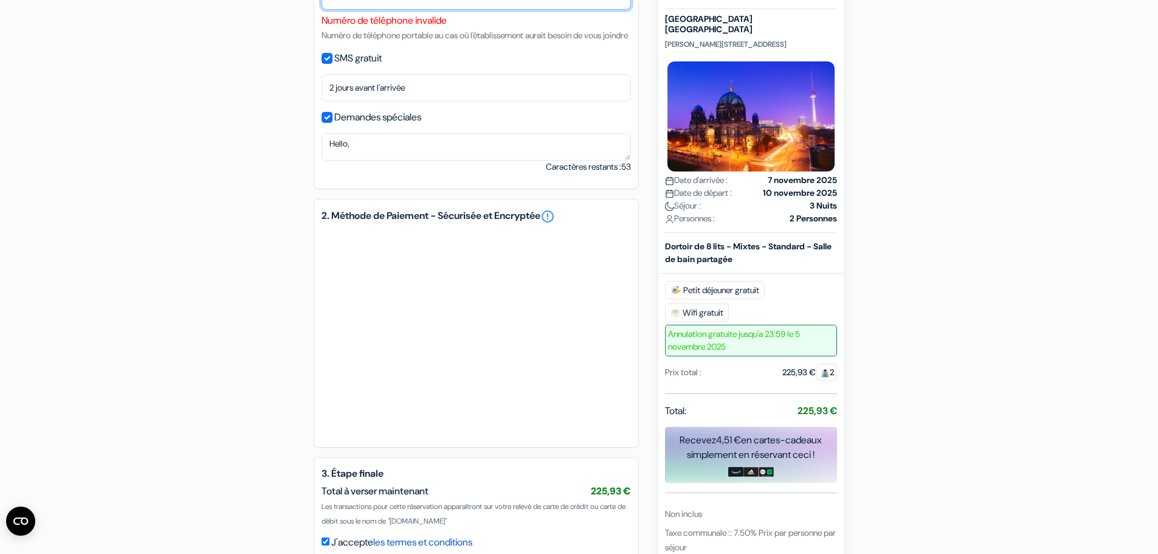
scroll to position [526, 0]
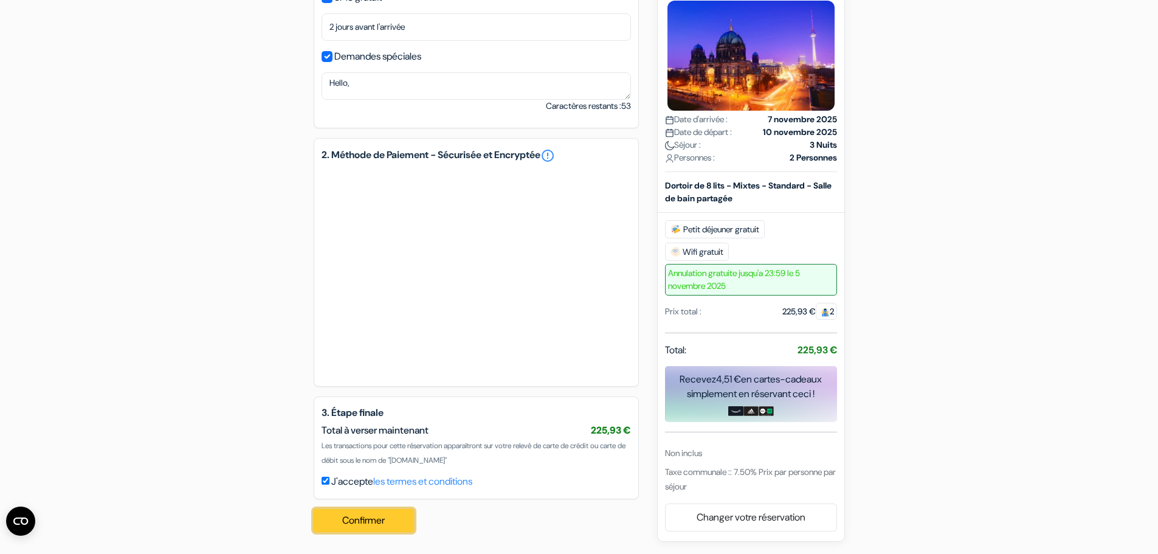
click at [384, 530] on button "Confirmer Loading..." at bounding box center [364, 520] width 101 height 23
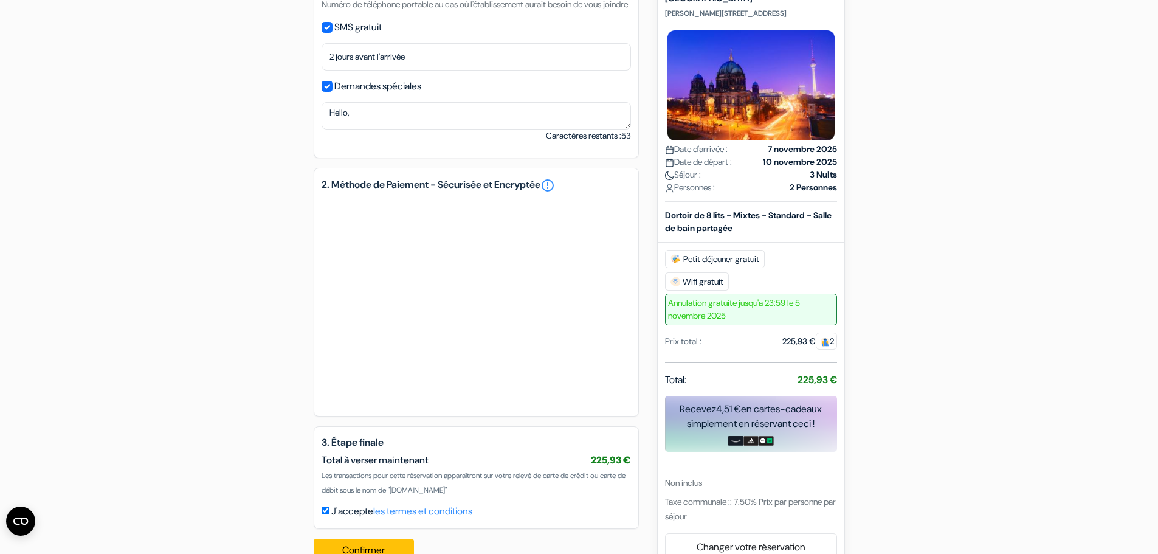
scroll to position [405, 0]
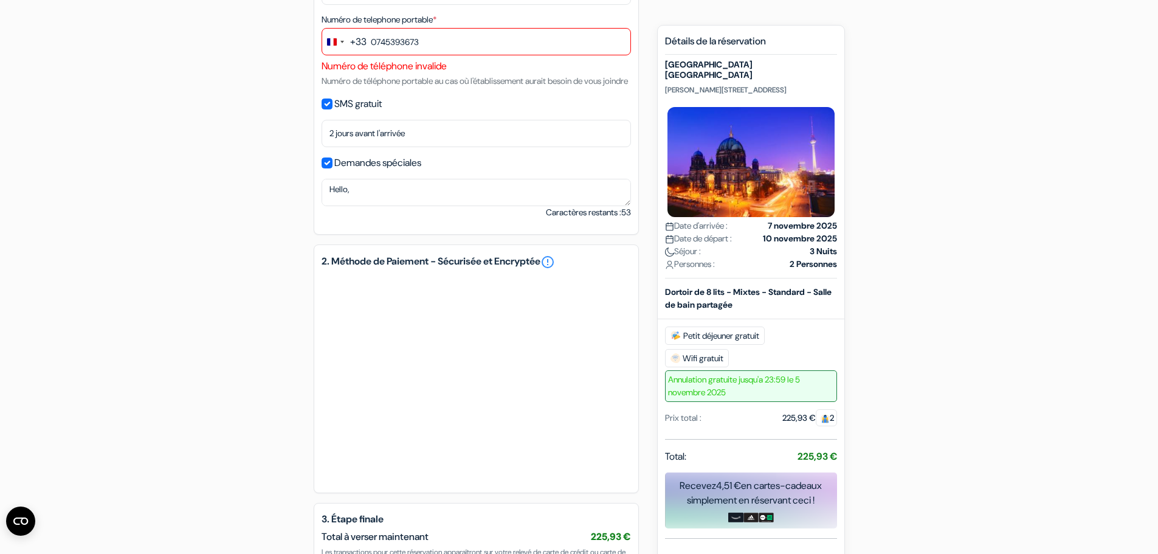
drag, startPoint x: 698, startPoint y: 89, endPoint x: 664, endPoint y: 80, distance: 35.2
click at [664, 80] on div "Nouvelle Réservation Détails de la réservation St Christopher's Inn Alexanderpl…" at bounding box center [751, 336] width 188 height 623
copy h5 "[GEOGRAPHIC_DATA] [GEOGRAPHIC_DATA]"
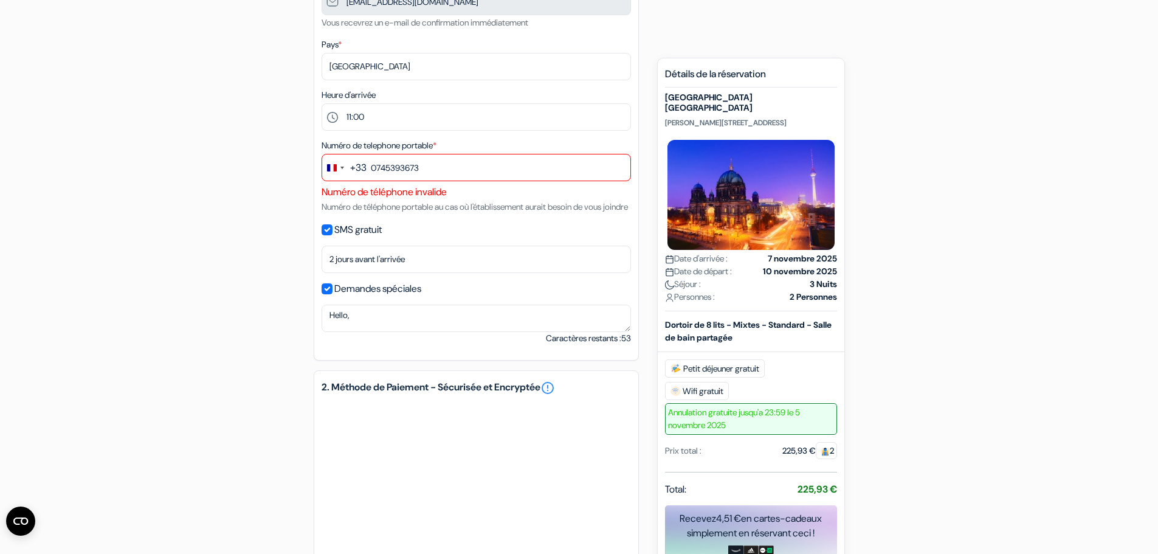
scroll to position [344, 0]
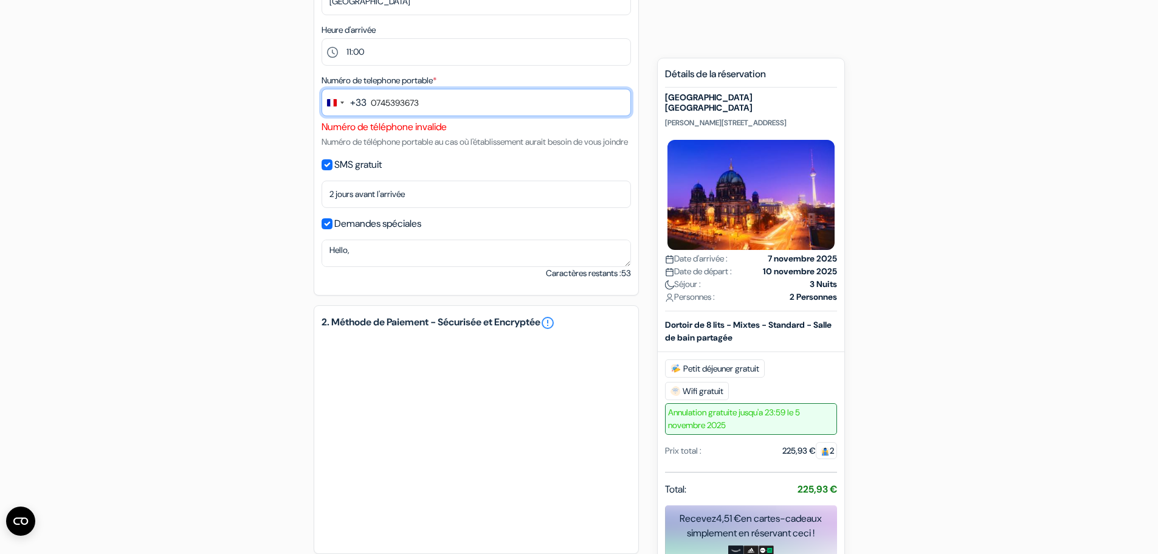
click at [438, 97] on input "0745393673" at bounding box center [475, 102] width 309 height 27
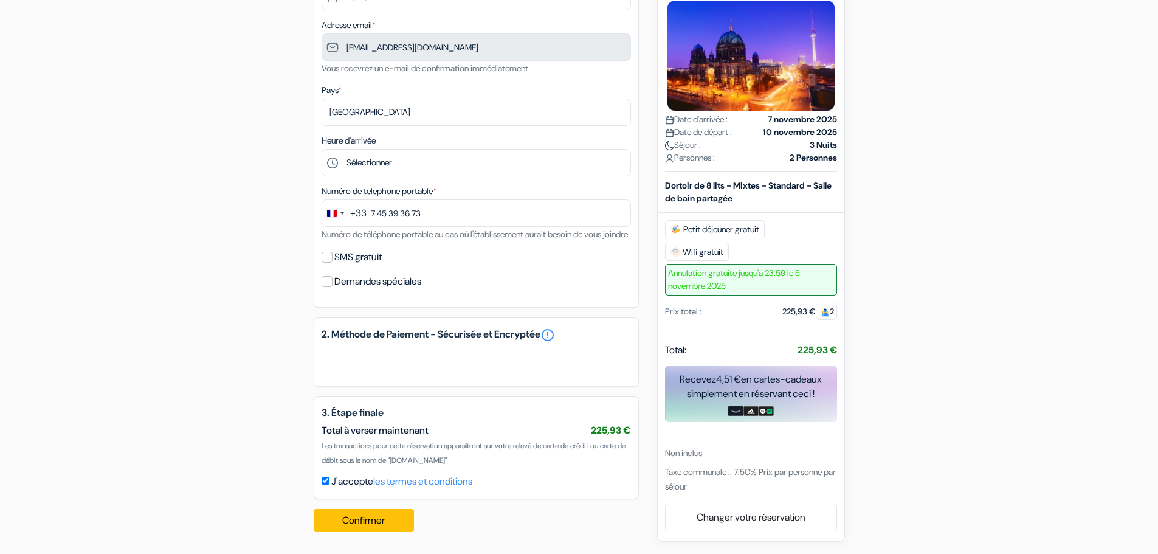
scroll to position [248, 0]
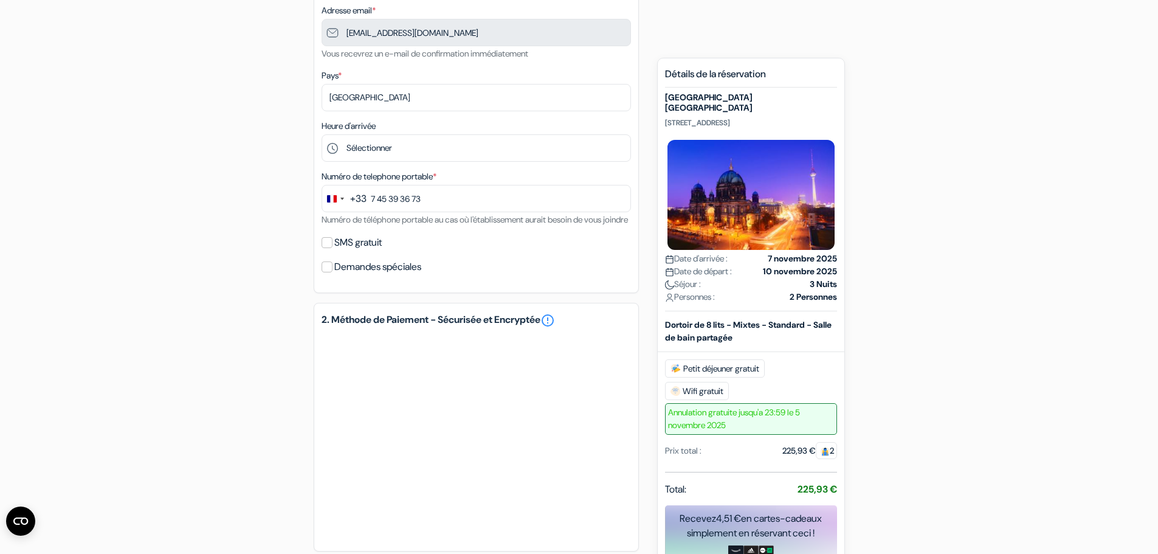
click at [364, 275] on label "Demandes spéciales" at bounding box center [377, 266] width 87 height 17
click at [332, 272] on input "Demandes spéciales" at bounding box center [326, 266] width 11 height 11
checkbox input "true"
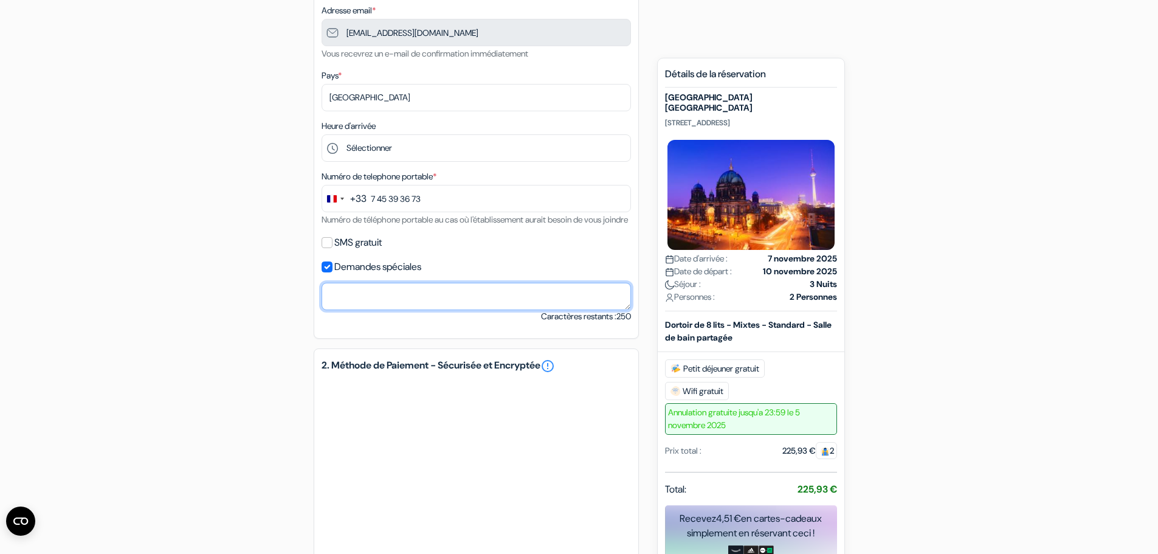
click at [365, 304] on textarea at bounding box center [475, 296] width 309 height 27
paste textarea "[GEOGRAPHIC_DATA] [GEOGRAPHIC_DATA]"
type textarea "[GEOGRAPHIC_DATA] [GEOGRAPHIC_DATA]"
paste textarea "Hello, We’ll arrive around 11:00 AM to check in and drop off our luggage, and w…"
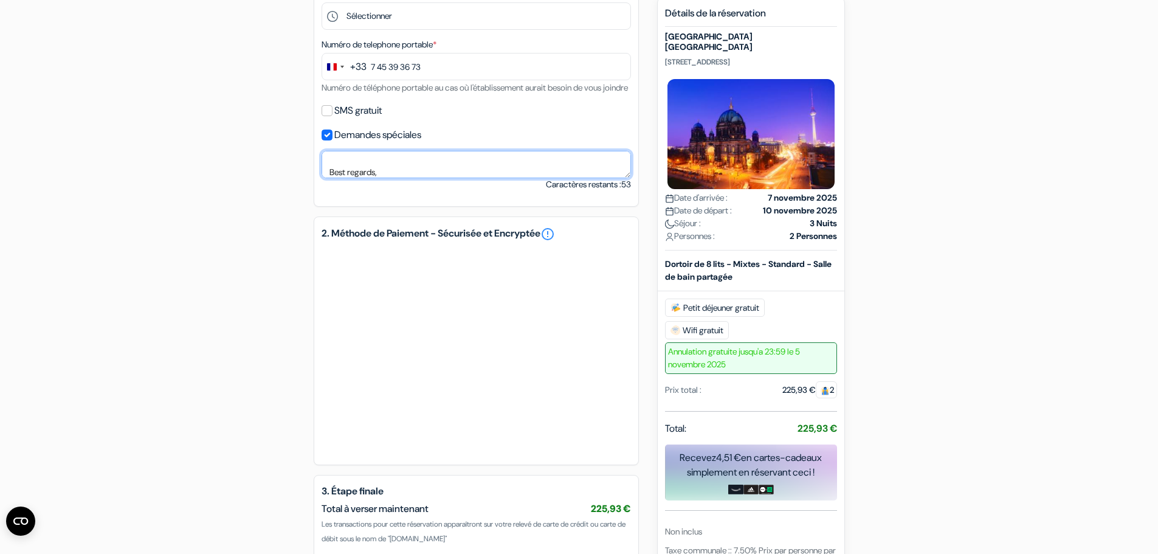
scroll to position [430, 0]
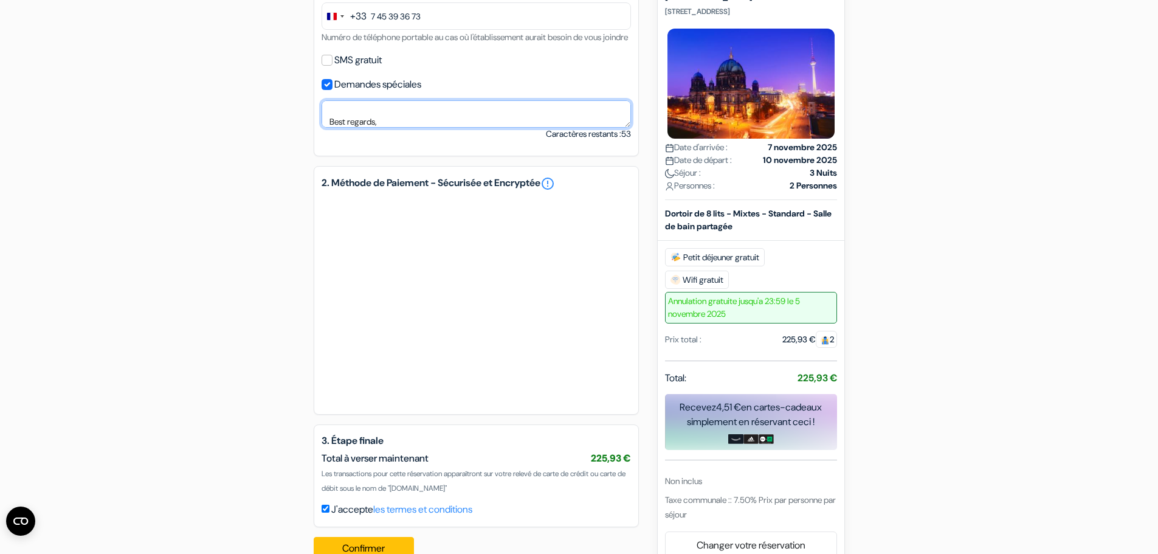
type textarea "Hello, We’ll arrive around 11:00 AM to check in and drop off our luggage, and w…"
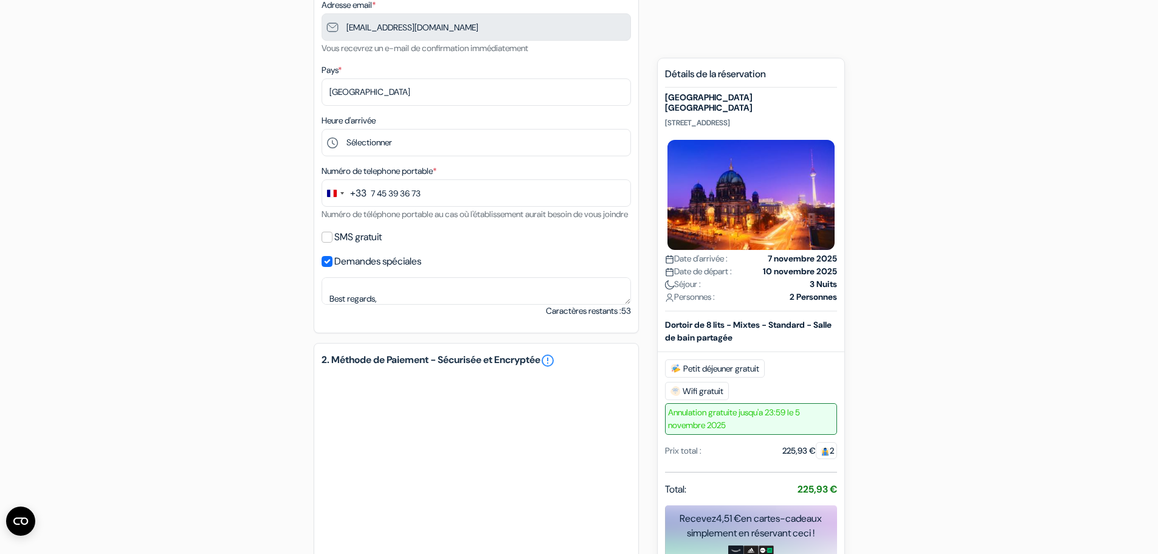
scroll to position [230, 0]
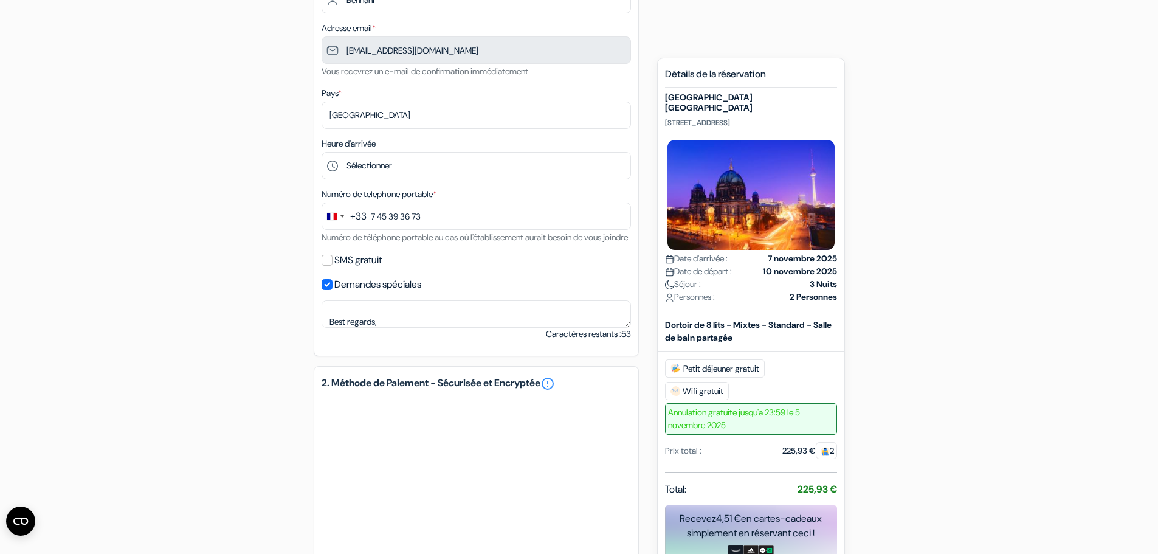
click at [277, 301] on div "add_box [GEOGRAPHIC_DATA] [GEOGRAPHIC_DATA] [STREET_ADDRESS] Détails de l'établ…" at bounding box center [579, 324] width 802 height 889
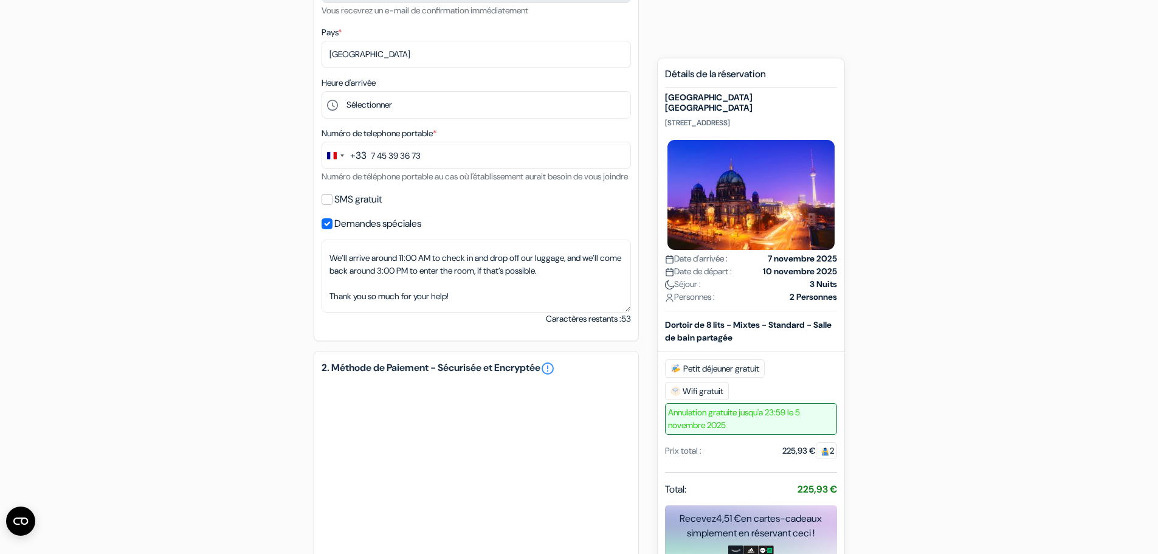
scroll to position [0, 0]
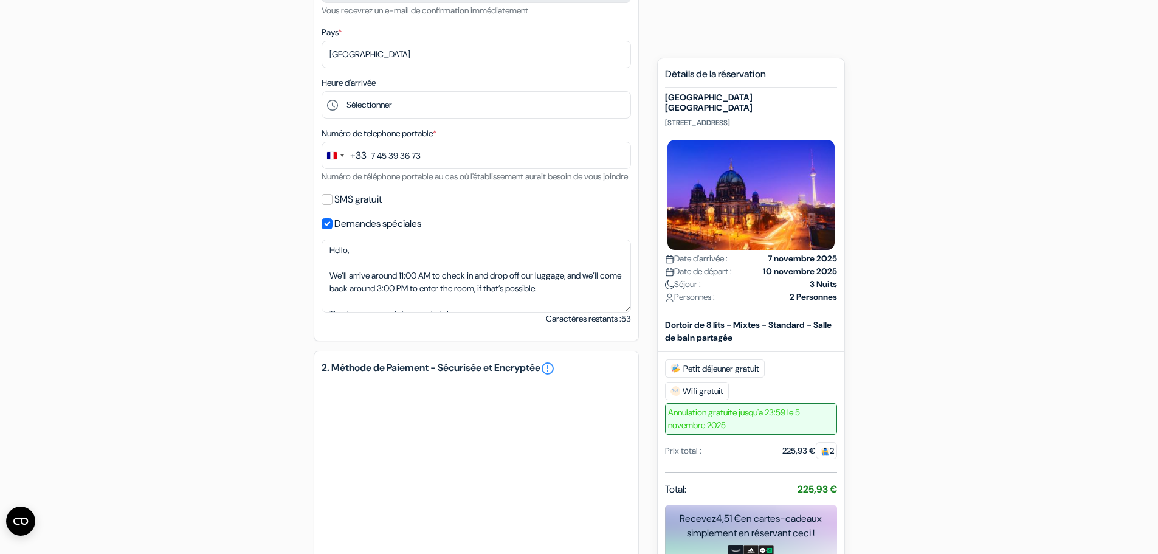
drag, startPoint x: 629, startPoint y: 280, endPoint x: 634, endPoint y: 397, distance: 116.8
click at [634, 341] on div "1. Vos détails error_outline [PERSON_NAME] Nom de famille * [PERSON_NAME] Adres…" at bounding box center [476, 85] width 325 height 512
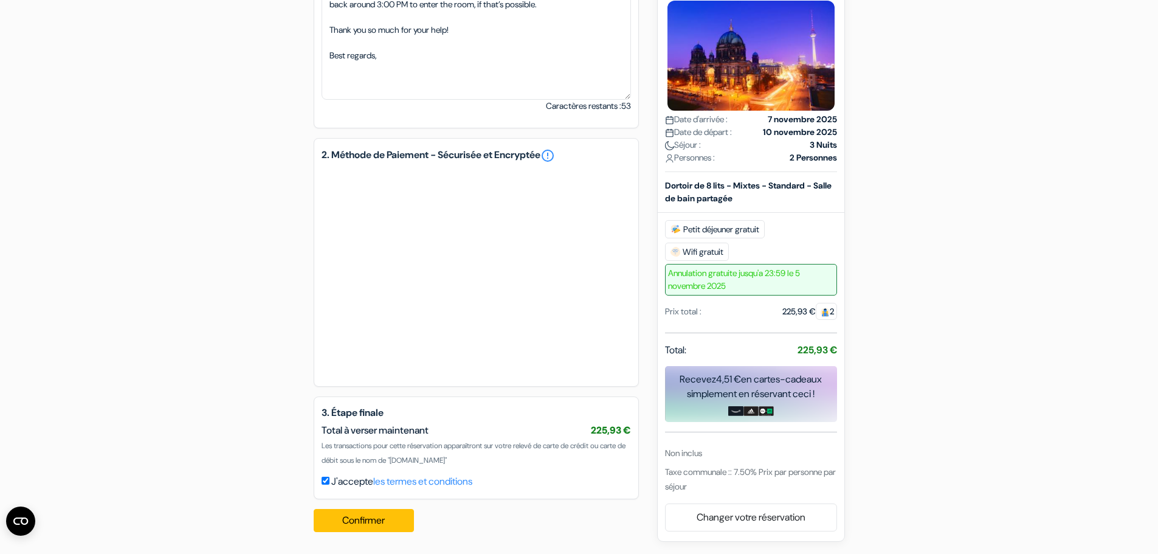
scroll to position [590, 0]
